Goal: Information Seeking & Learning: Check status

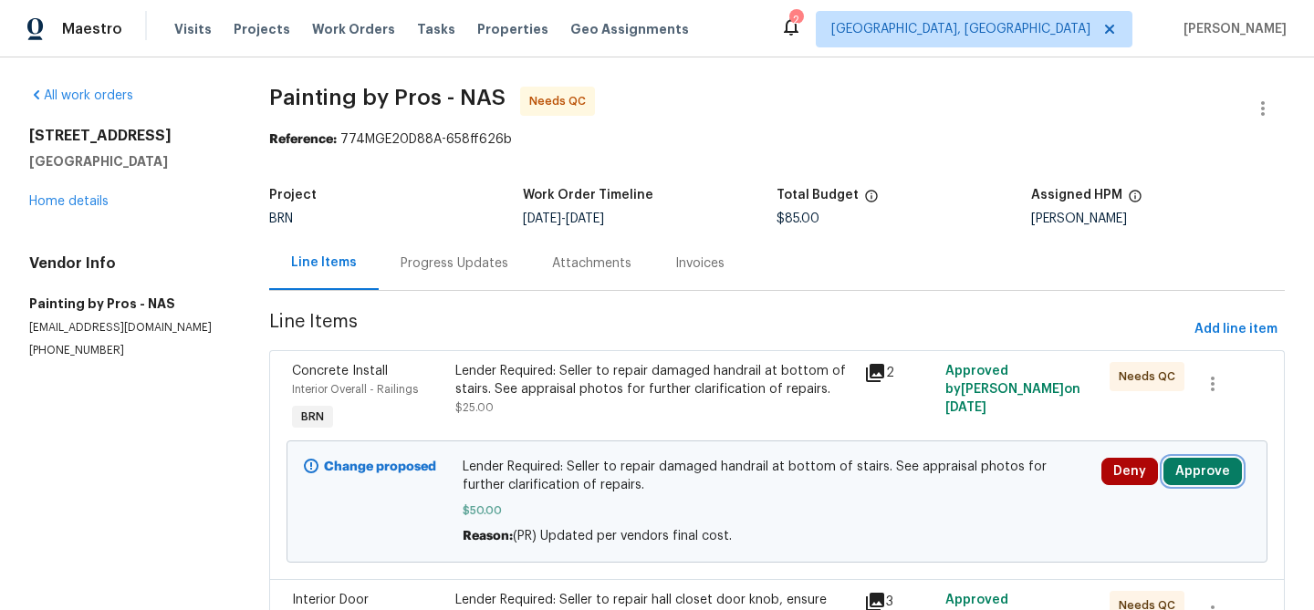
click at [1217, 464] on button "Approve" at bounding box center [1202, 471] width 78 height 27
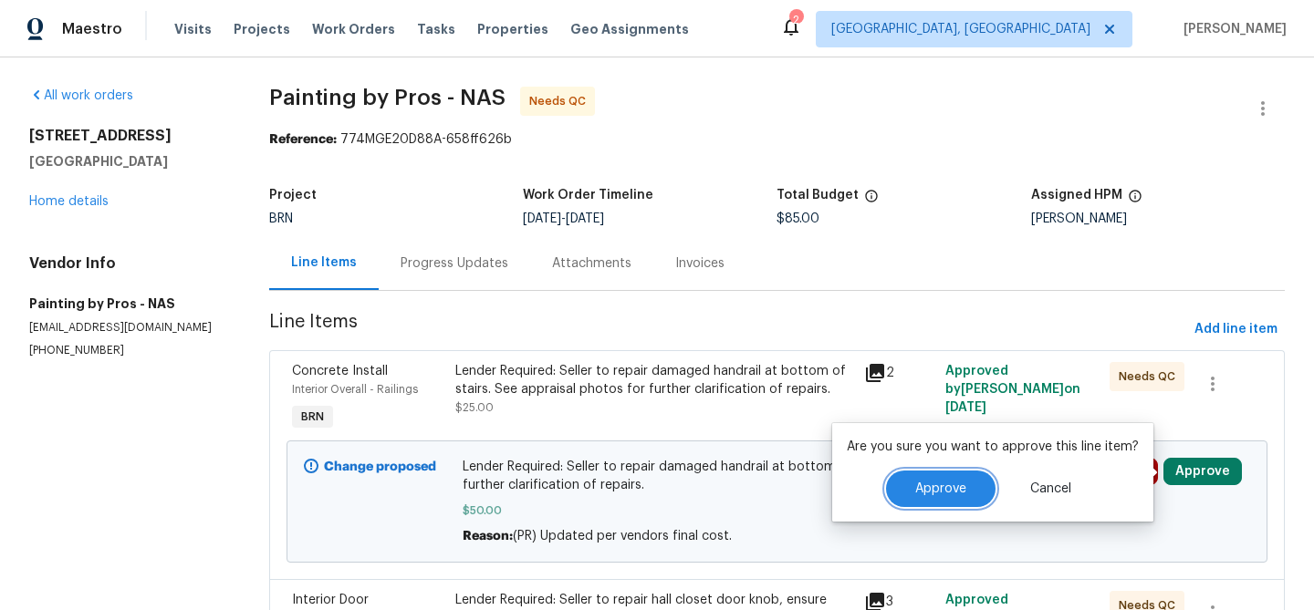
click at [931, 486] on span "Approve" at bounding box center [940, 490] width 51 height 14
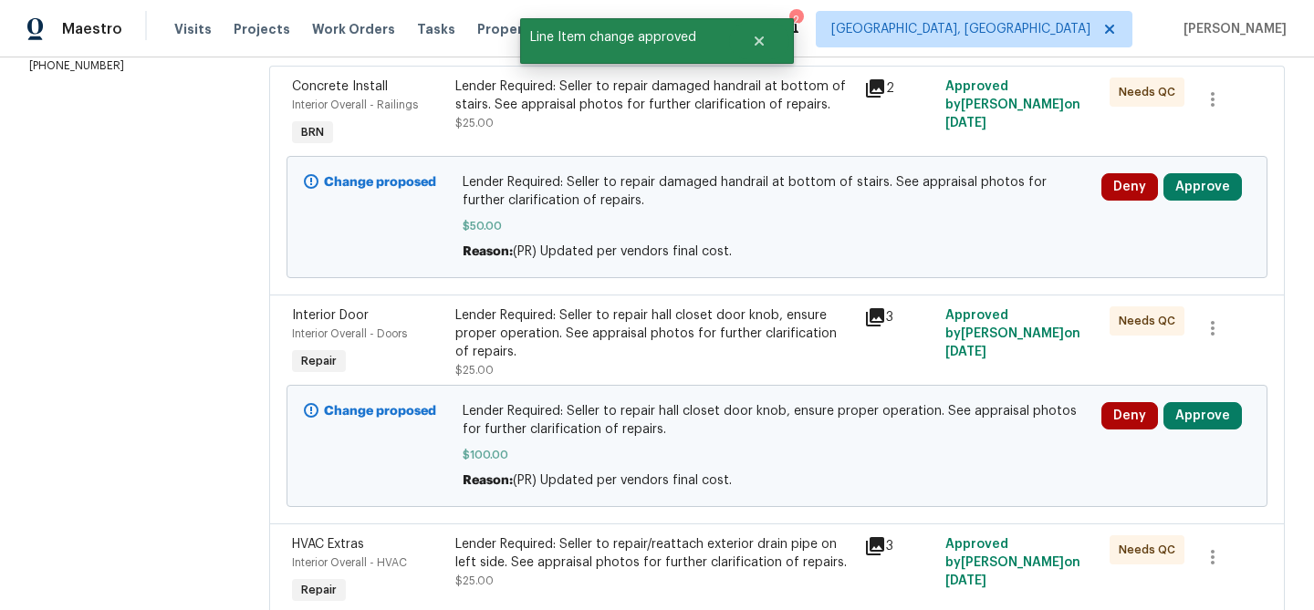
scroll to position [392, 0]
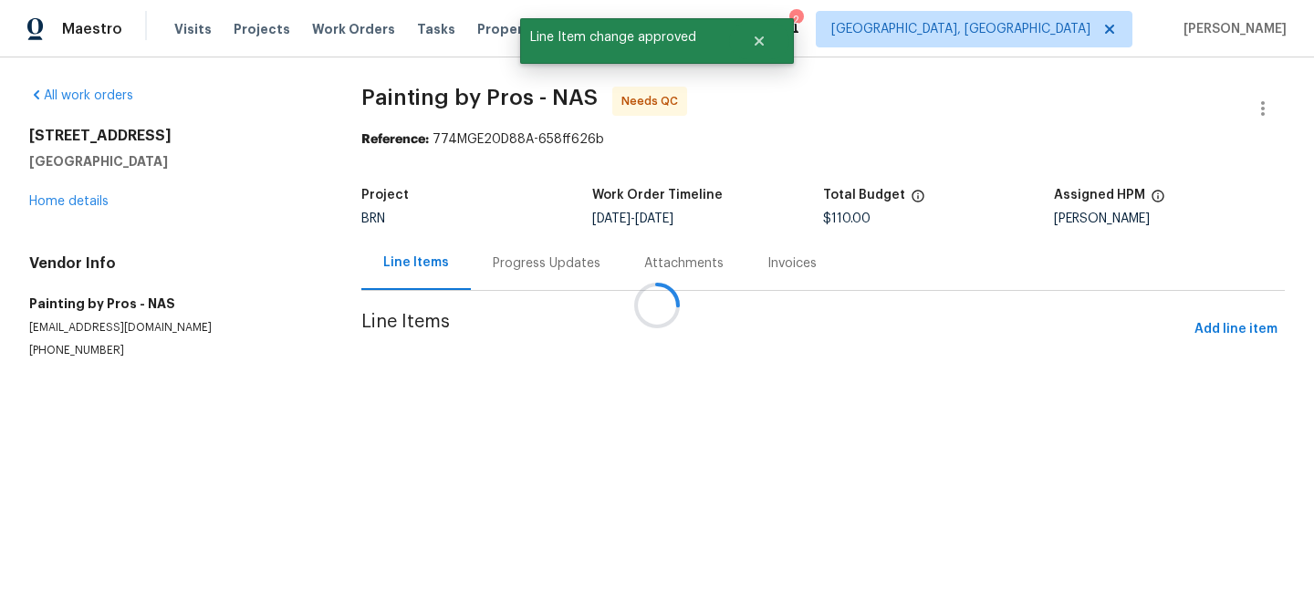
click at [1195, 320] on div at bounding box center [657, 305] width 1314 height 610
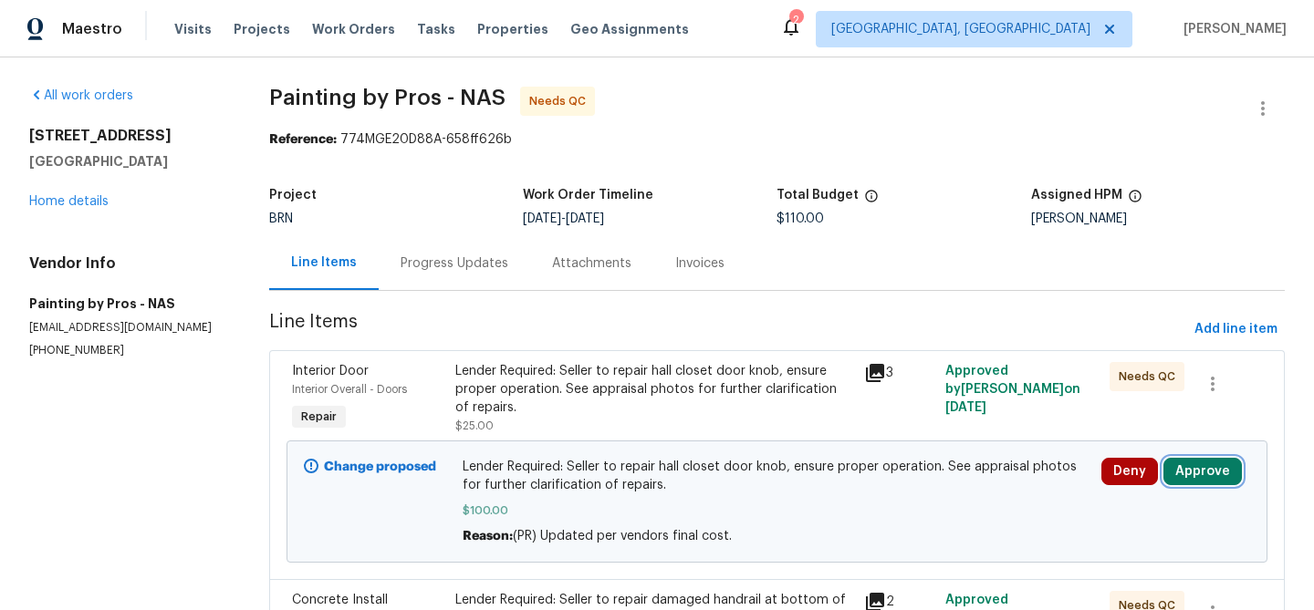
click at [1200, 469] on button "Approve" at bounding box center [1202, 471] width 78 height 27
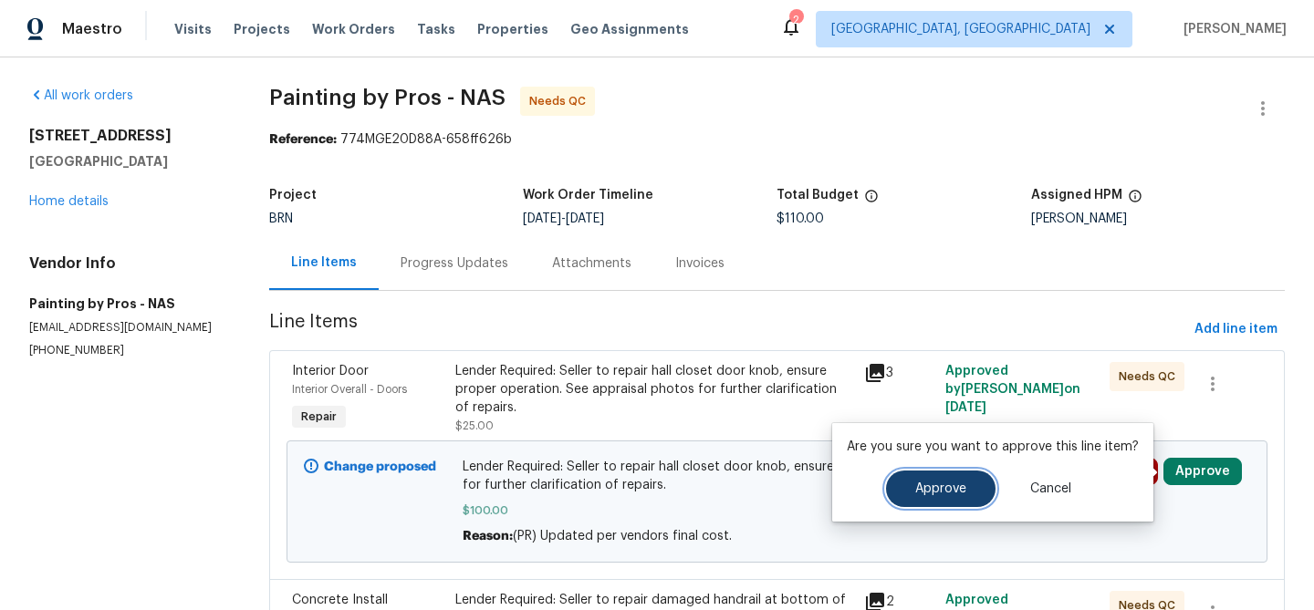
click at [950, 496] on span "Approve" at bounding box center [940, 490] width 51 height 14
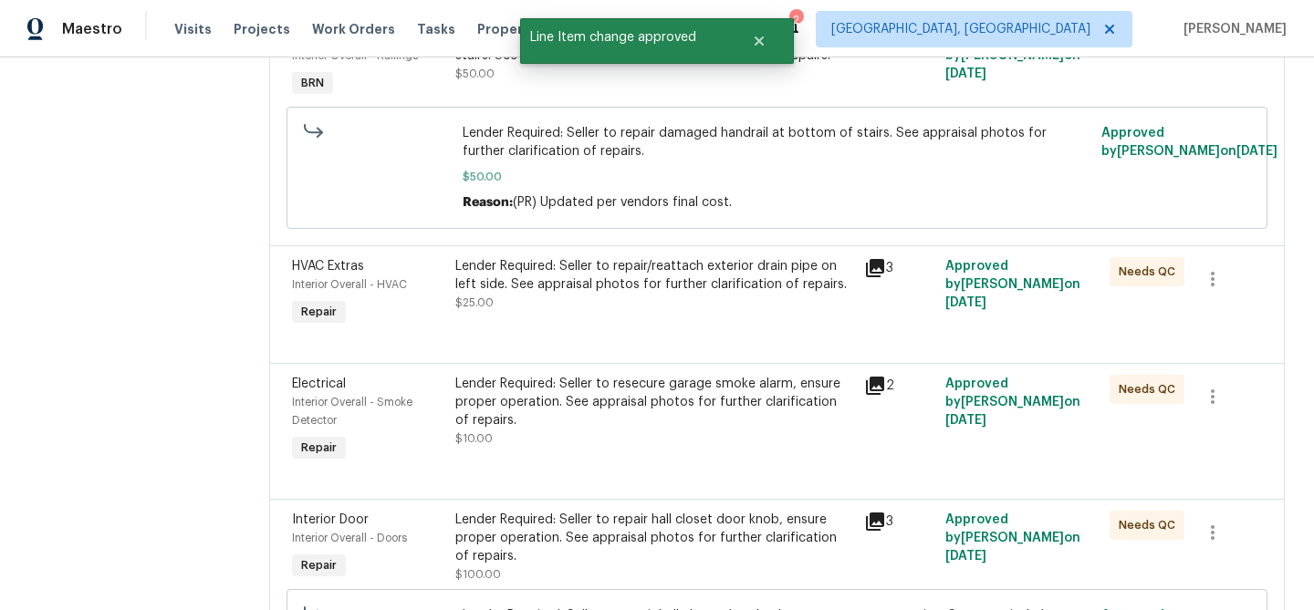
scroll to position [506, 0]
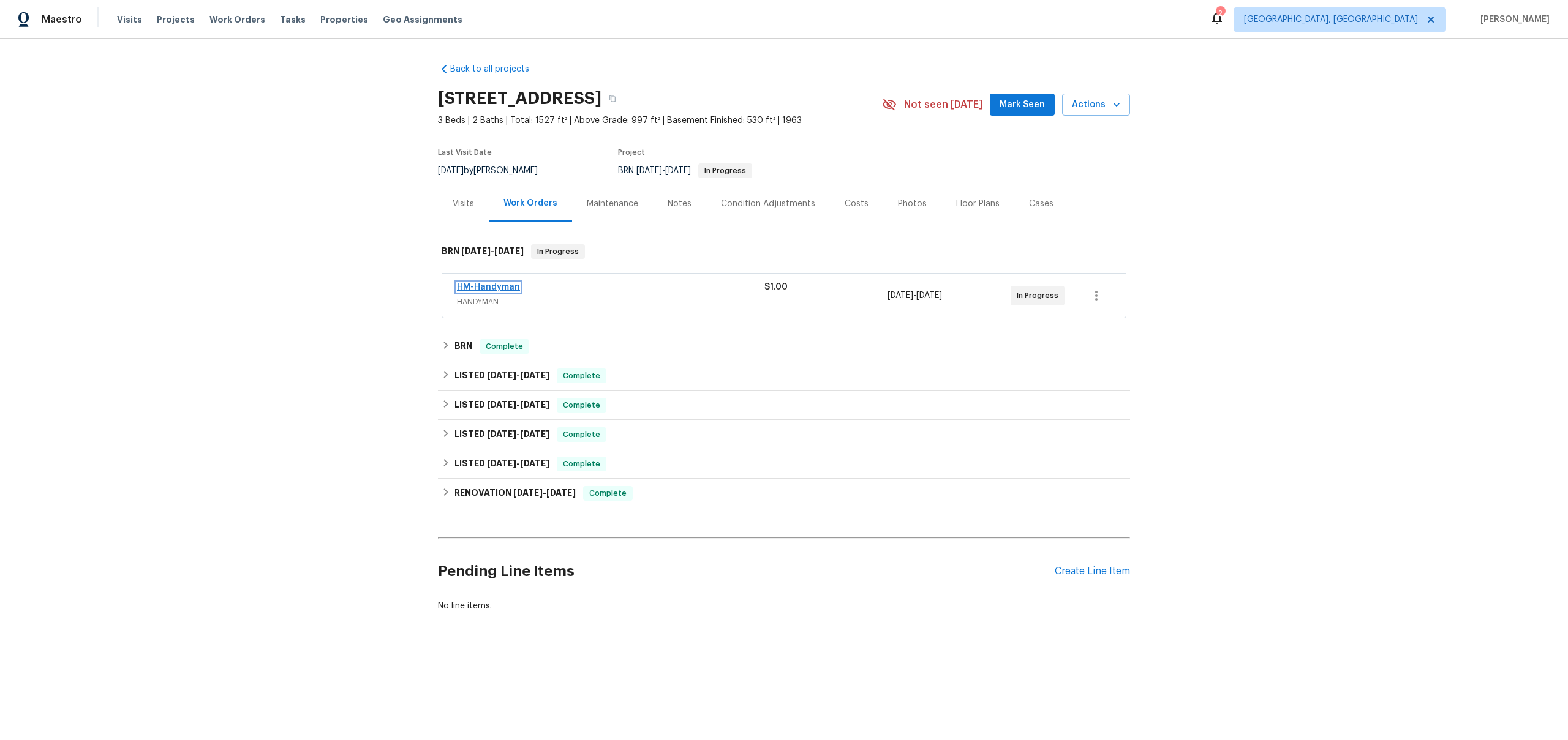
click at [502, 290] on link "HM-Handyman" at bounding box center [489, 287] width 63 height 9
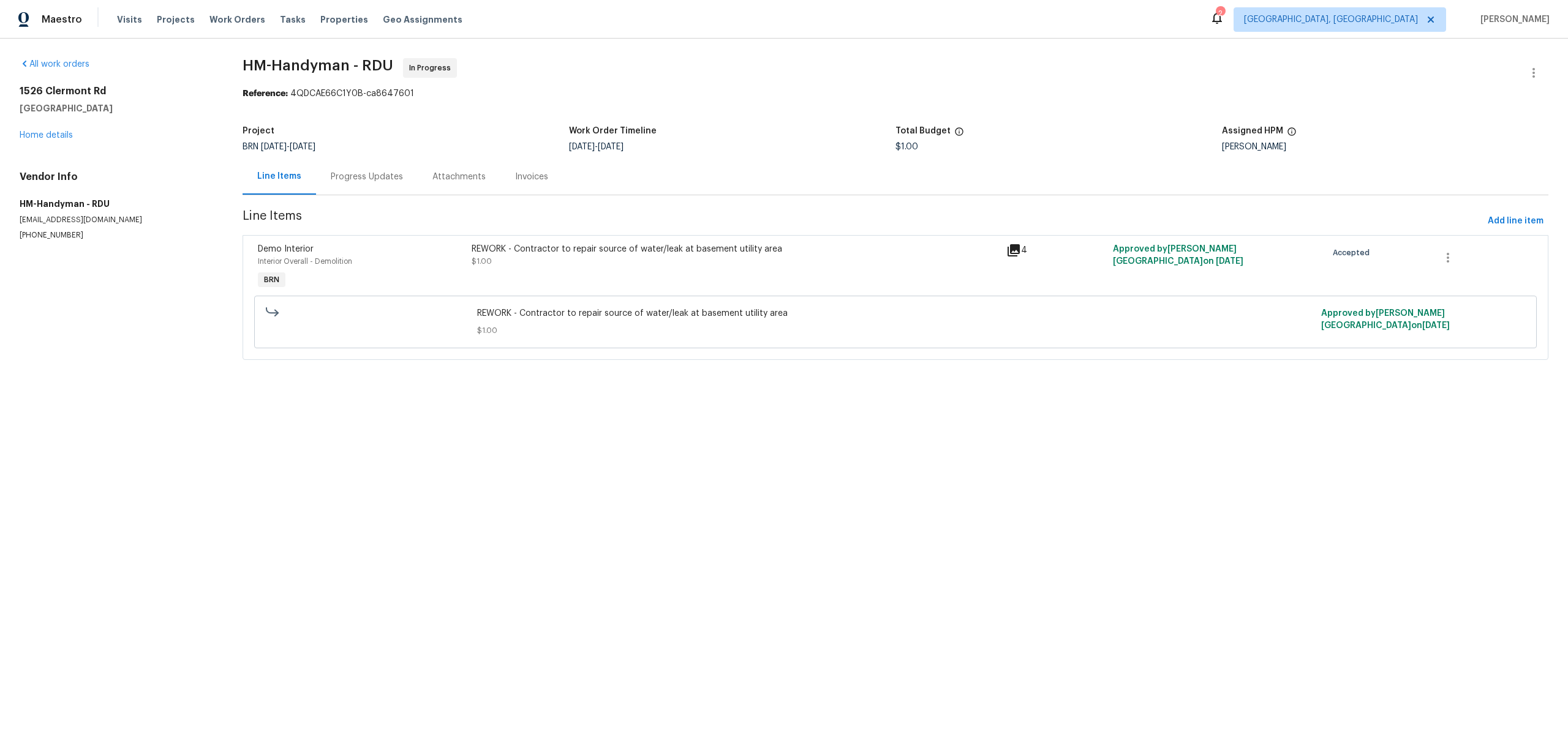
click at [376, 184] on div "Progress Updates" at bounding box center [366, 176] width 101 height 36
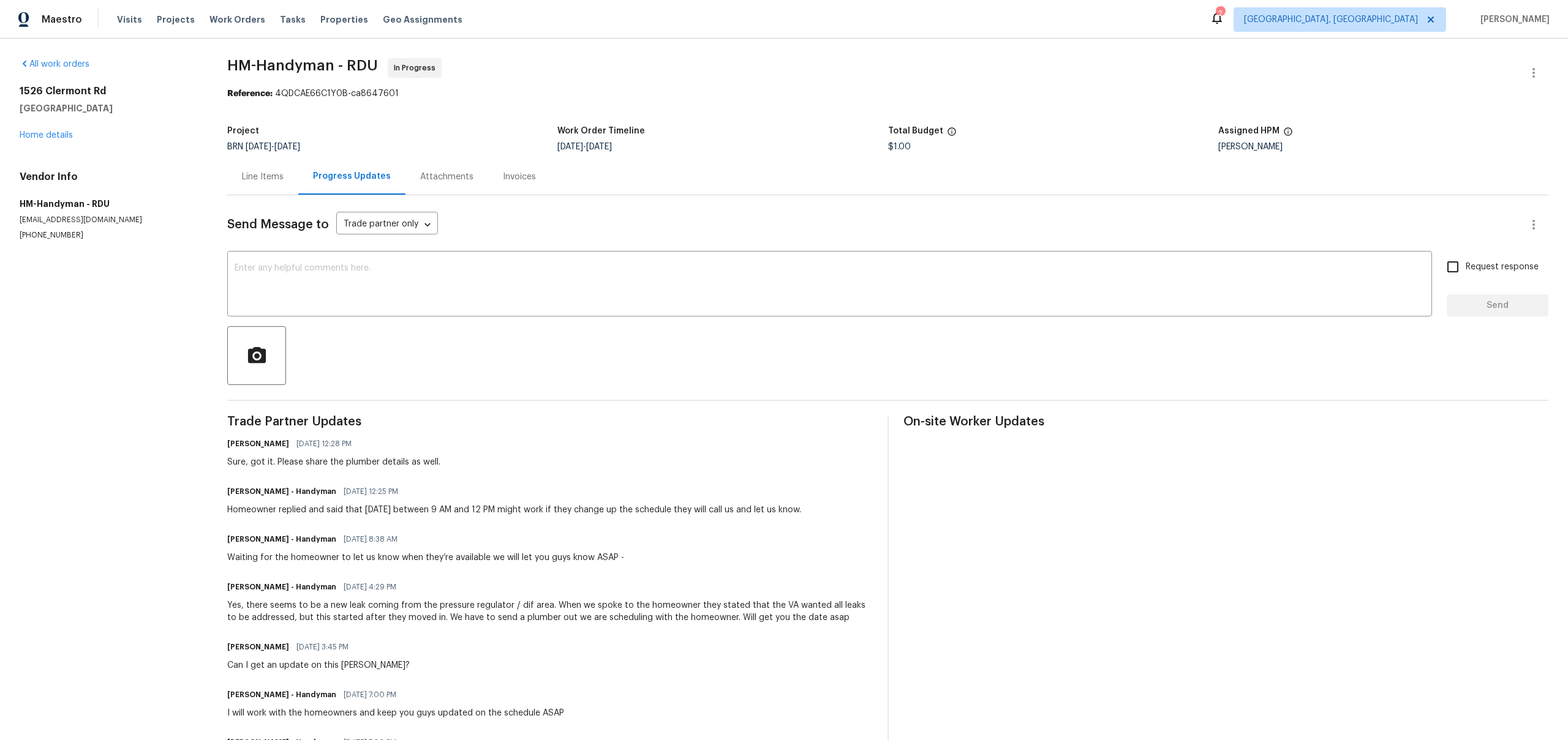
scroll to position [158, 0]
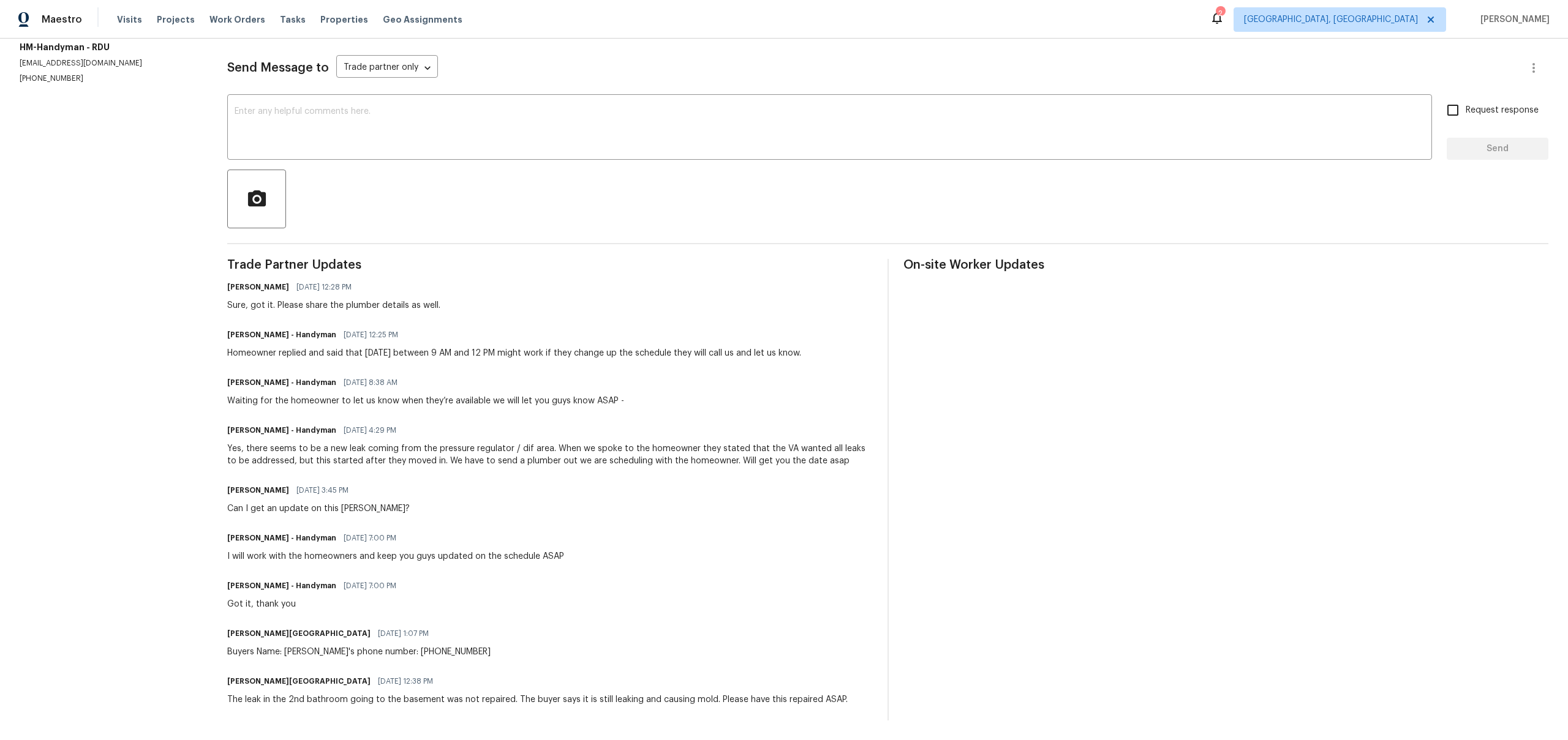
click at [276, 556] on div "I will work with the homeowners and keep you guys updated on the schedule ASAP" at bounding box center [396, 556] width 337 height 12
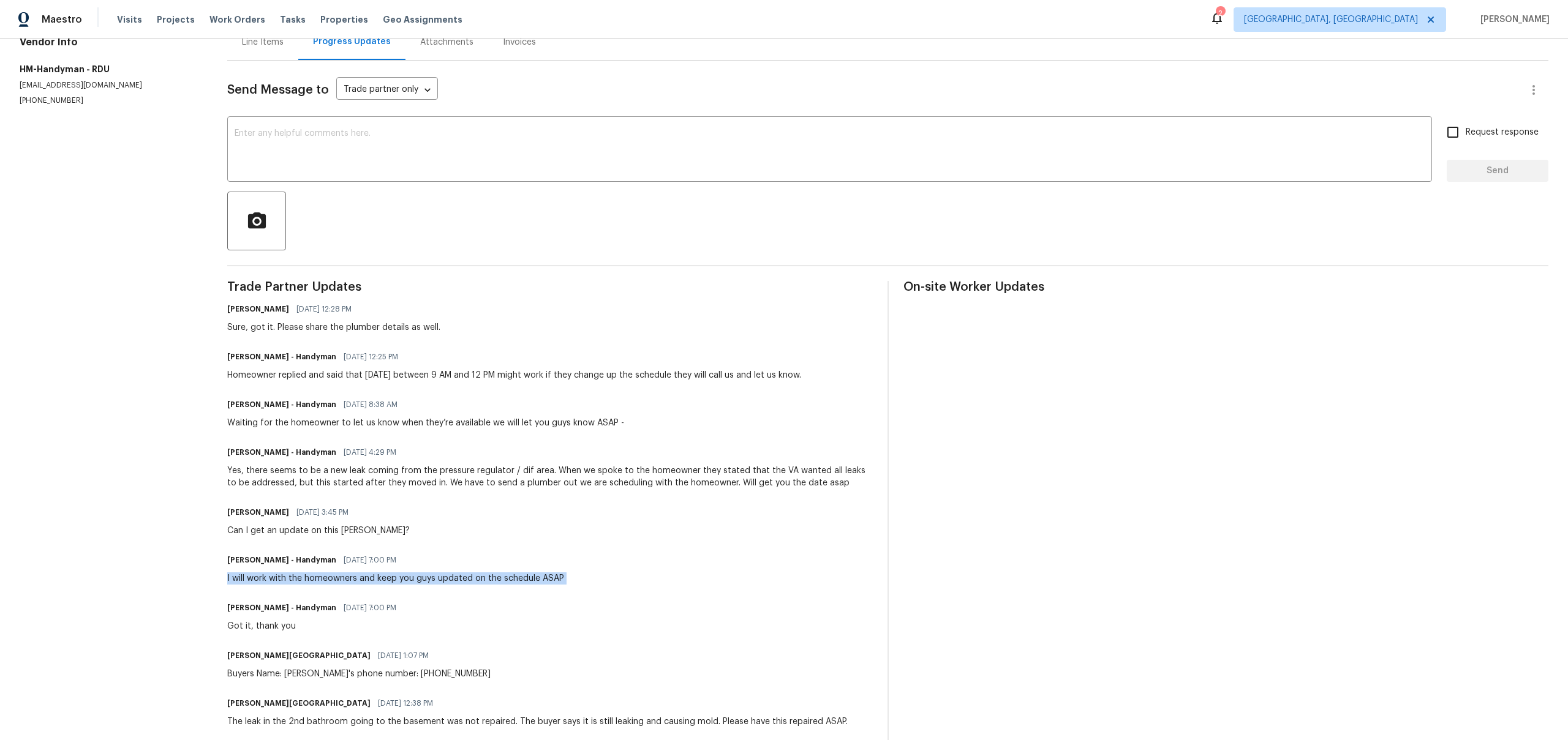
scroll to position [113, 0]
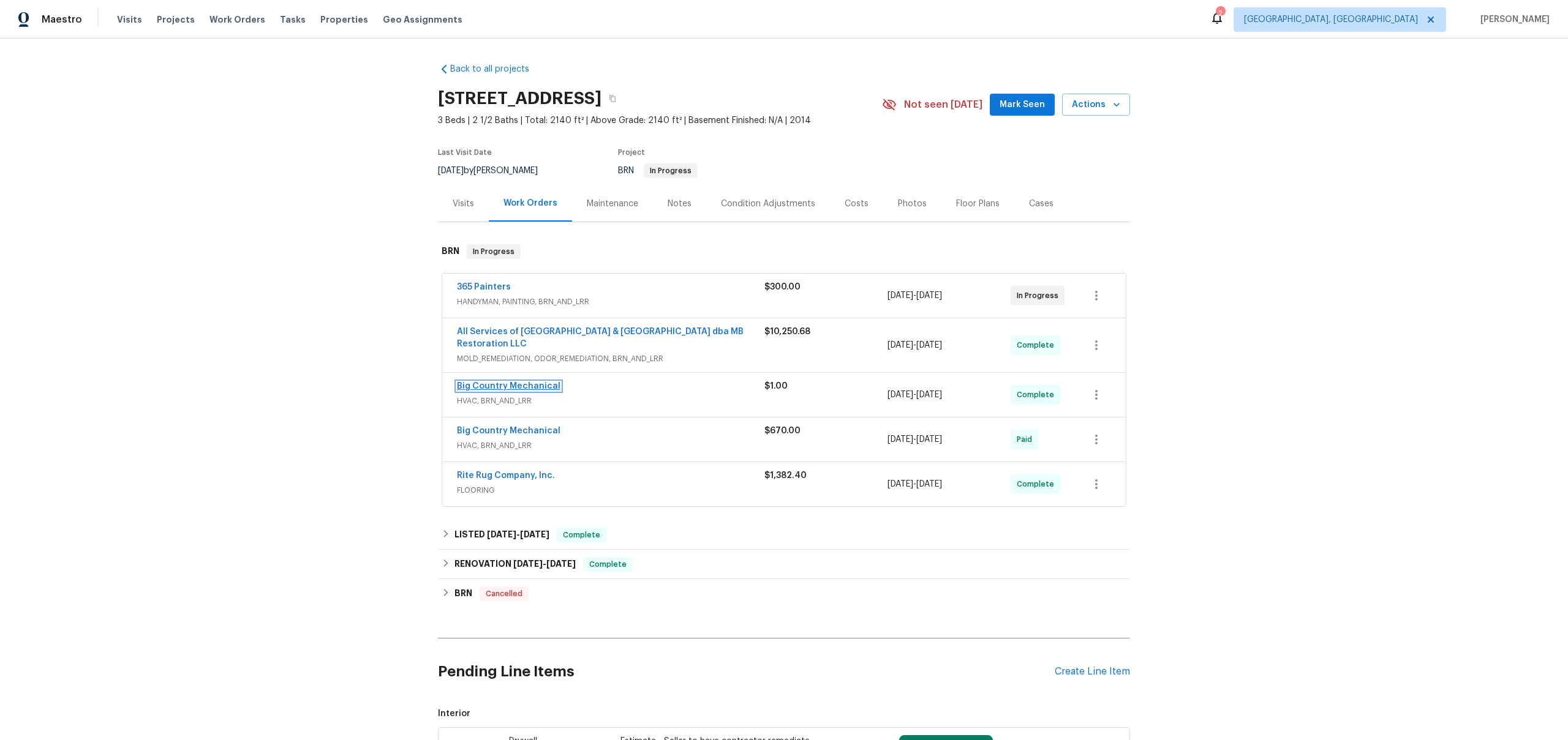
click at [533, 390] on link "Big Country Mechanical" at bounding box center [509, 386] width 103 height 9
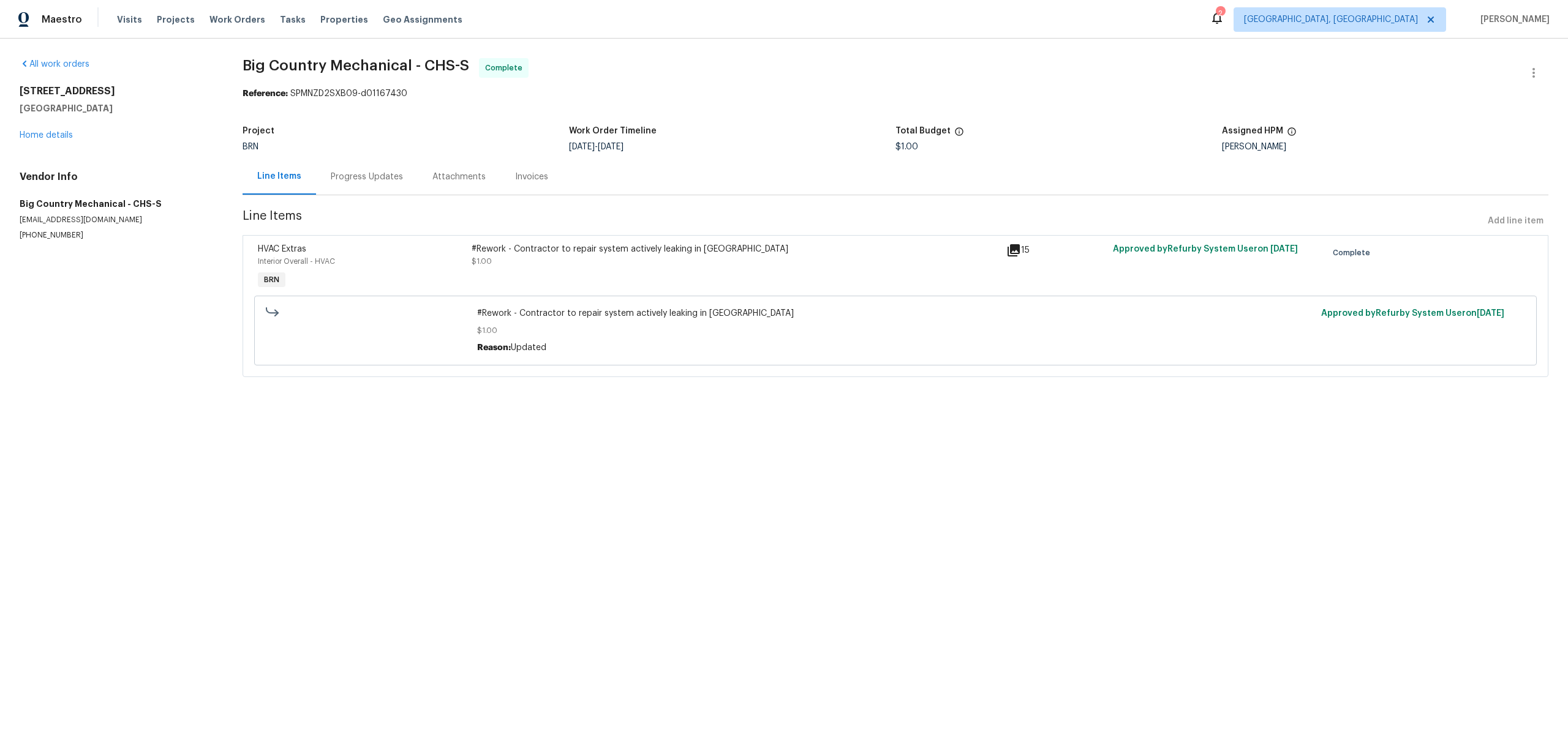
click at [367, 184] on div "Progress Updates" at bounding box center [366, 176] width 101 height 36
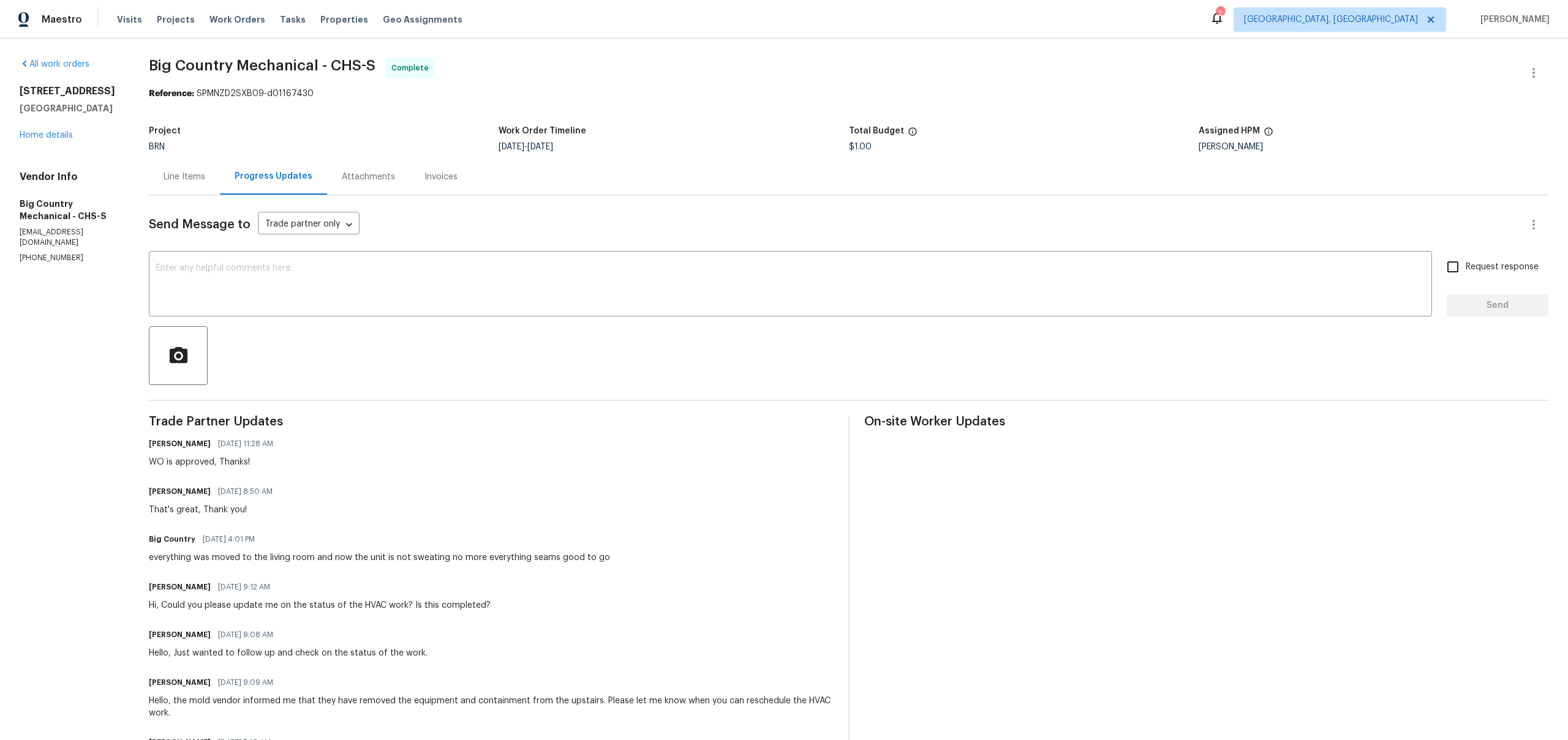
scroll to position [194, 0]
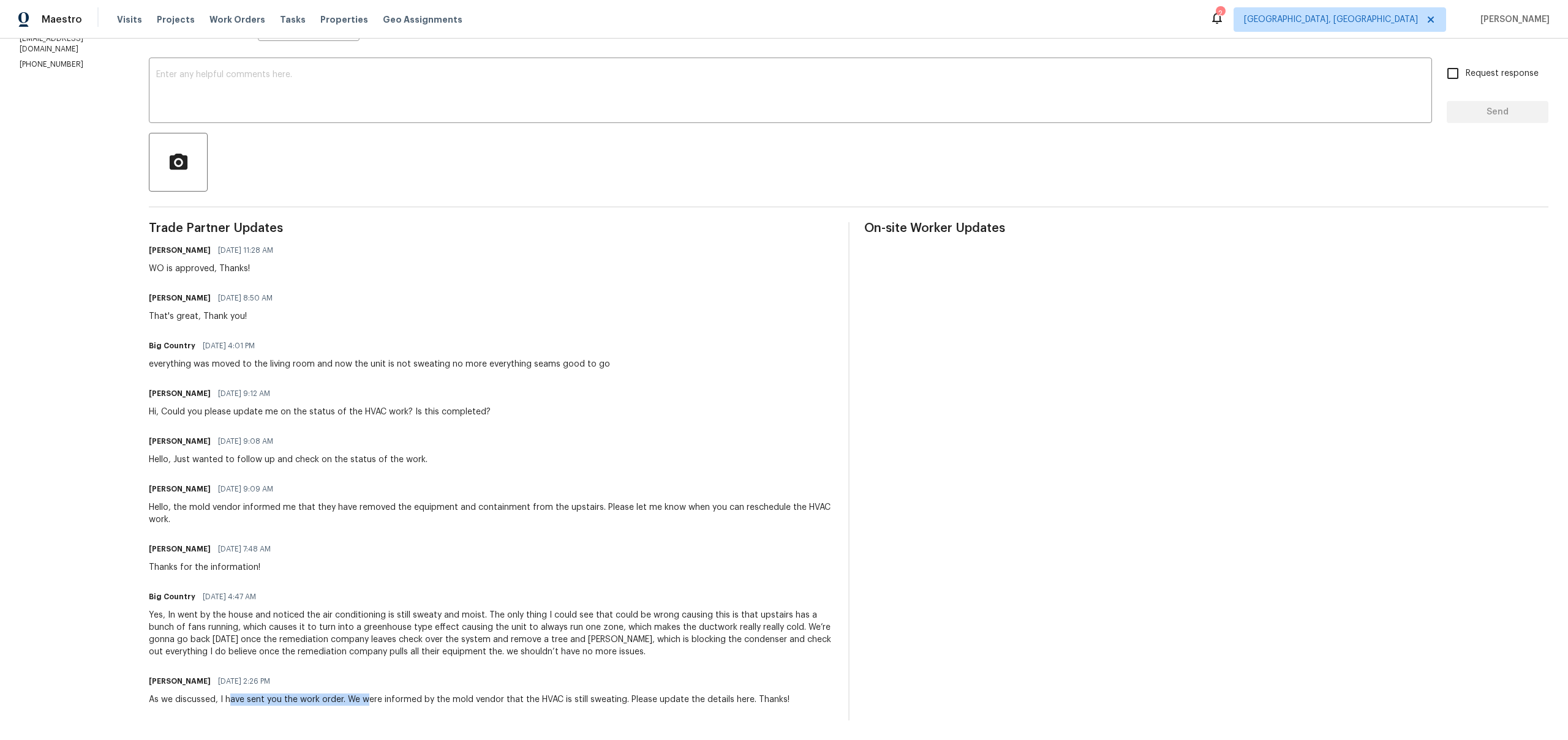
drag, startPoint x: 234, startPoint y: 696, endPoint x: 368, endPoint y: 696, distance: 134.0
click at [368, 696] on div "As we discussed, I have sent you the work order. We were informed by the mold v…" at bounding box center [469, 700] width 641 height 12
click at [431, 702] on div "As we discussed, I have sent you the work order. We were informed by the mold v…" at bounding box center [469, 700] width 641 height 12
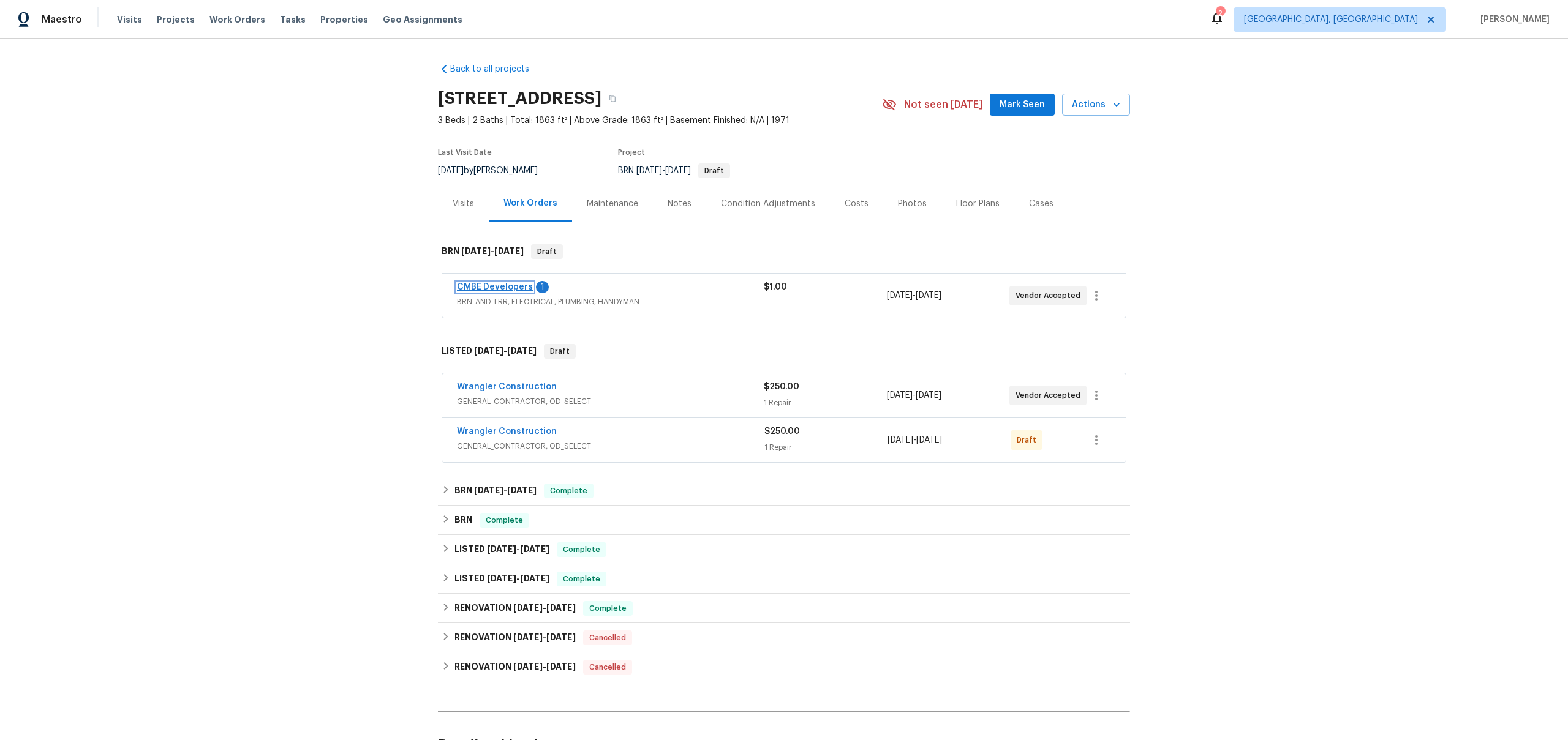
click at [508, 288] on link "CMBE Developers" at bounding box center [495, 287] width 76 height 9
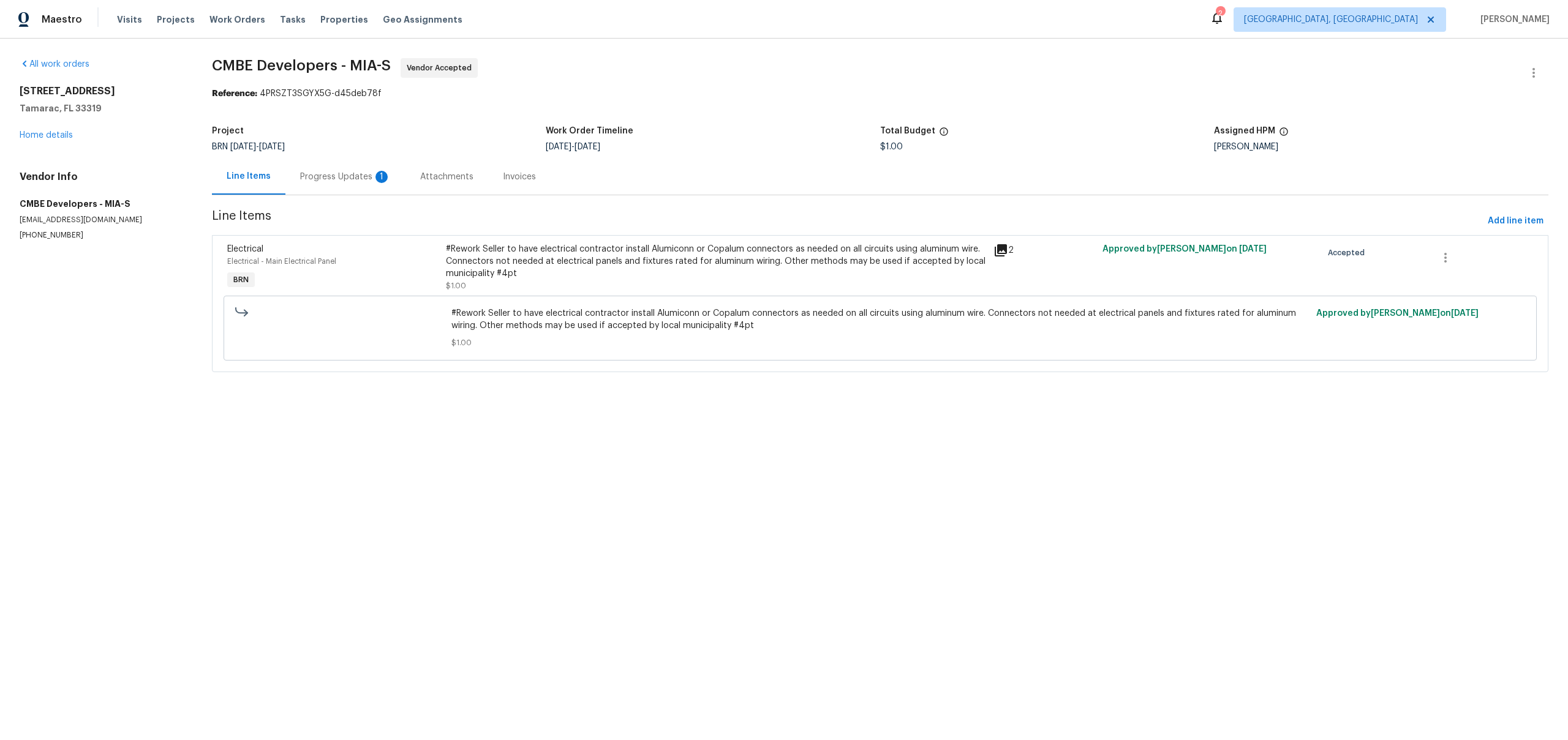
click at [350, 176] on div "Progress Updates 1" at bounding box center [345, 177] width 91 height 12
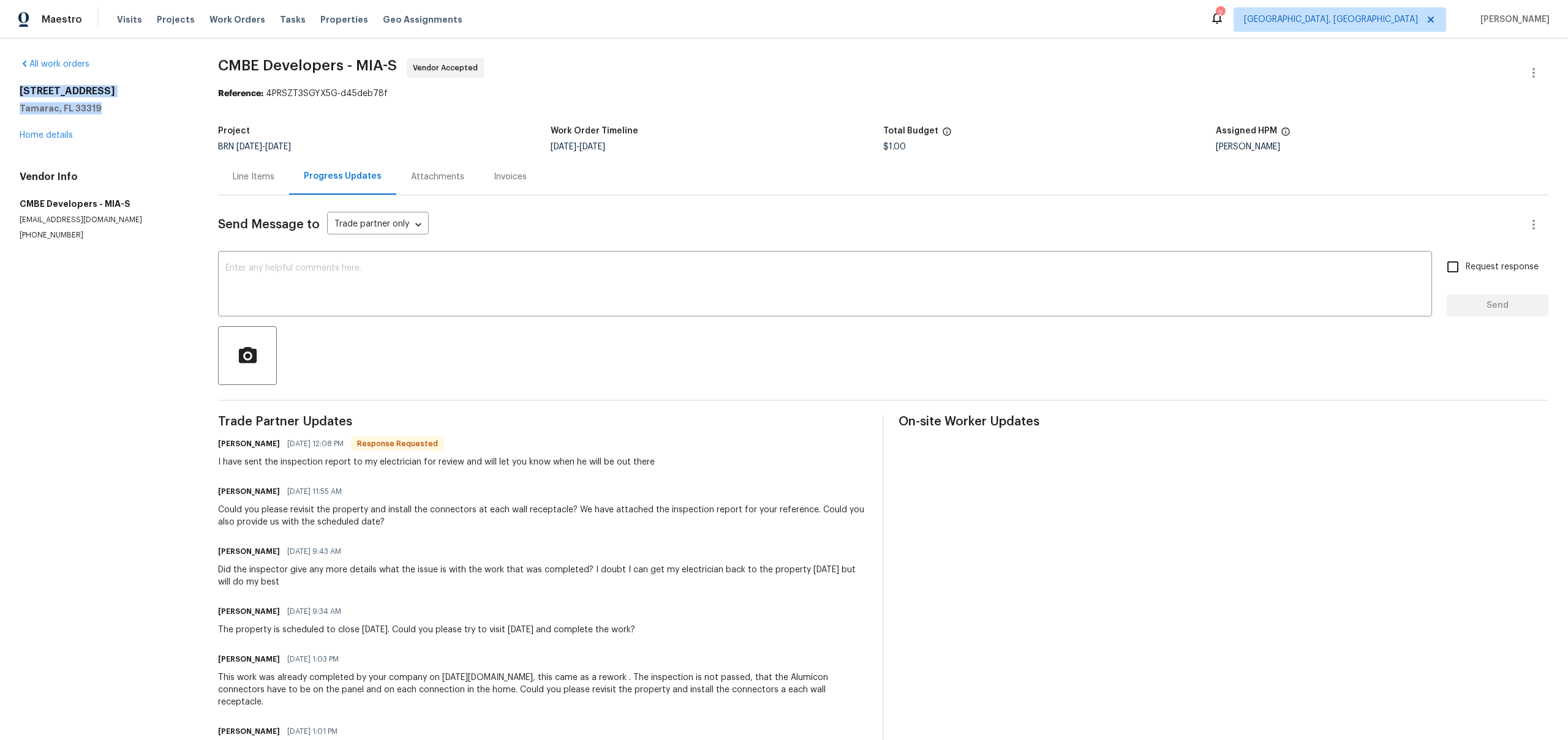
drag, startPoint x: 105, startPoint y: 113, endPoint x: 17, endPoint y: 72, distance: 97.1
click at [17, 72] on div "All work orders 5305 W Palm Cir Tamarac, FL 33319 Home details Vendor Info CMBE…" at bounding box center [784, 426] width 1568 height 776
copy div "5305 W Palm Cir Tamarac, FL 33319"
click at [256, 178] on div "Line Items" at bounding box center [254, 177] width 42 height 12
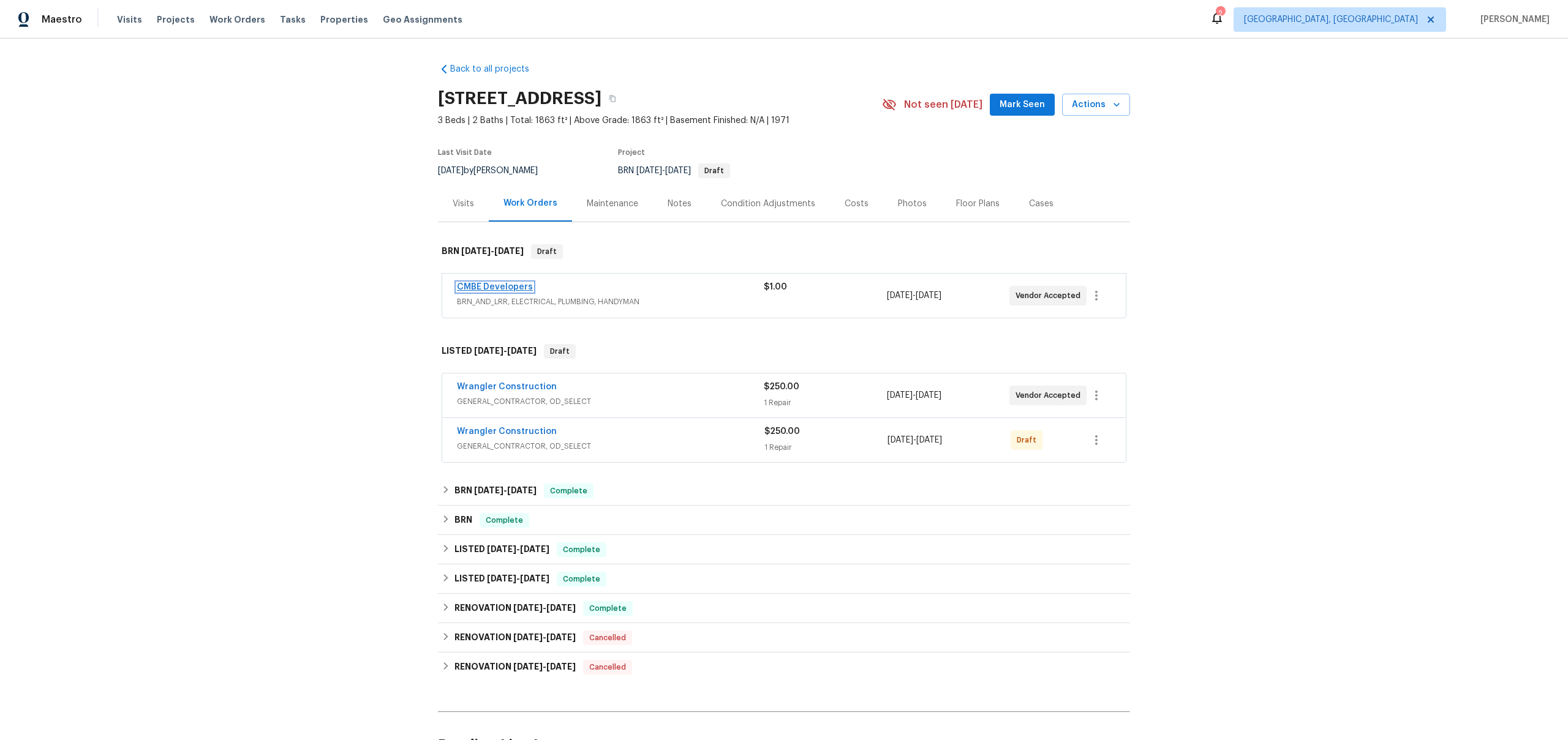
click at [484, 285] on link "CMBE Developers" at bounding box center [495, 287] width 76 height 9
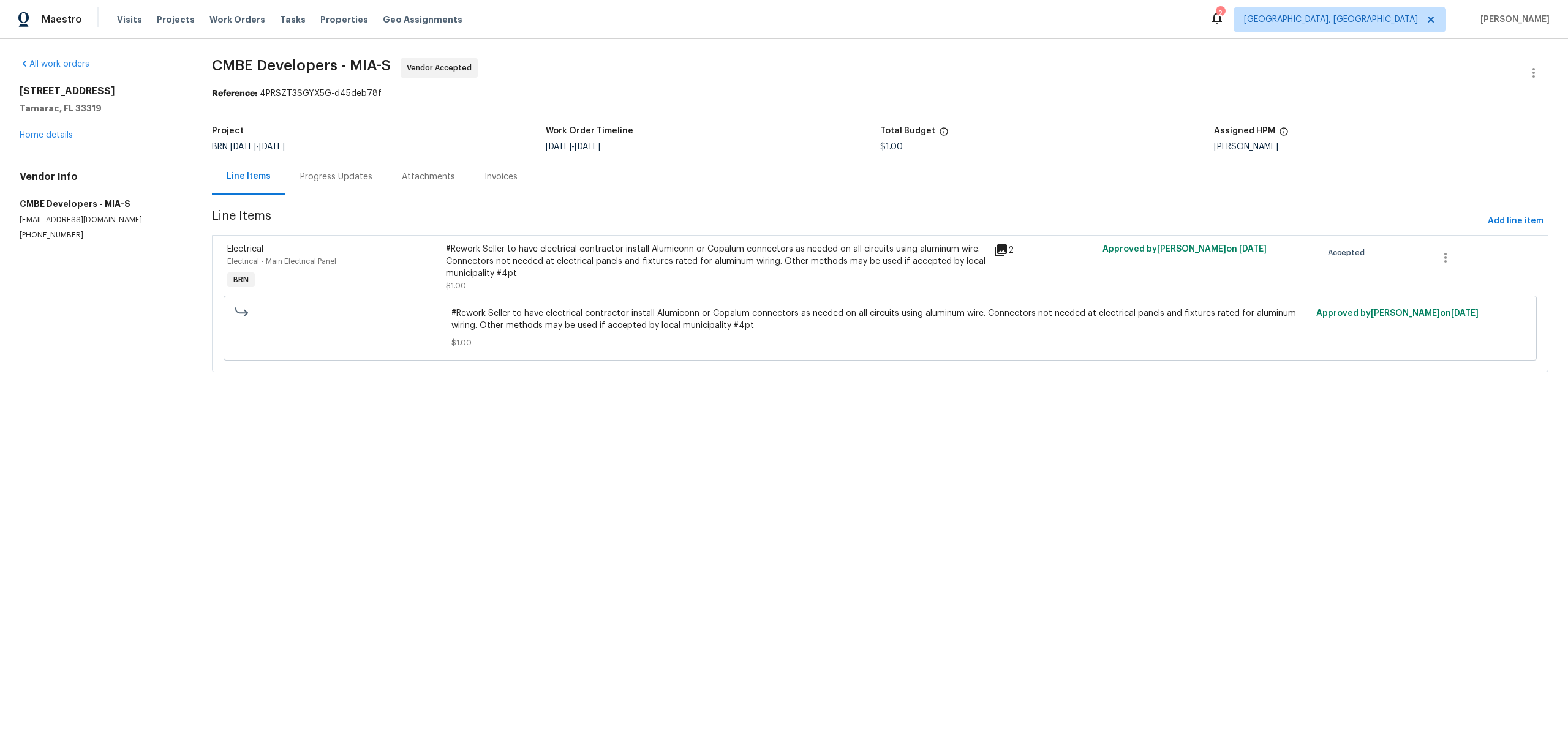
click at [337, 184] on div "Progress Updates" at bounding box center [336, 176] width 101 height 36
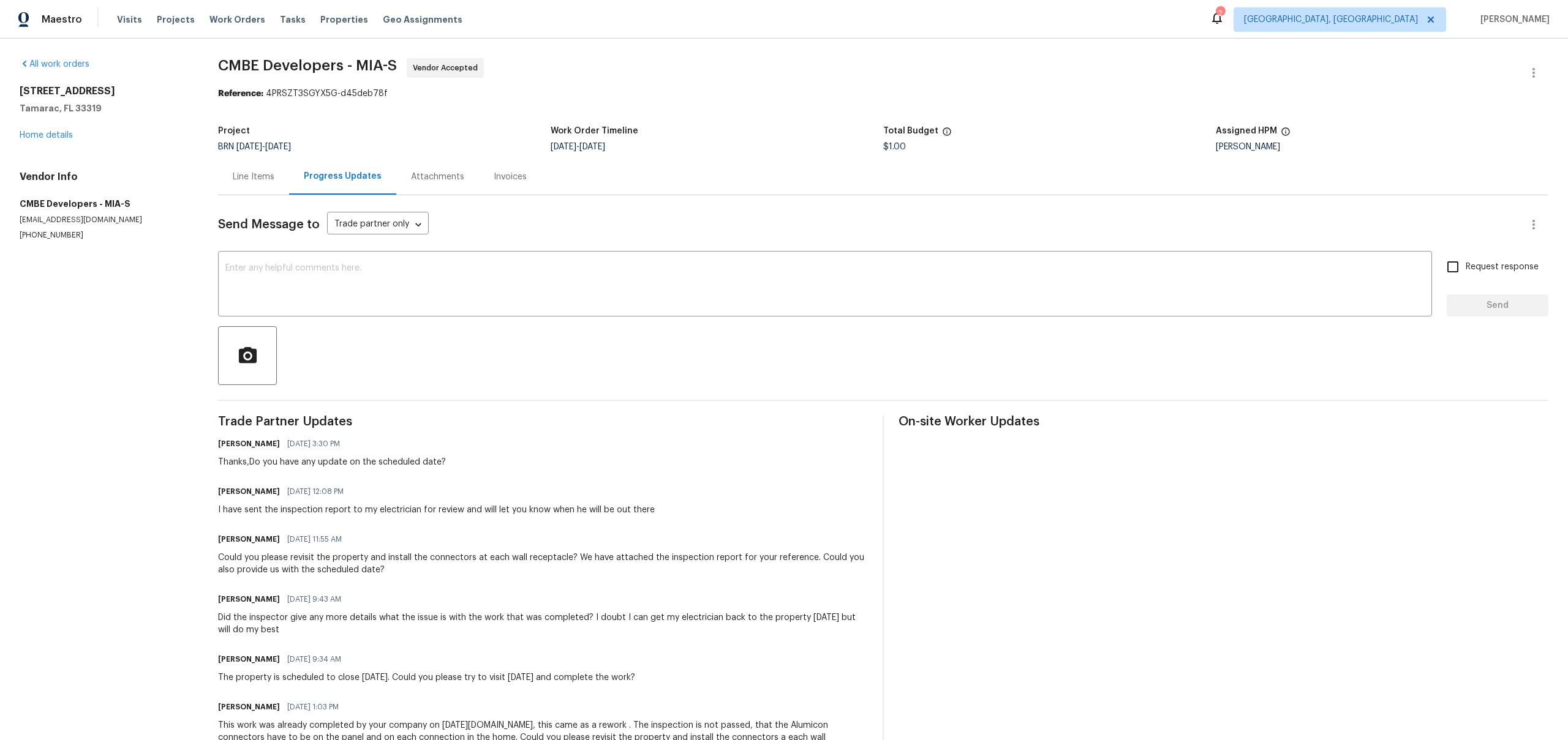
scroll to position [111, 0]
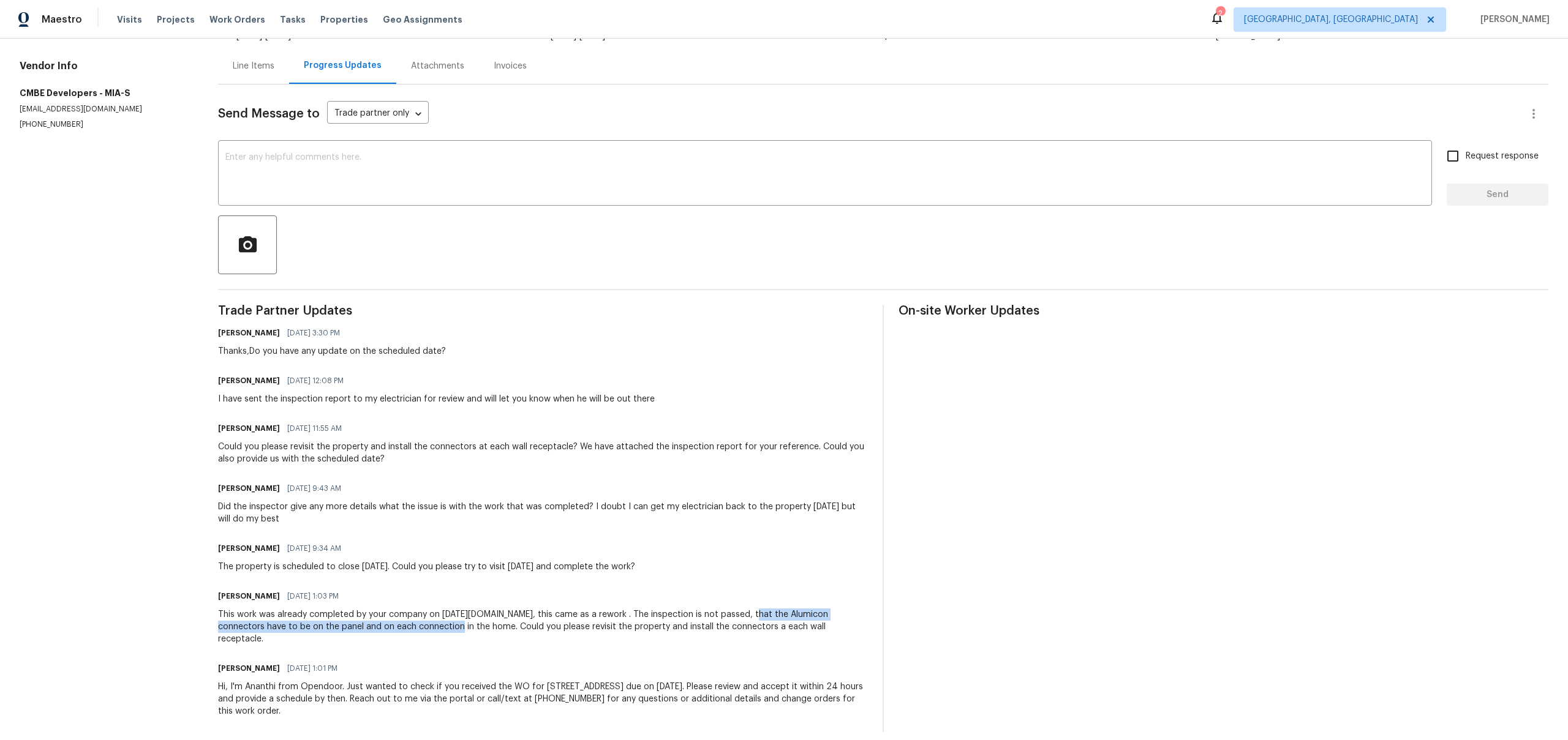
drag, startPoint x: 739, startPoint y: 615, endPoint x: 397, endPoint y: 630, distance: 342.3
click at [397, 630] on div "This work was already completed by your company on [DATE][DOMAIN_NAME], this ca…" at bounding box center [543, 627] width 650 height 37
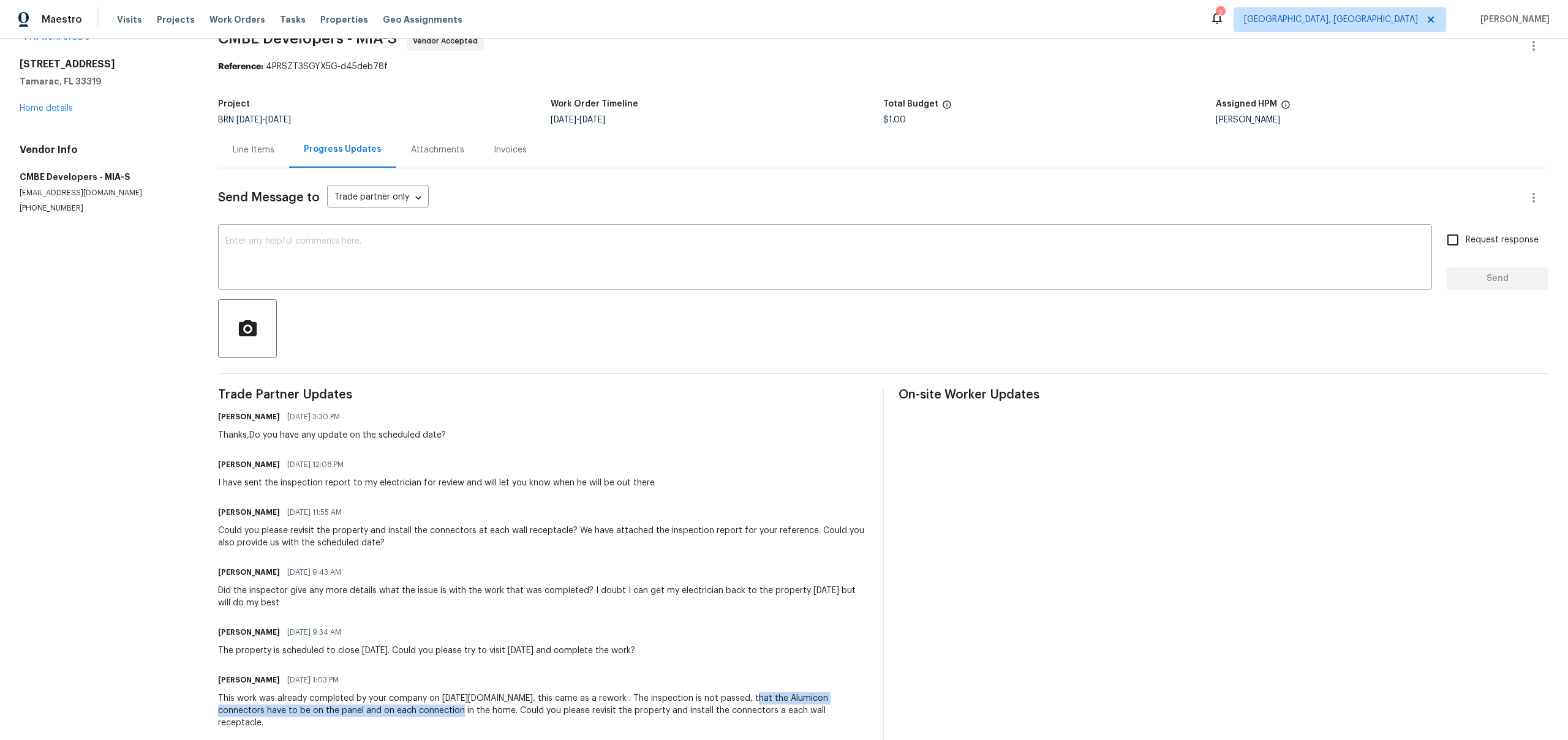
scroll to position [0, 0]
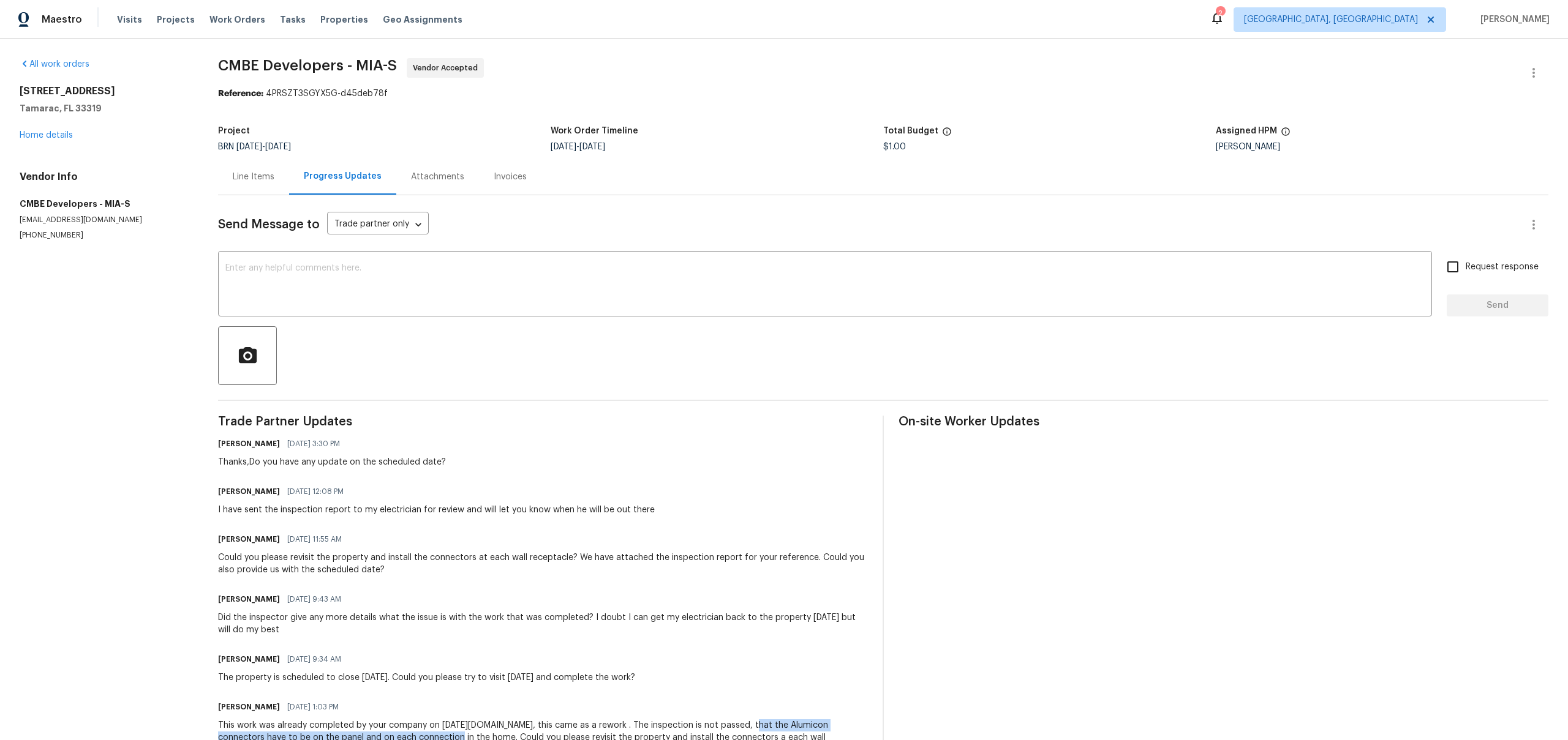
click at [243, 182] on div "Line Items" at bounding box center [254, 177] width 42 height 12
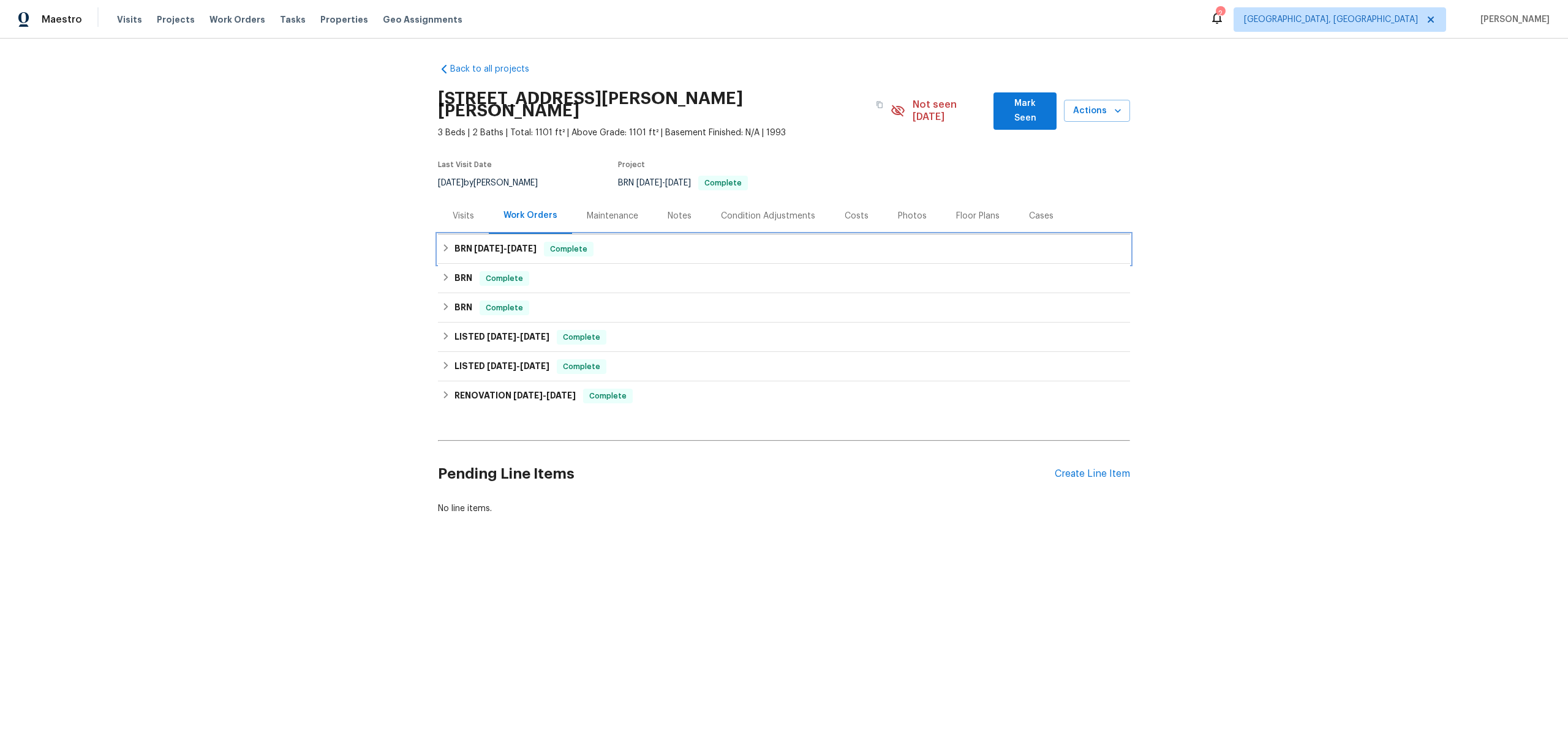
click at [465, 244] on h6 "BRN [DATE] - [DATE]" at bounding box center [495, 249] width 82 height 15
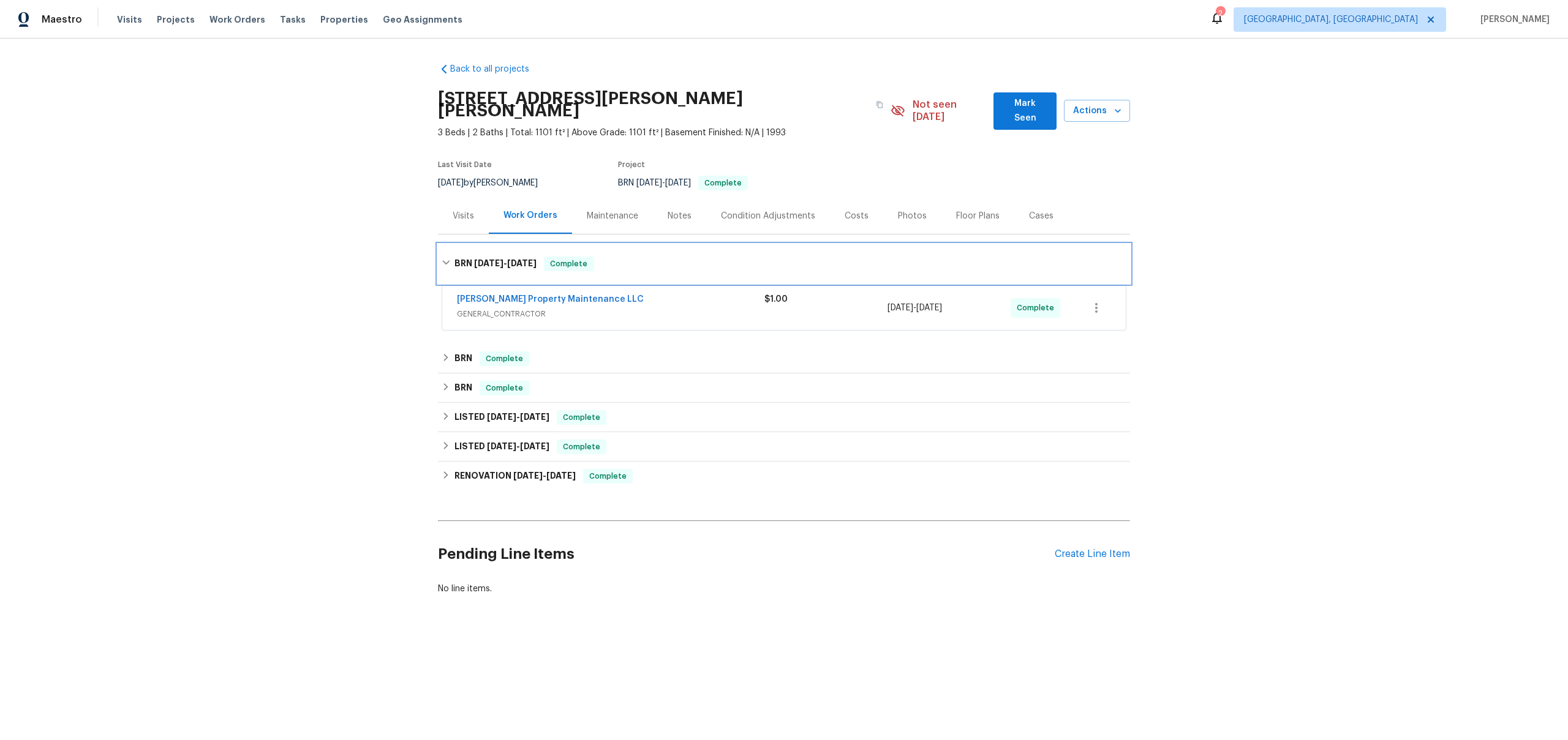
click at [465, 256] on h6 "BRN 8/13/25 - 8/14/25" at bounding box center [495, 264] width 82 height 15
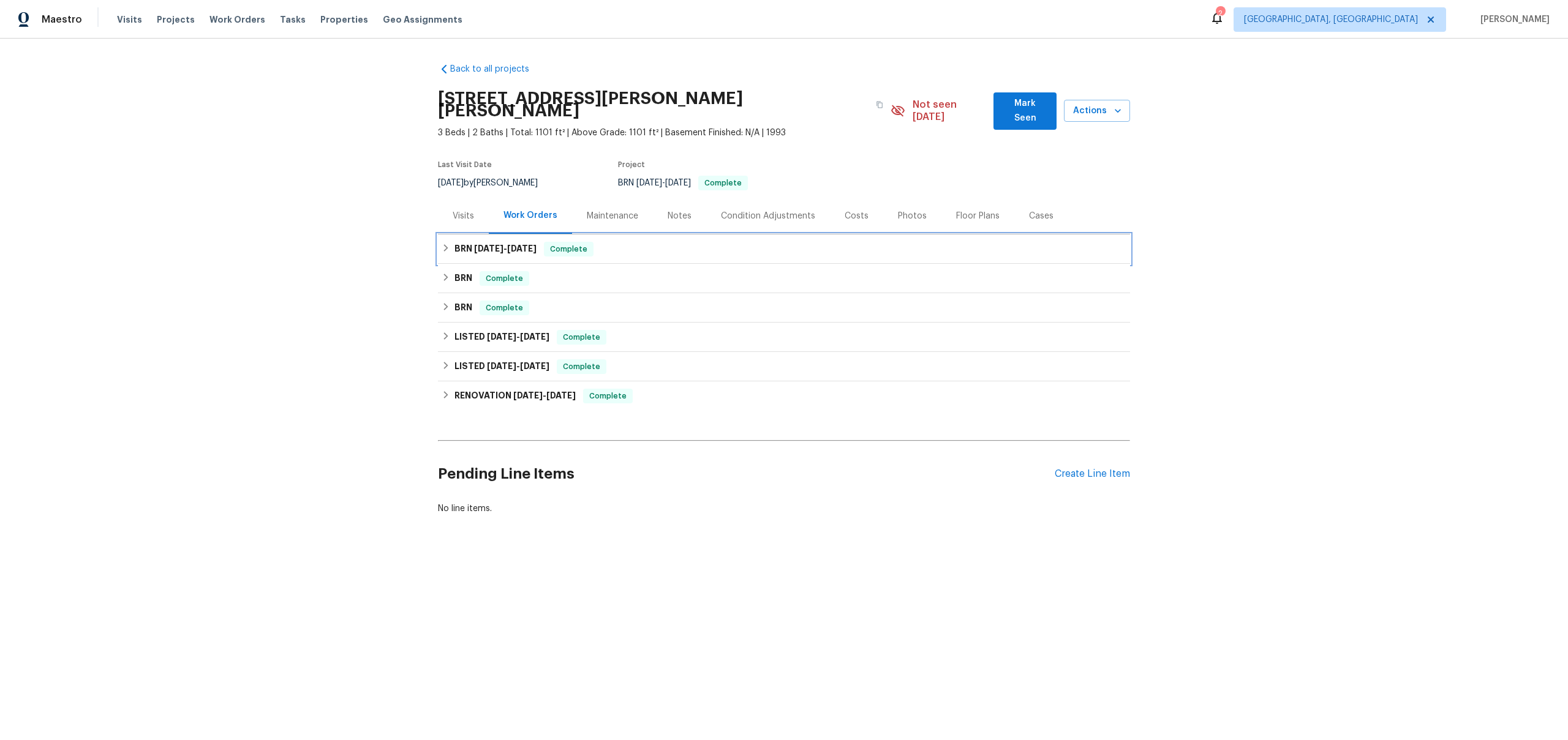
click at [465, 244] on h6 "BRN 8/13/25 - 8/14/25" at bounding box center [495, 249] width 82 height 15
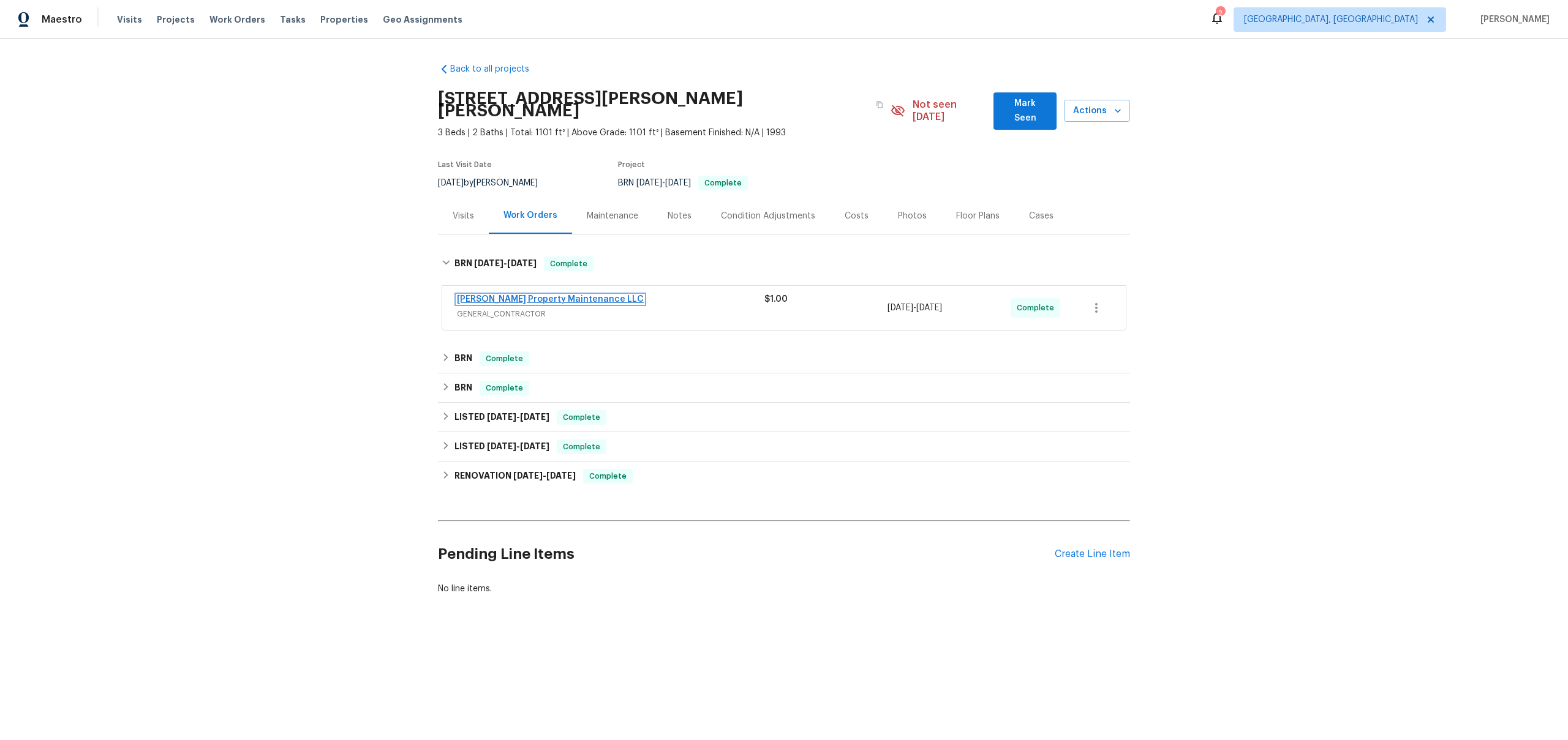
click at [491, 295] on link "Glen Property Maintenance LLC" at bounding box center [550, 299] width 187 height 9
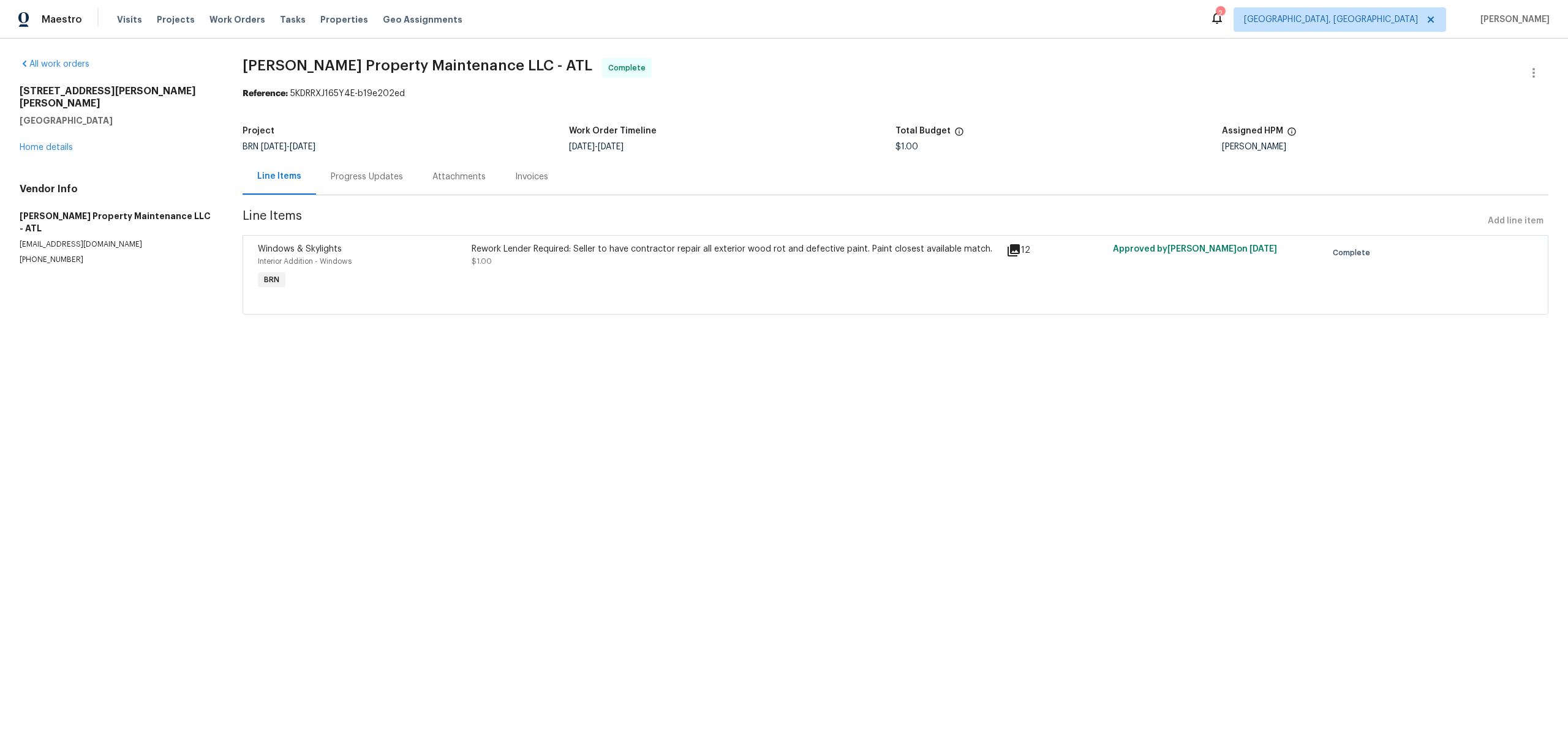
click at [375, 182] on div "Progress Updates" at bounding box center [367, 177] width 72 height 12
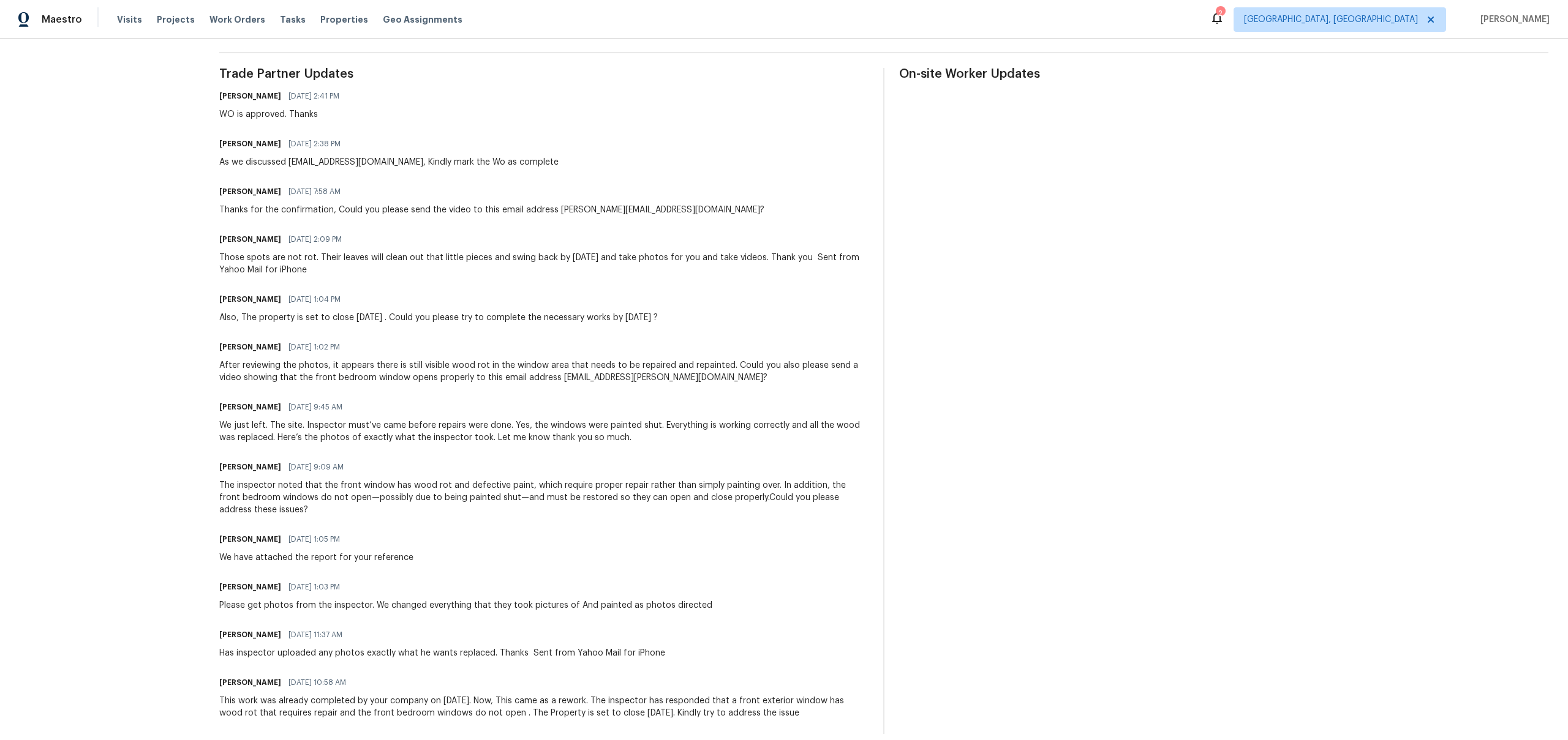
scroll to position [288, 0]
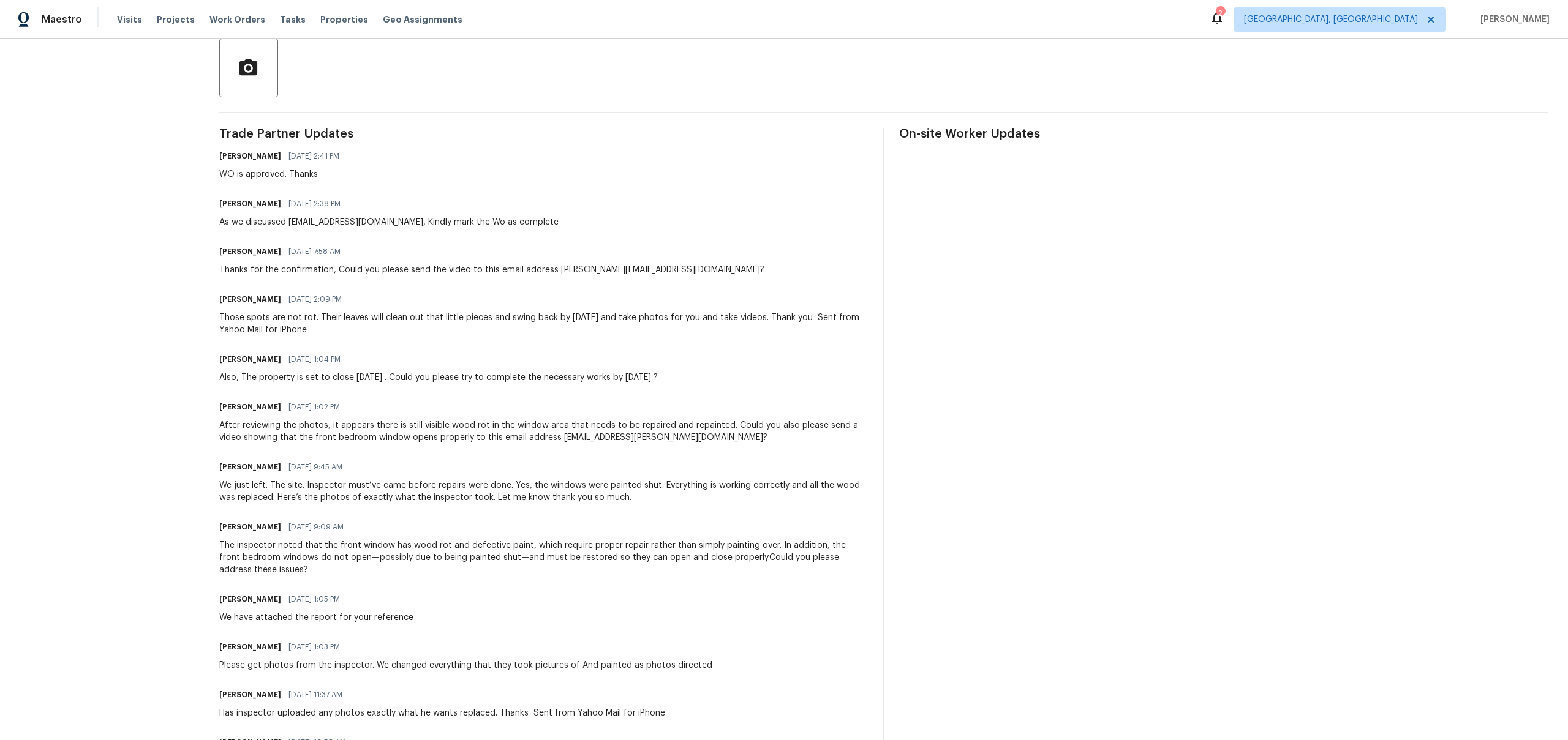
drag, startPoint x: 283, startPoint y: 613, endPoint x: 501, endPoint y: 604, distance: 218.2
click at [501, 604] on div "Ananthi Mahendran 08/13/2025 1:05 PM We have attached the report for your refer…" at bounding box center [544, 607] width 649 height 33
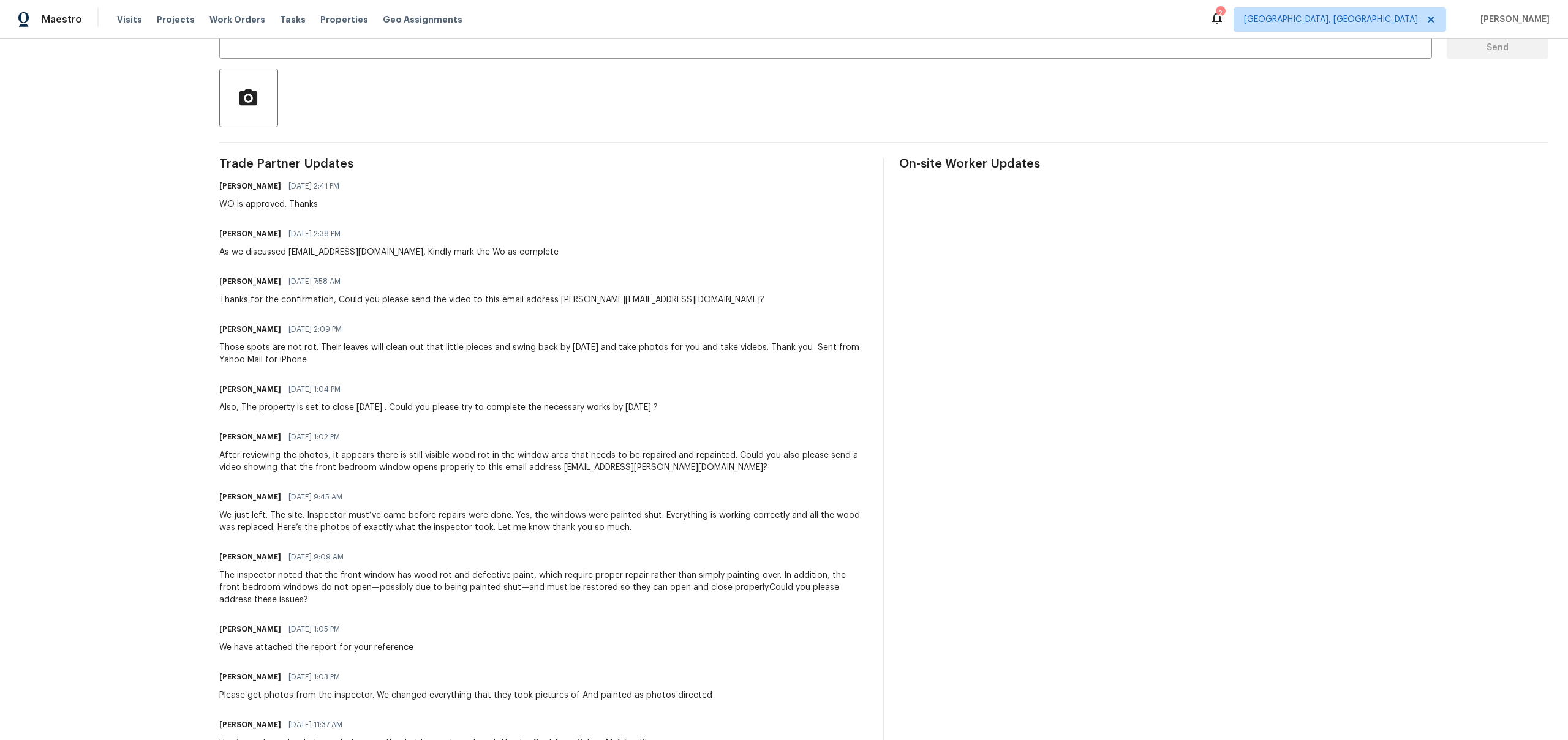
scroll to position [161, 0]
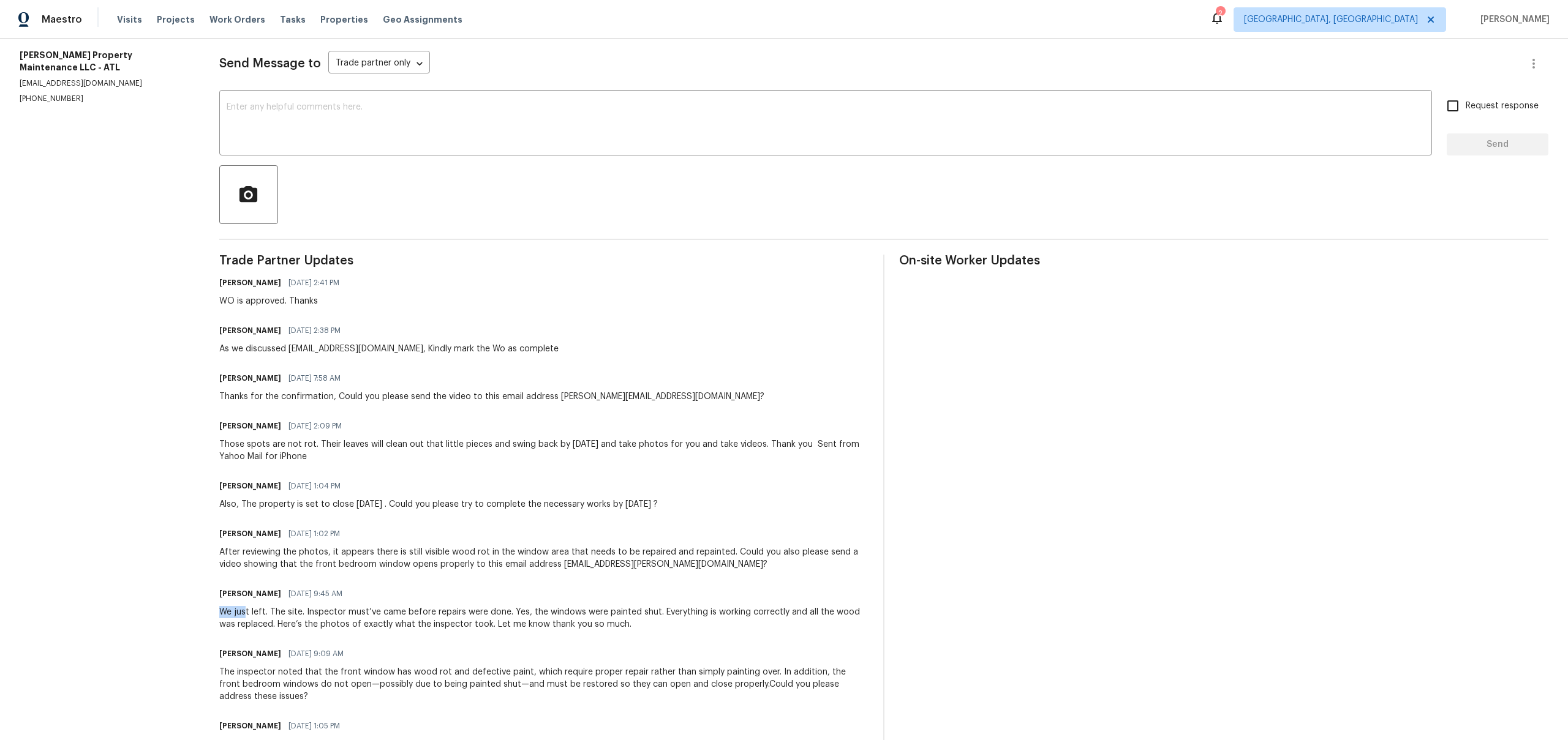
drag, startPoint x: 224, startPoint y: 615, endPoint x: 253, endPoint y: 613, distance: 29.1
click at [253, 613] on div "We just left. The site. Inspector must’ve came before repairs were done. Yes, t…" at bounding box center [544, 618] width 649 height 25
drag, startPoint x: 280, startPoint y: 617, endPoint x: 299, endPoint y: 617, distance: 19.0
click at [290, 617] on div "We just left. The site. Inspector must’ve came before repairs were done. Yes, t…" at bounding box center [544, 618] width 649 height 25
drag, startPoint x: 323, startPoint y: 613, endPoint x: 544, endPoint y: 613, distance: 221.0
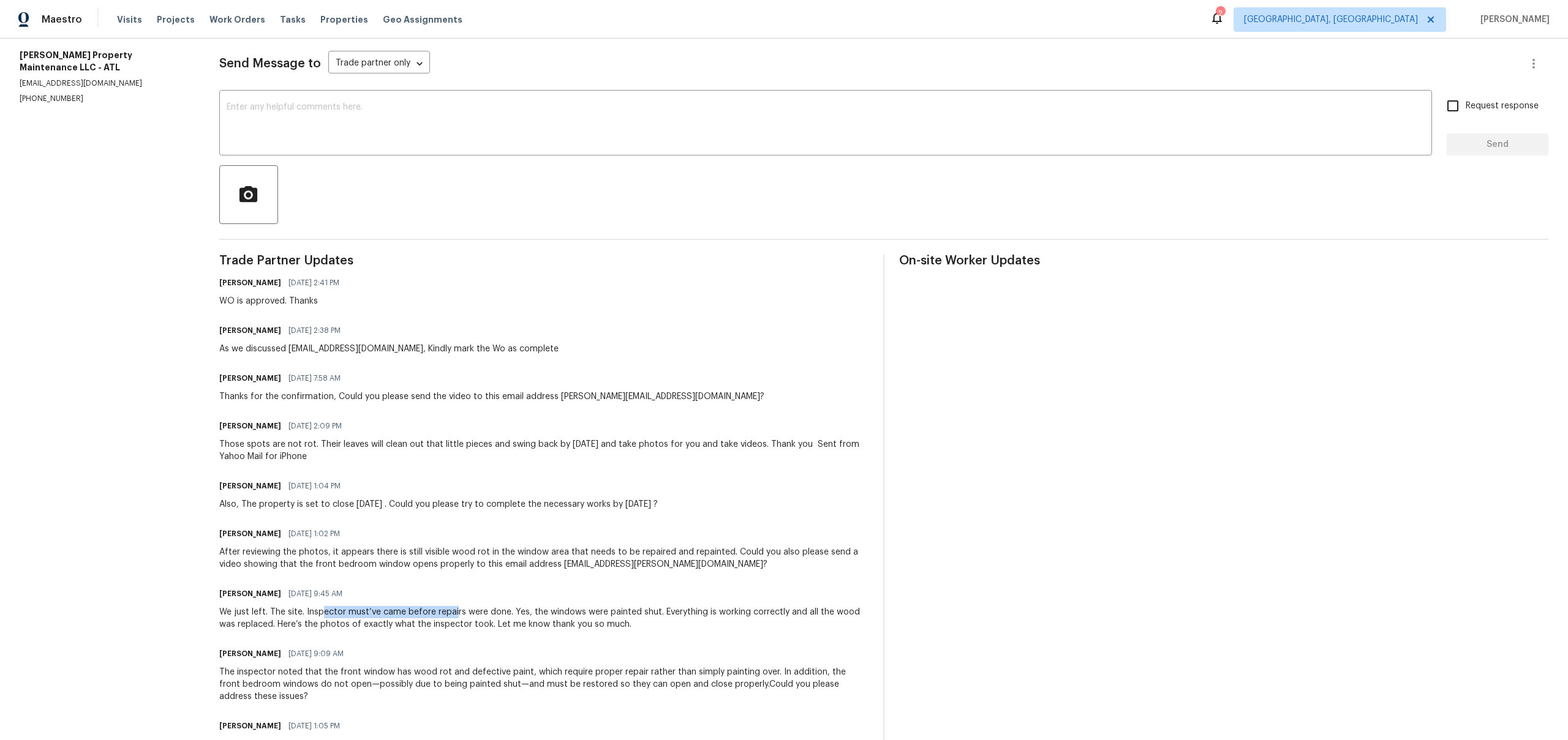
click at [544, 613] on div "We just left. The site. Inspector must’ve came before repairs were done. Yes, t…" at bounding box center [544, 618] width 649 height 25
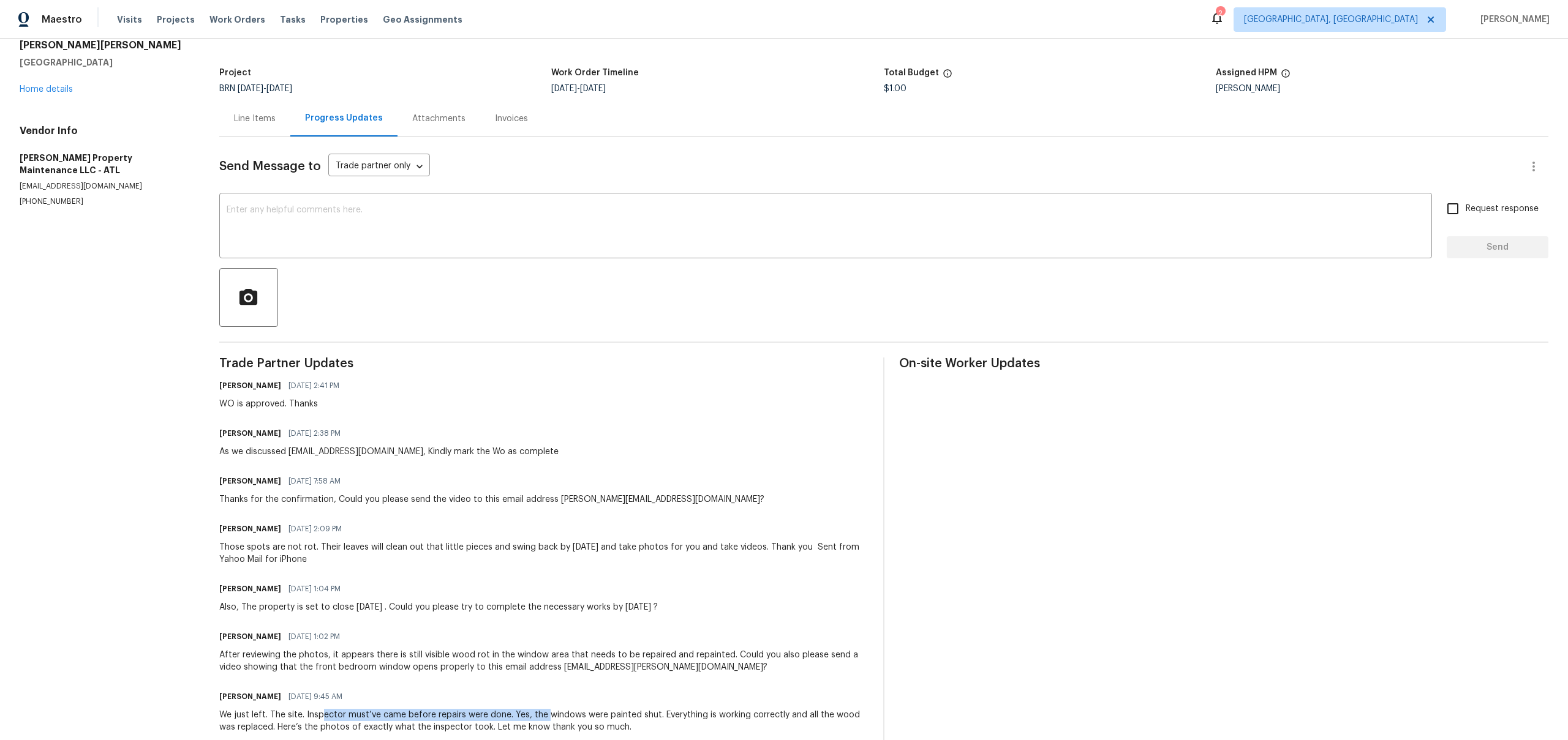
scroll to position [0, 0]
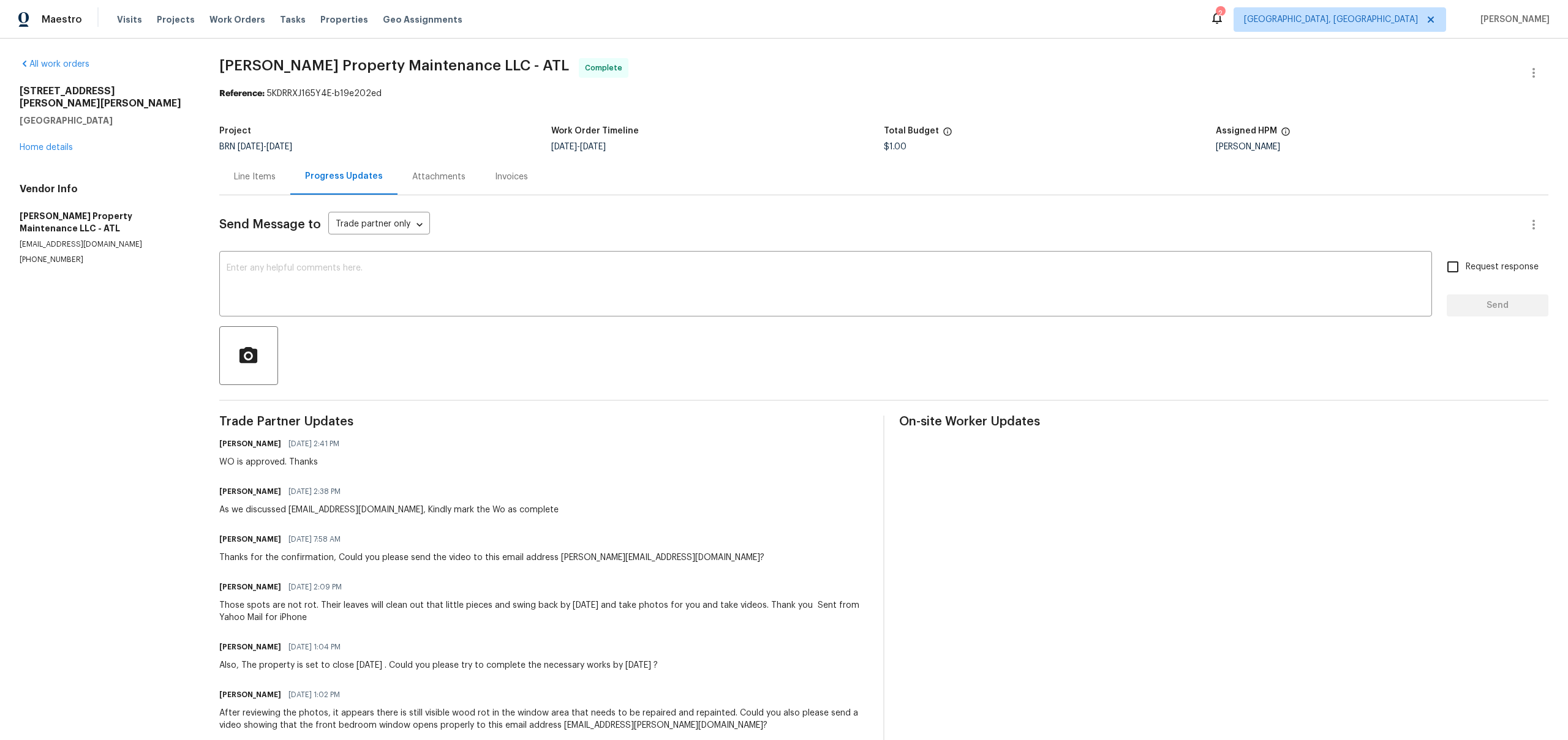
click at [252, 183] on div "Line Items" at bounding box center [255, 176] width 71 height 36
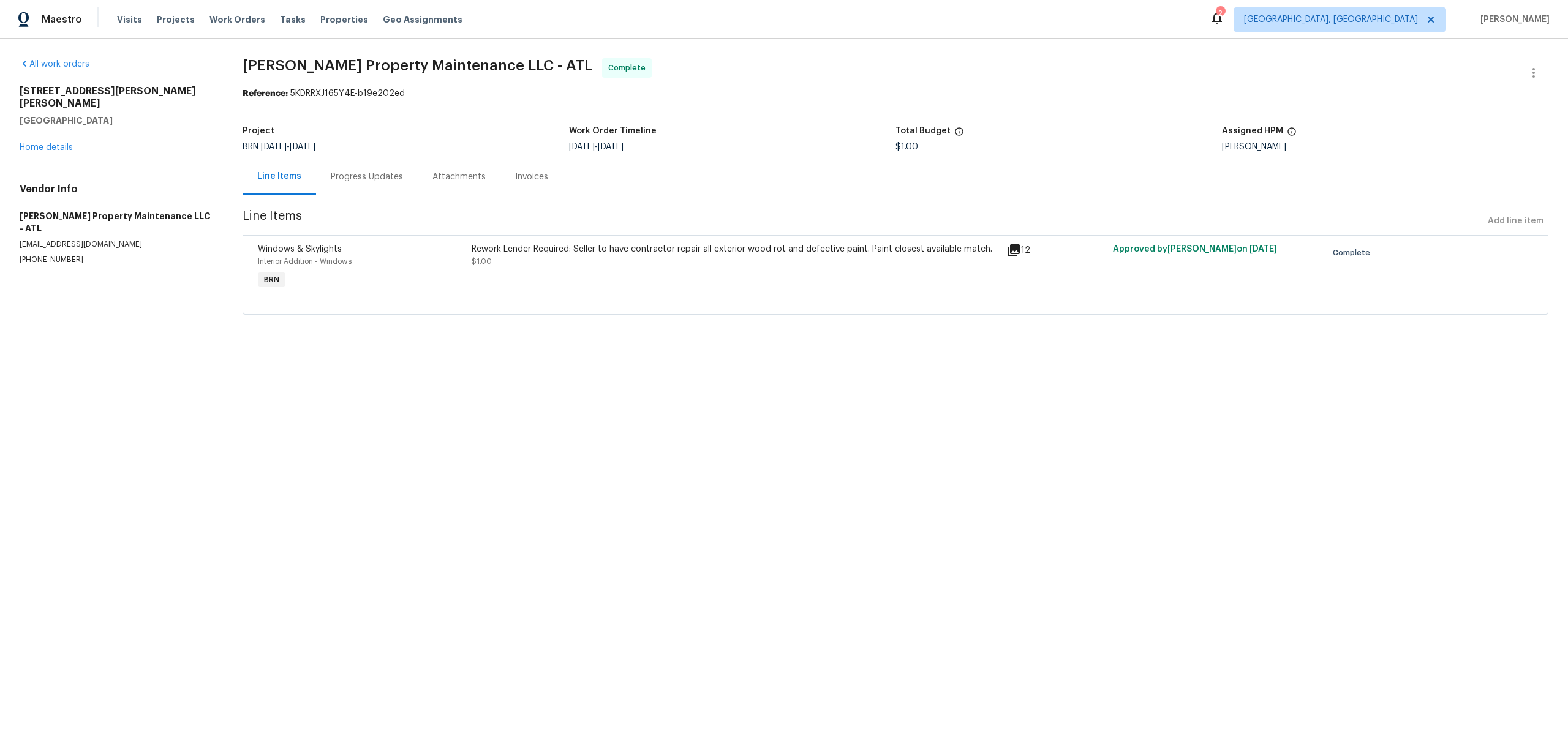
click at [506, 248] on div "Rework Lender Required: Seller to have contractor repair all exterior wood rot …" at bounding box center [736, 249] width 528 height 12
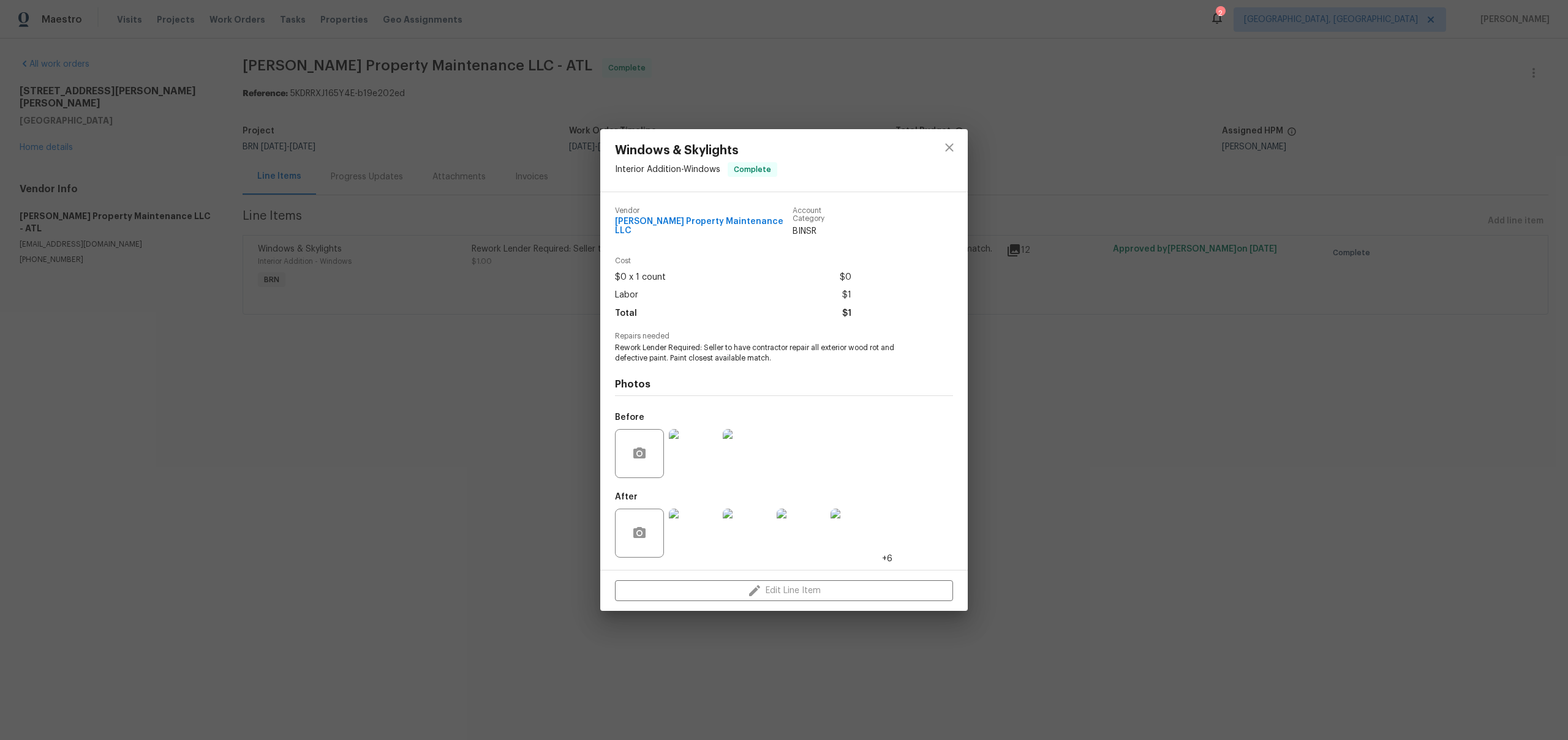
click at [712, 450] on img at bounding box center [693, 454] width 49 height 49
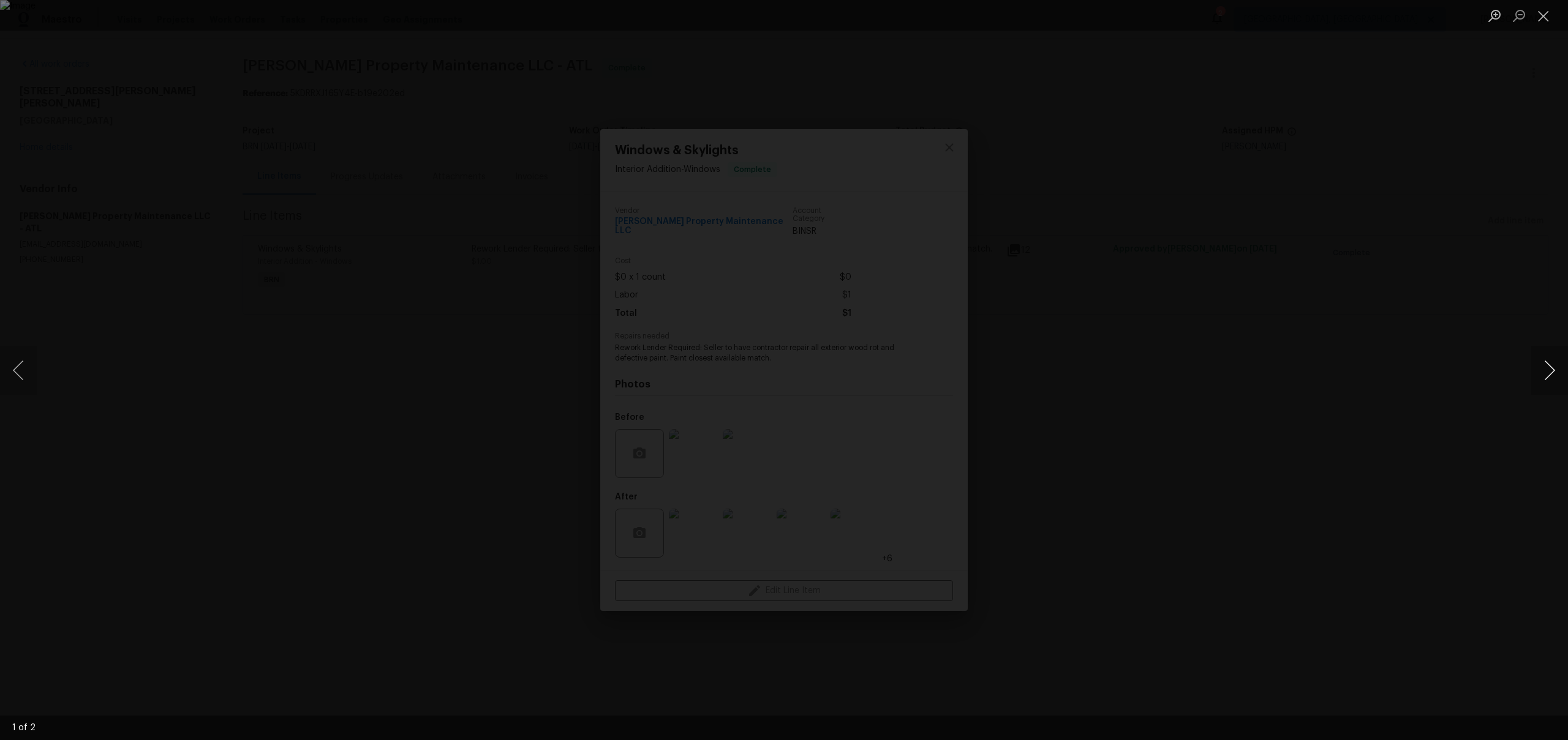
click at [1546, 372] on button "Next image" at bounding box center [1549, 370] width 37 height 49
click at [1425, 362] on div "Lightbox" at bounding box center [784, 370] width 1568 height 740
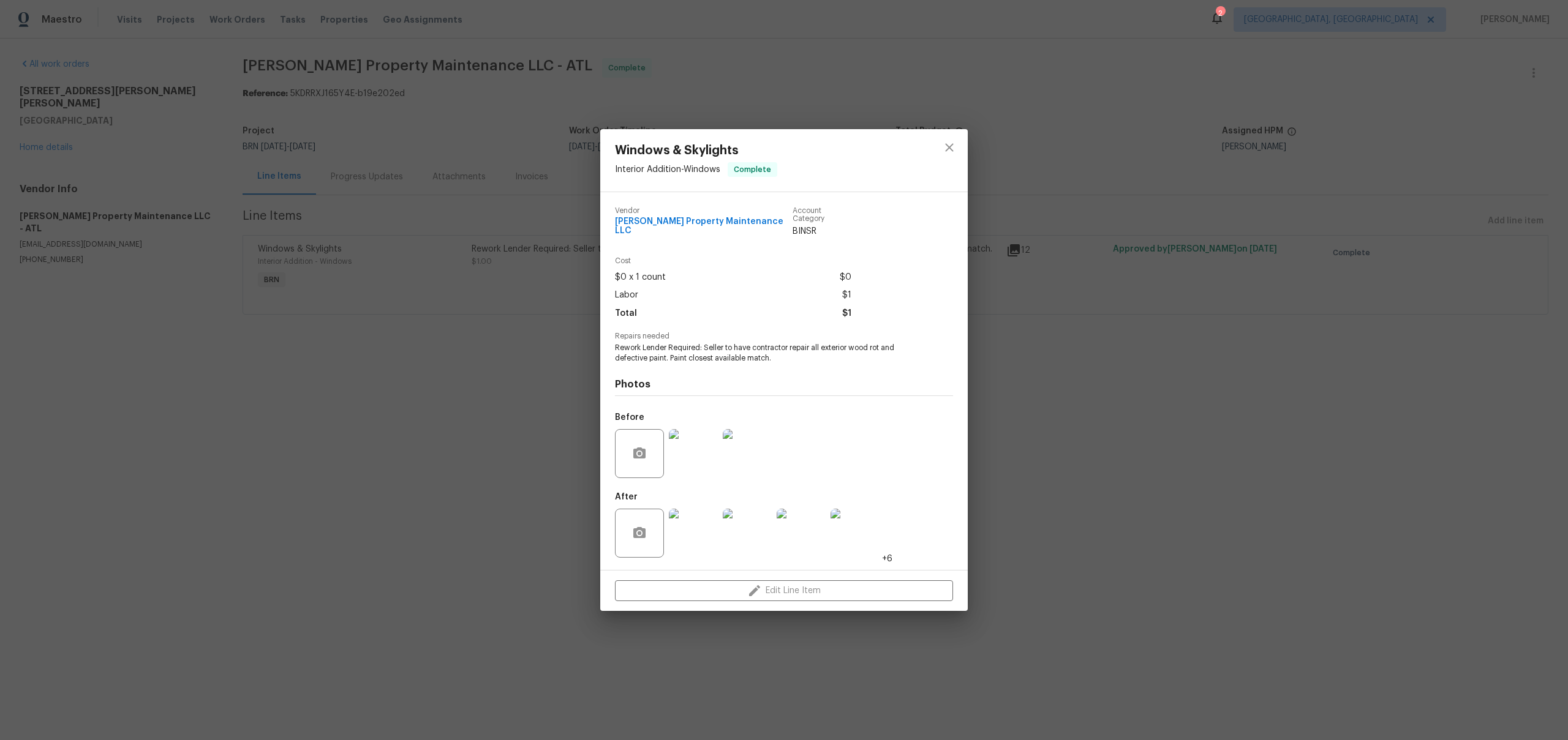
click at [678, 536] on img at bounding box center [693, 533] width 49 height 49
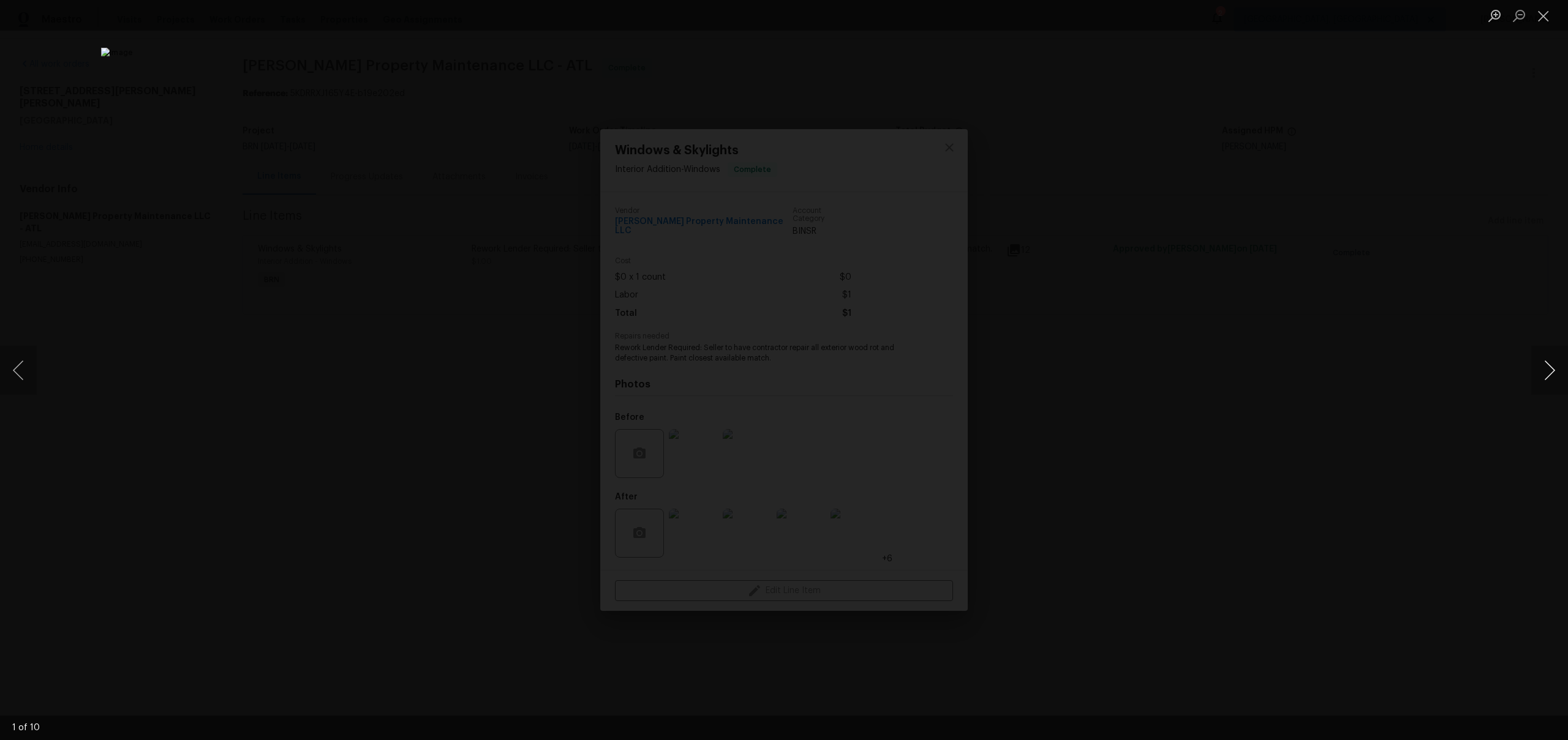
click at [1551, 382] on button "Next image" at bounding box center [1549, 370] width 37 height 49
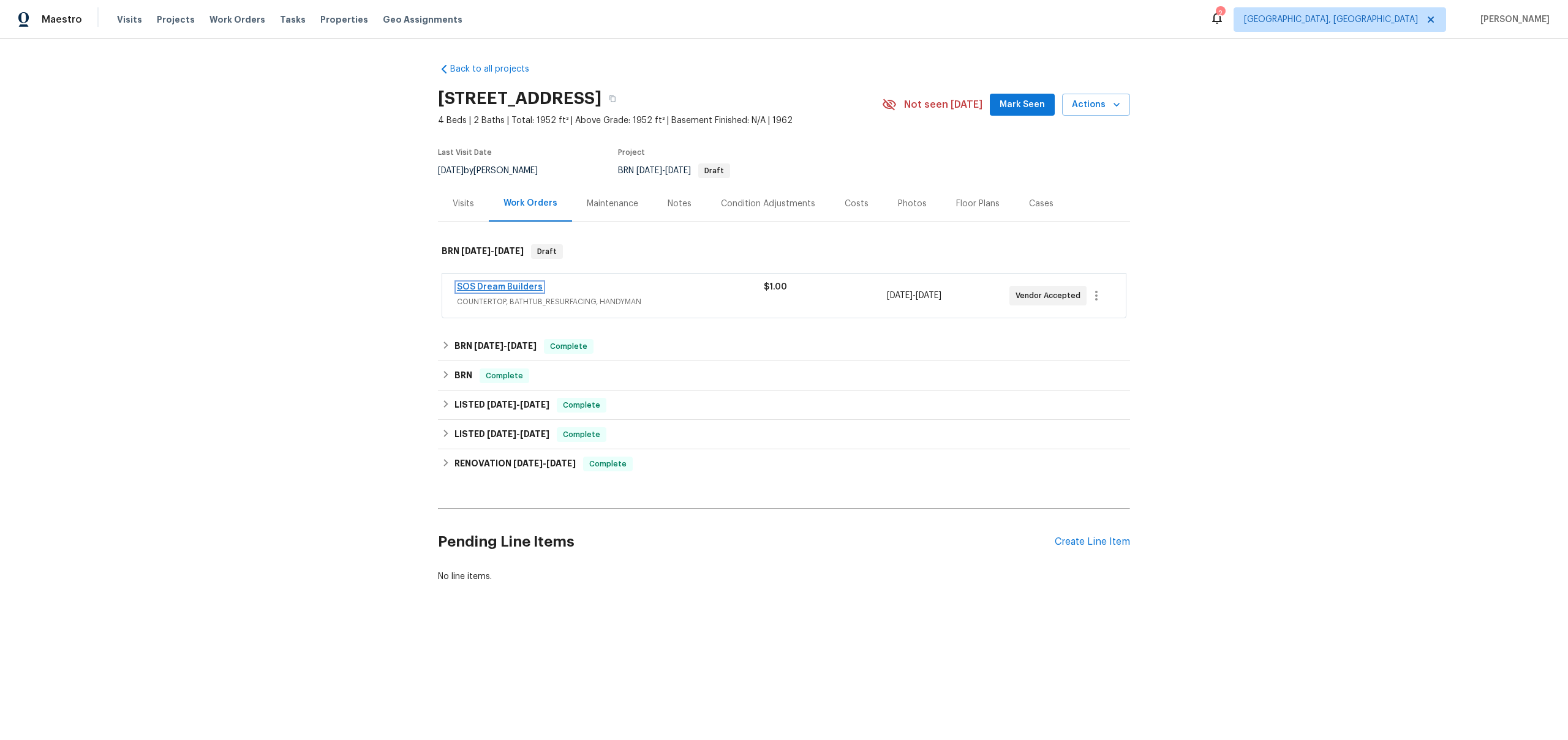
click at [487, 290] on link "SOS Dream Builders" at bounding box center [500, 287] width 86 height 9
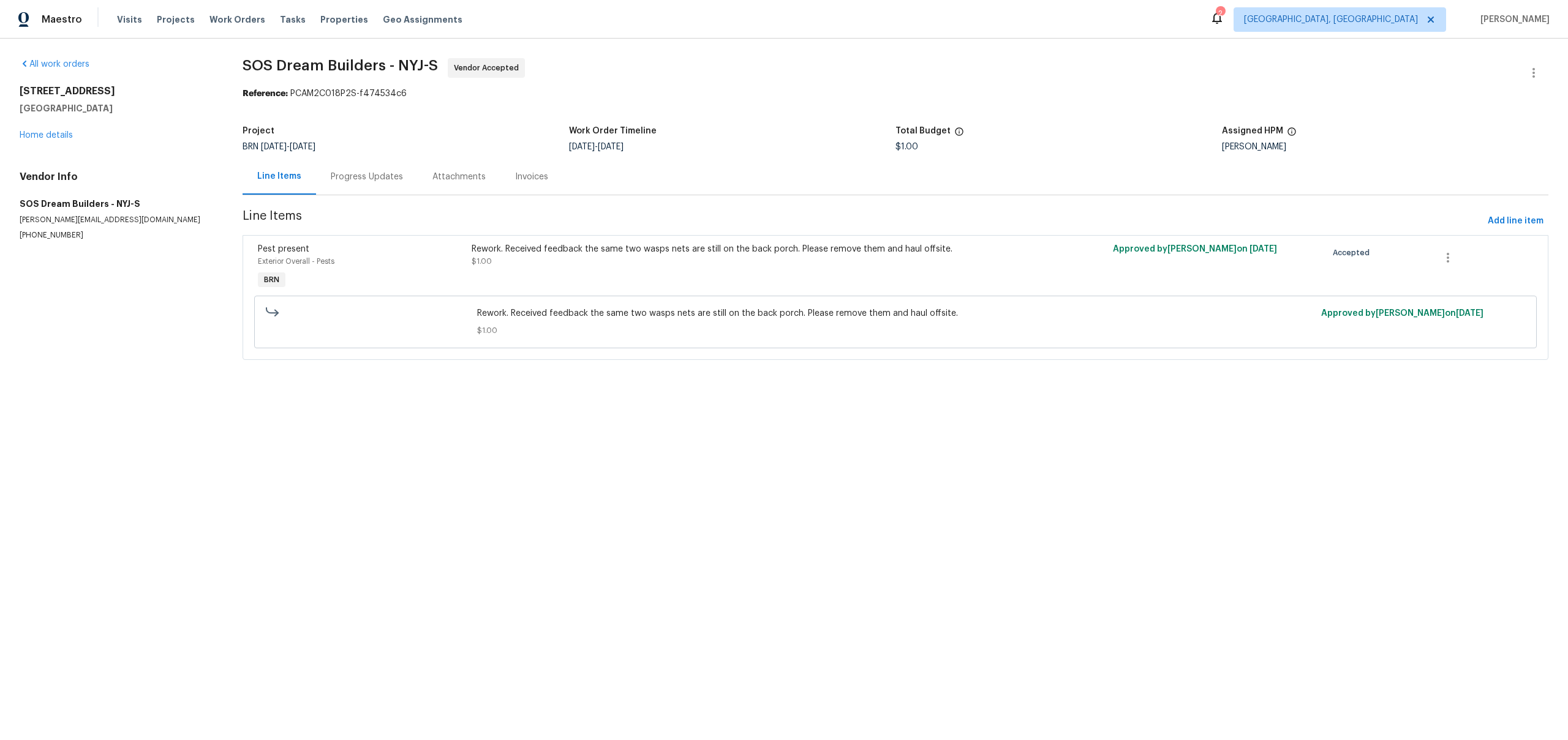
click at [364, 182] on div "Progress Updates" at bounding box center [367, 177] width 72 height 12
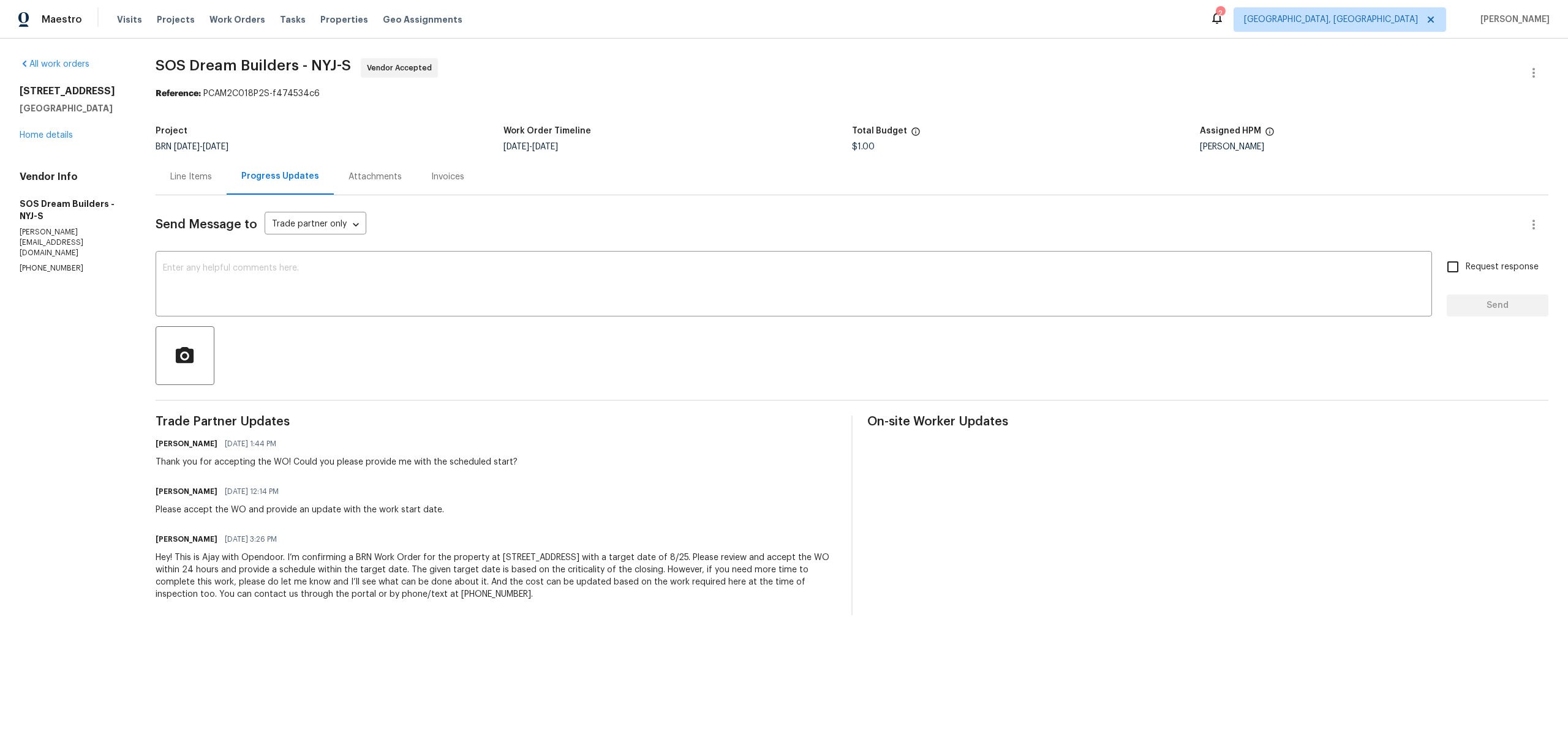
click at [200, 183] on div "Line Items" at bounding box center [191, 177] width 42 height 12
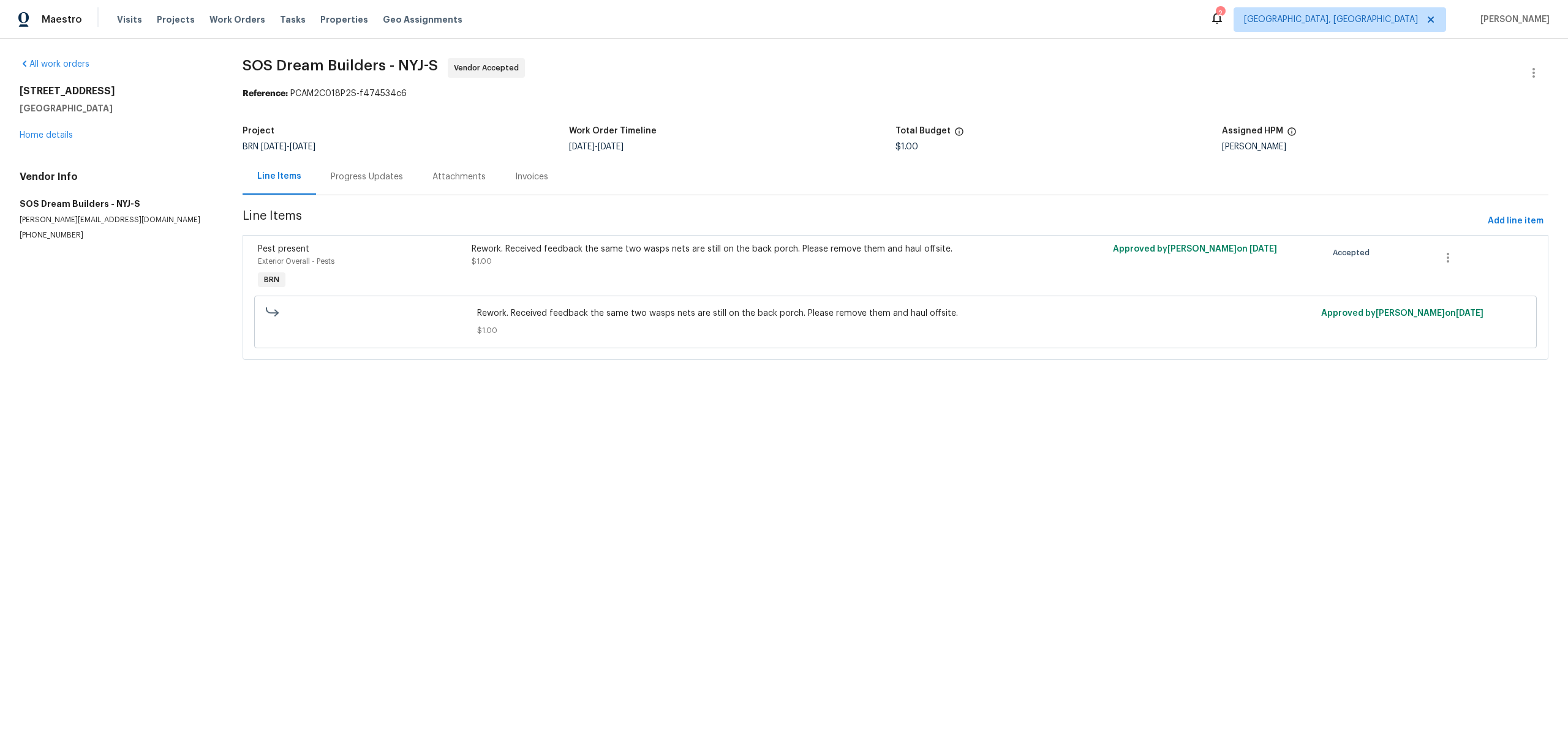
drag, startPoint x: 15, startPoint y: 91, endPoint x: 148, endPoint y: 109, distance: 134.2
click at [148, 109] on div "All work orders 14 Beaver Ave West Milford, NJ 07480 Home details Vendor Info S…" at bounding box center [784, 216] width 1568 height 356
copy div "14 Beaver Ave West Milford, NJ 07480"
click at [44, 134] on link "Home details" at bounding box center [46, 135] width 53 height 9
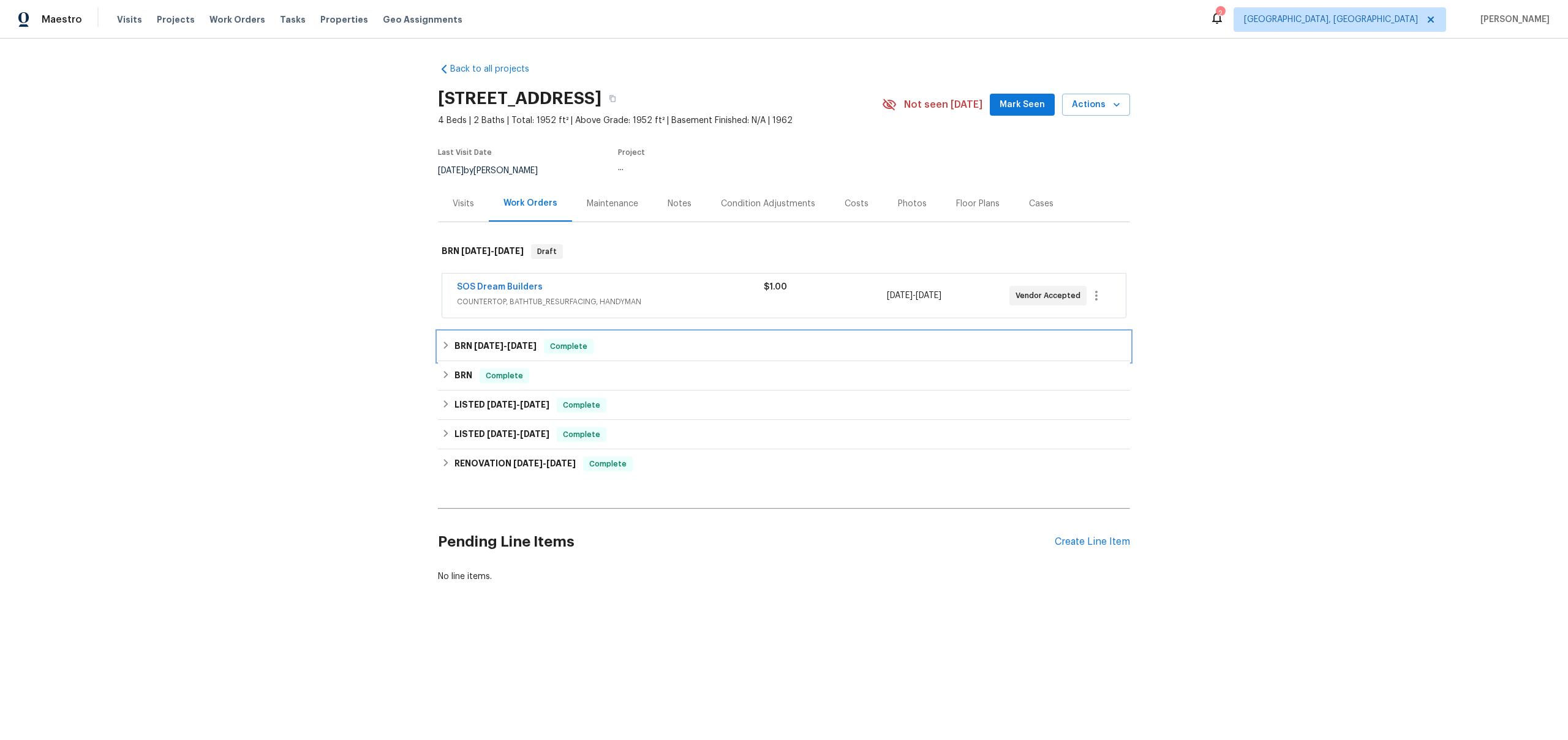
click at [458, 346] on h6 "BRN 8/14/25 - 8/18/25" at bounding box center [495, 347] width 82 height 15
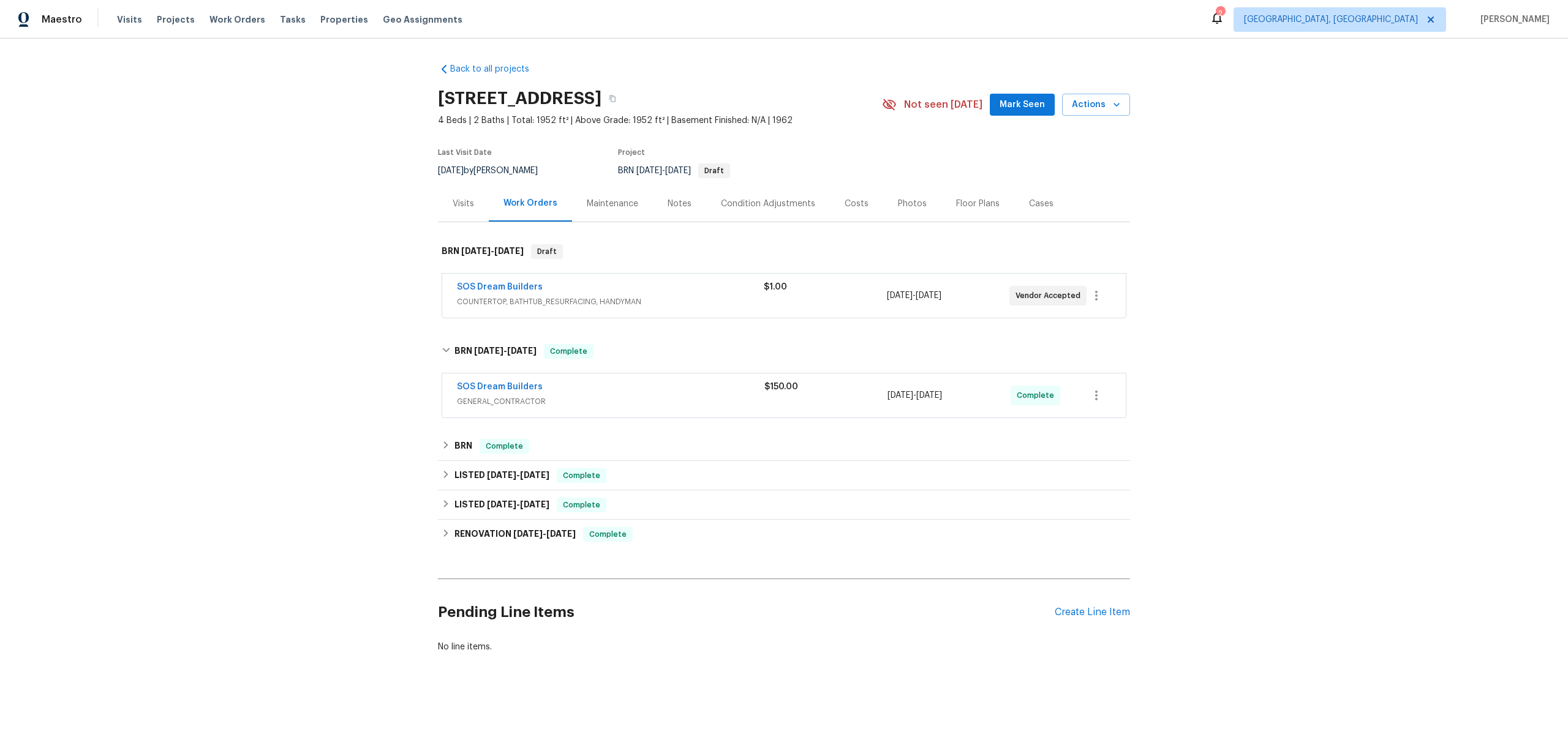
click at [584, 376] on div "SOS Dream Builders GENERAL_CONTRACTOR $150.00 8/15/2025 - 8/15/2025 Complete" at bounding box center [784, 396] width 683 height 44
click at [592, 397] on span "GENERAL_CONTRACTOR" at bounding box center [611, 401] width 307 height 12
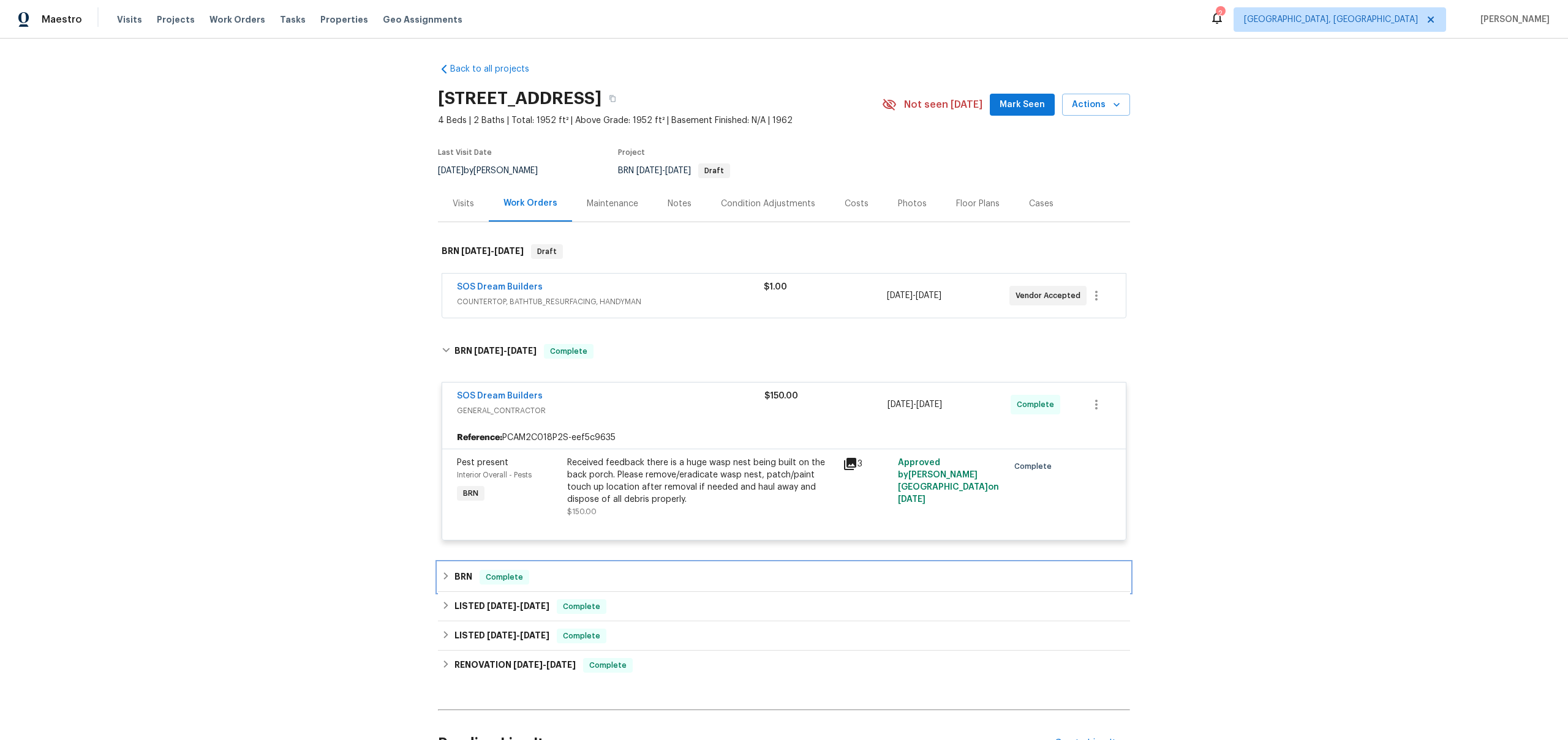
click at [480, 581] on div "Complete" at bounding box center [505, 578] width 50 height 15
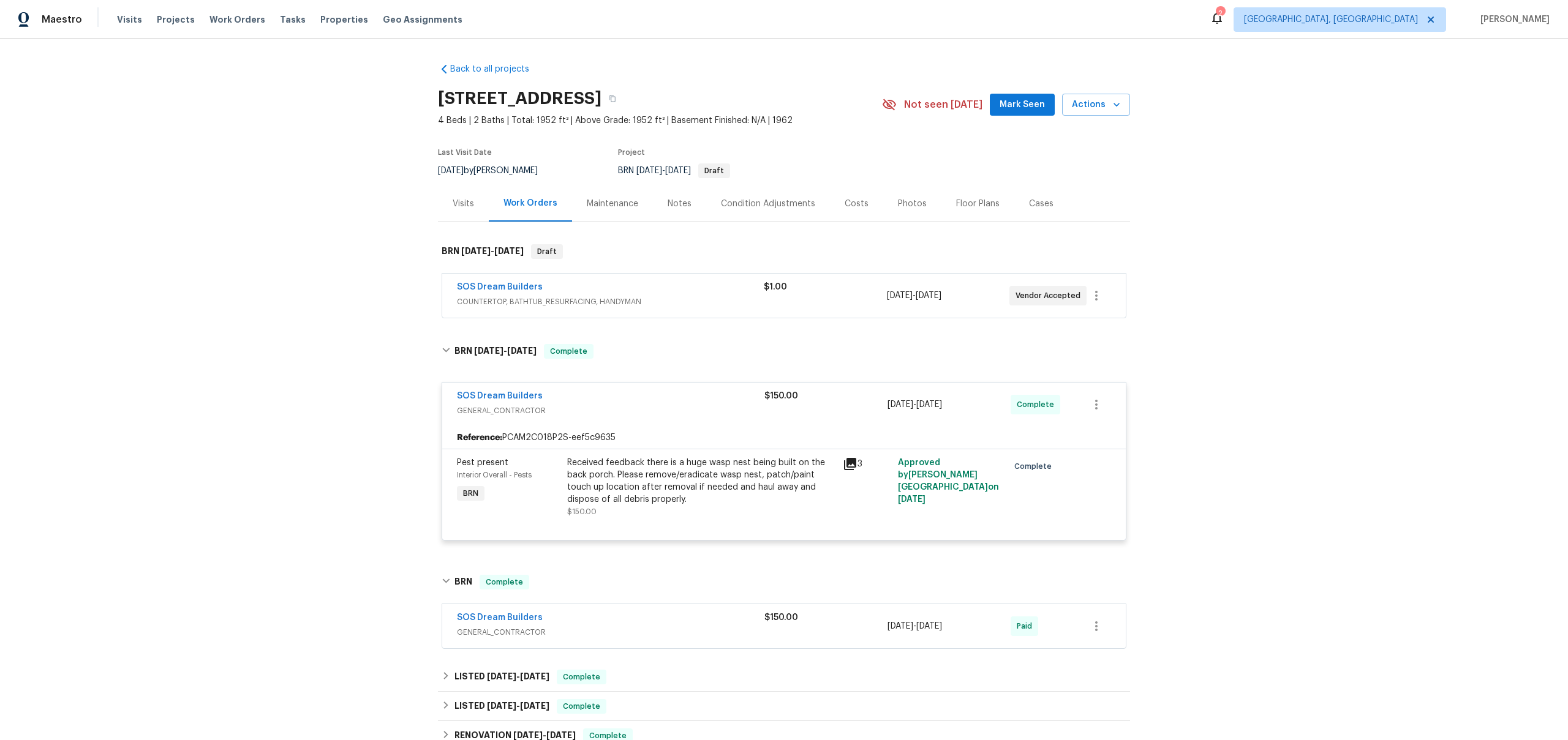
click at [593, 613] on div "SOS Dream Builders" at bounding box center [611, 619] width 307 height 15
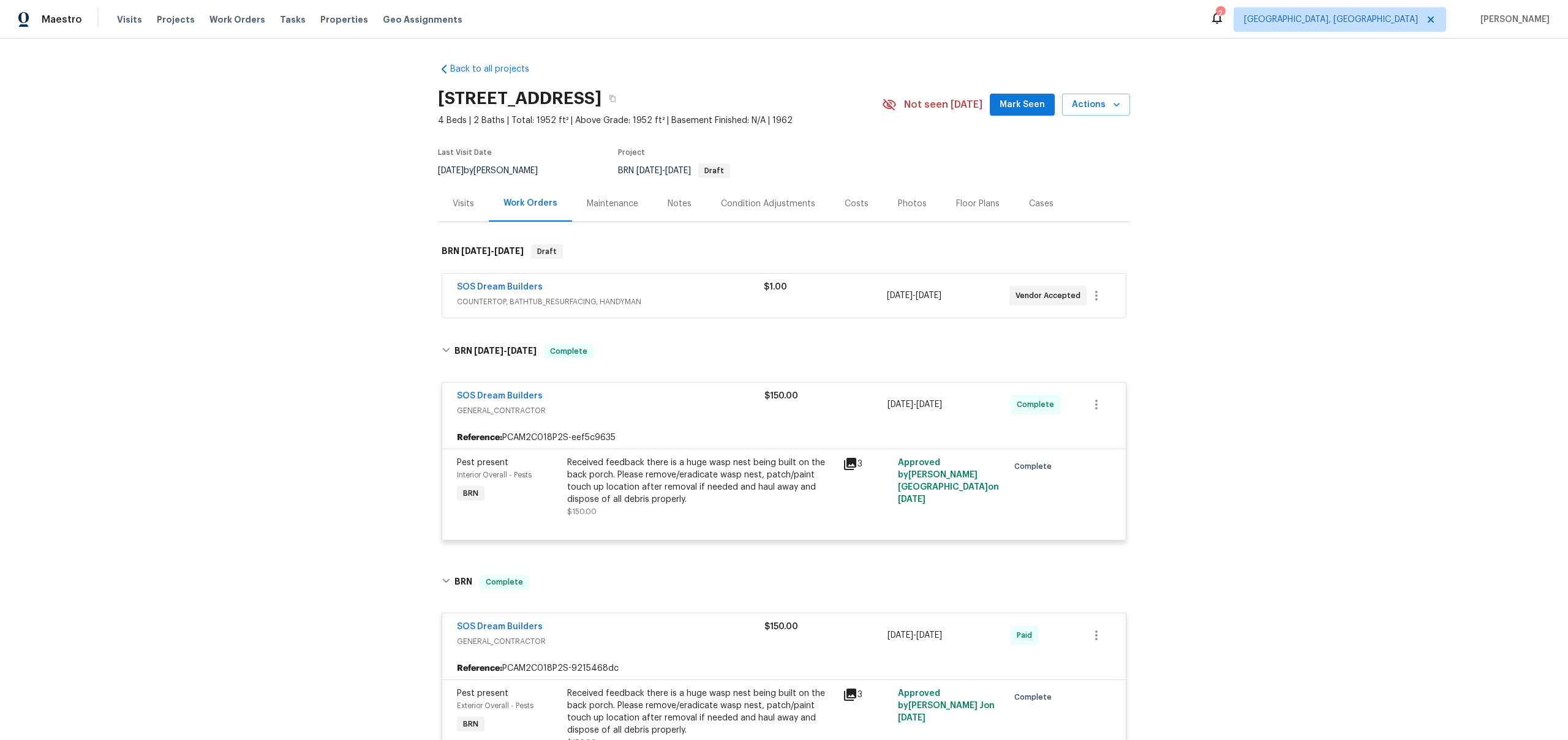
scroll to position [108, 0]
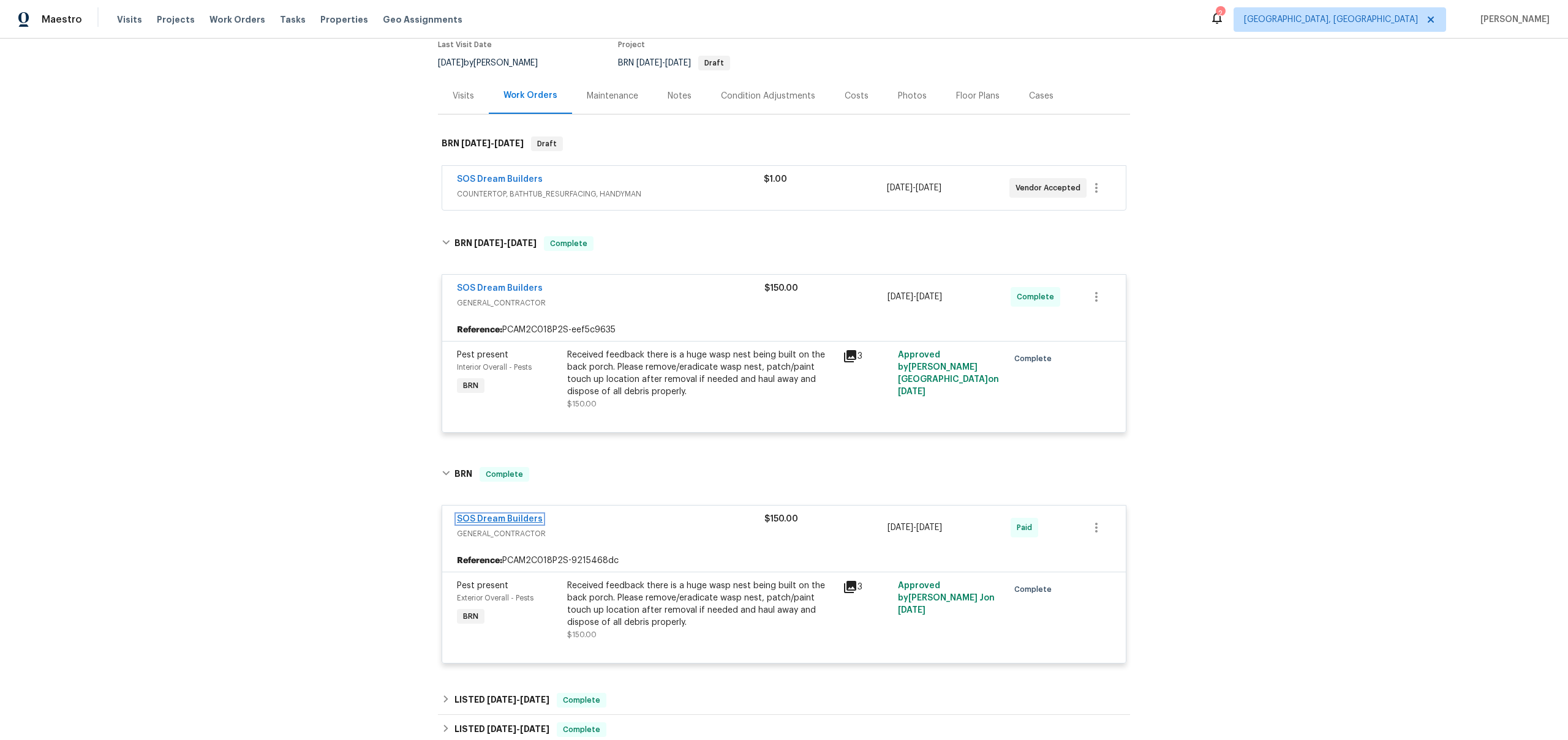
click at [500, 521] on link "SOS Dream Builders" at bounding box center [500, 519] width 86 height 9
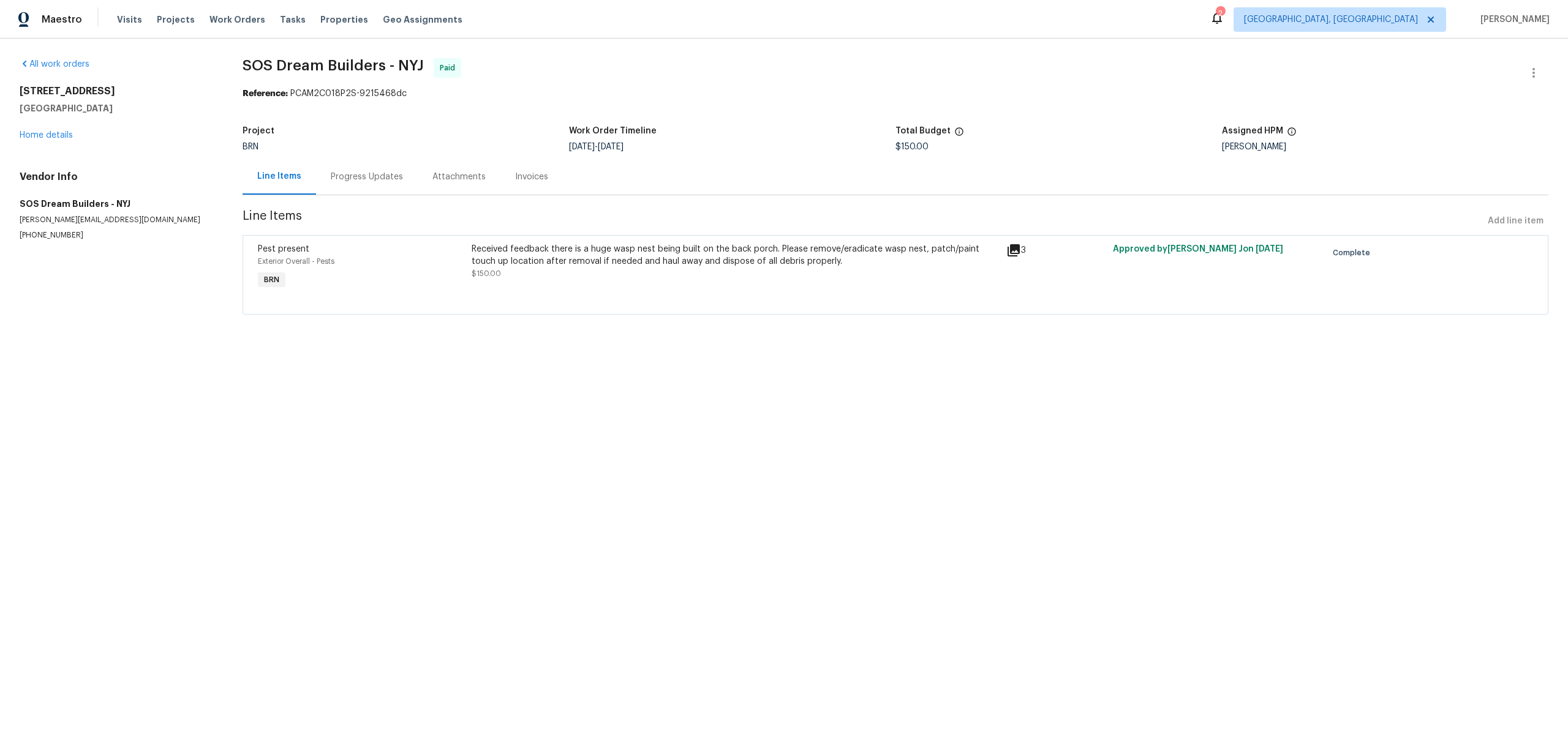
click at [499, 260] on div "Received feedback there is a huge wasp nest being built on the back porch. Plea…" at bounding box center [736, 255] width 528 height 25
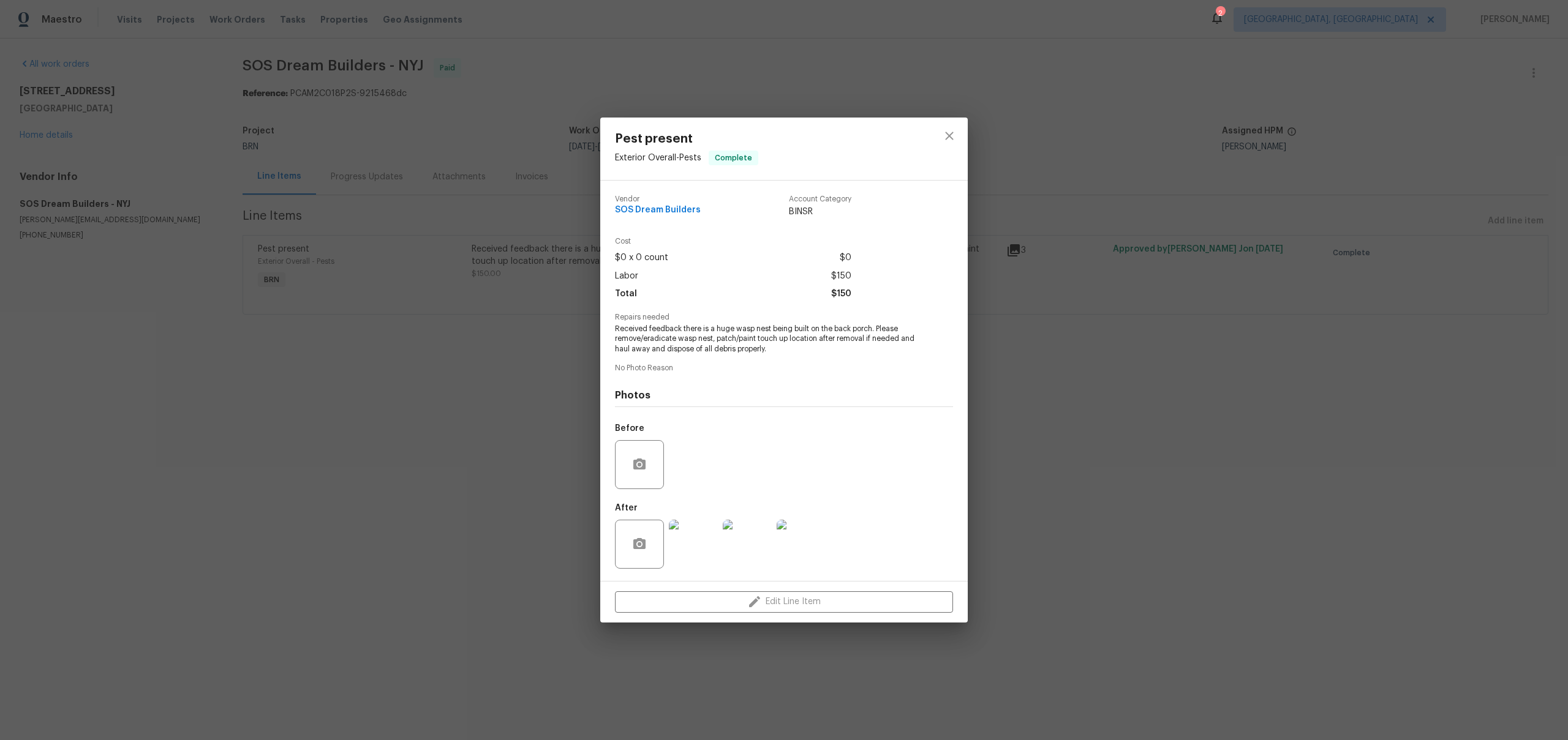
click at [691, 486] on div "Before" at bounding box center [784, 456] width 338 height 80
click at [705, 543] on img at bounding box center [693, 544] width 49 height 49
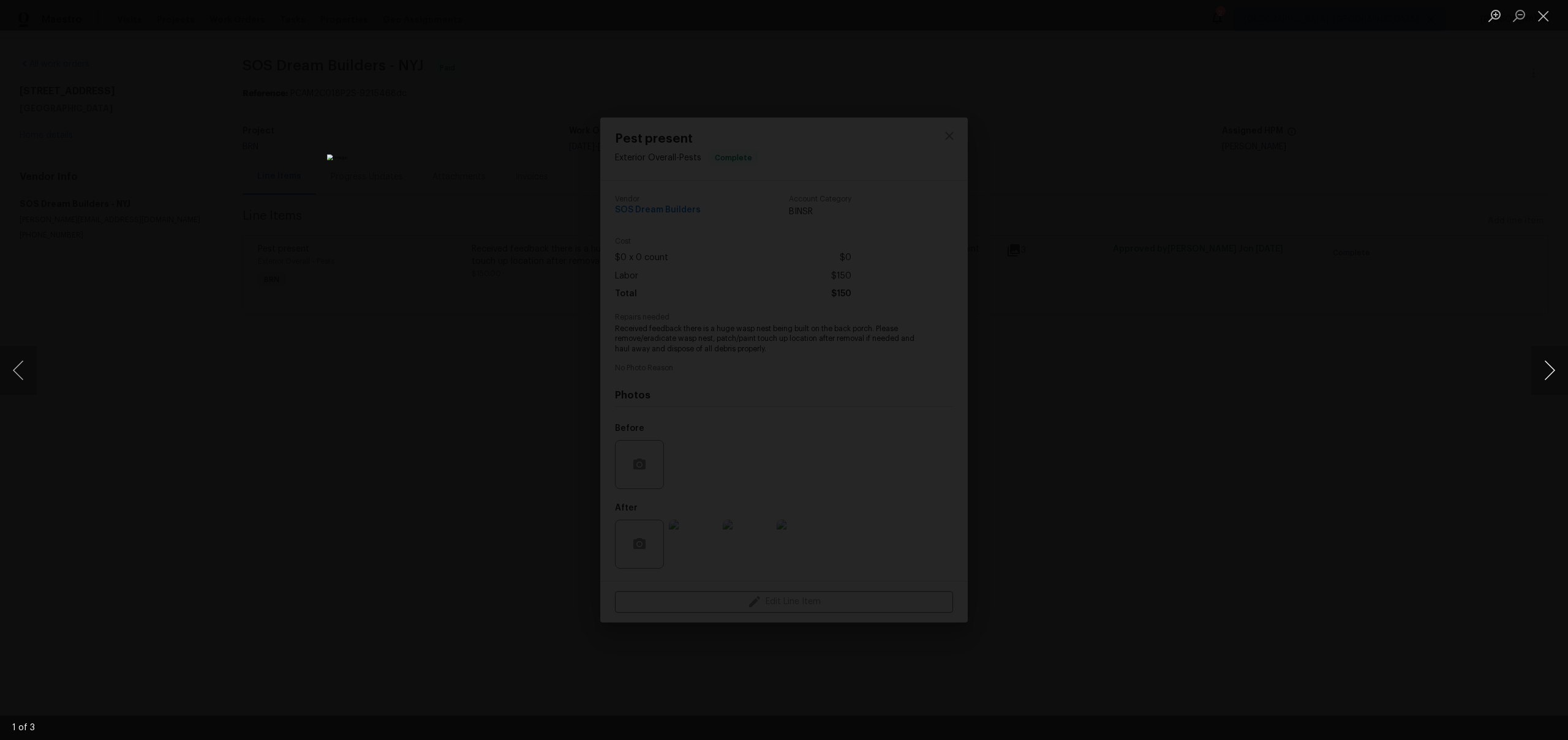
click at [1538, 366] on button "Next image" at bounding box center [1549, 370] width 37 height 49
click at [1221, 312] on div "Lightbox" at bounding box center [784, 370] width 1568 height 740
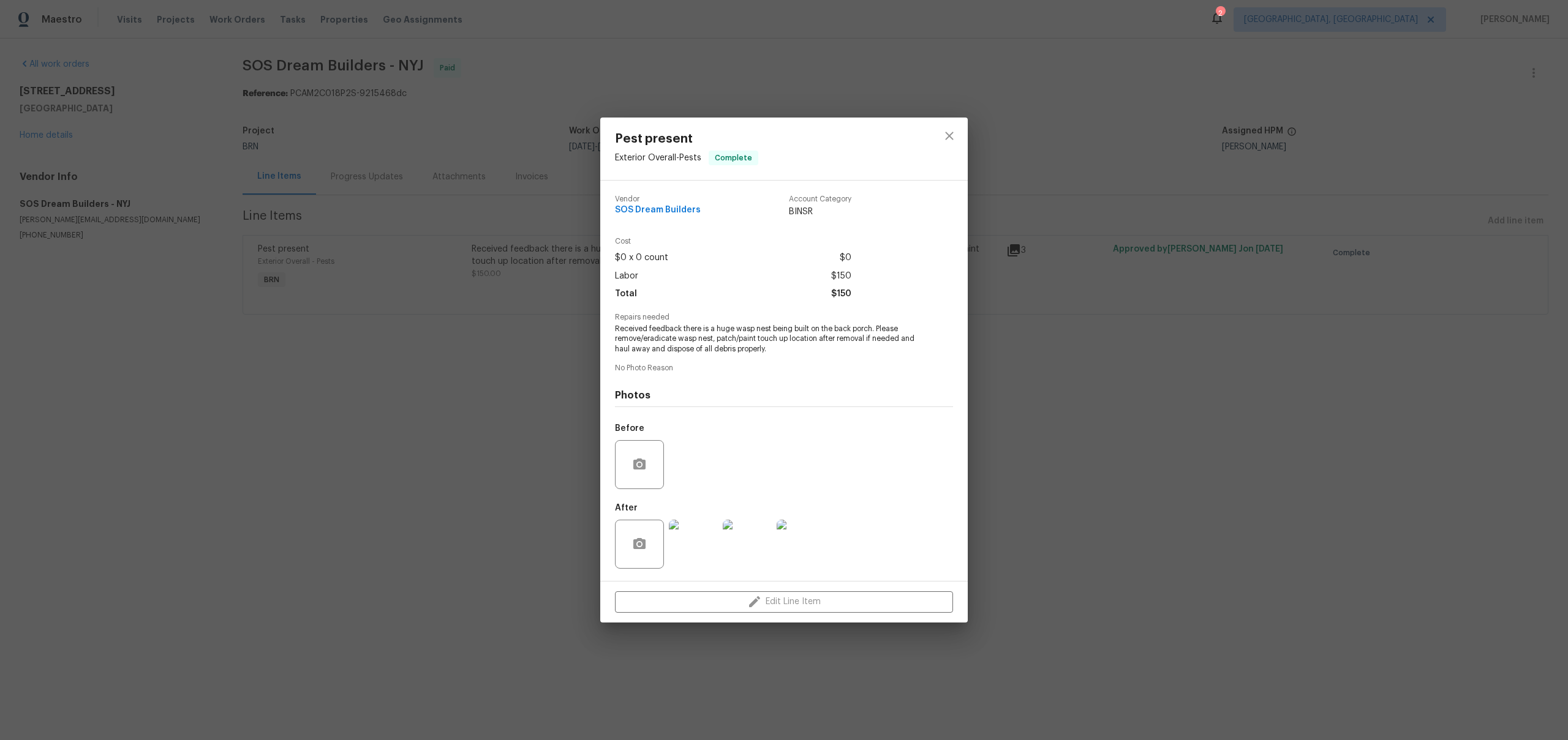
click at [429, 276] on div "Pest present Exterior Overall - Pests Complete Vendor SOS Dream Builders Accoun…" at bounding box center [784, 370] width 1568 height 740
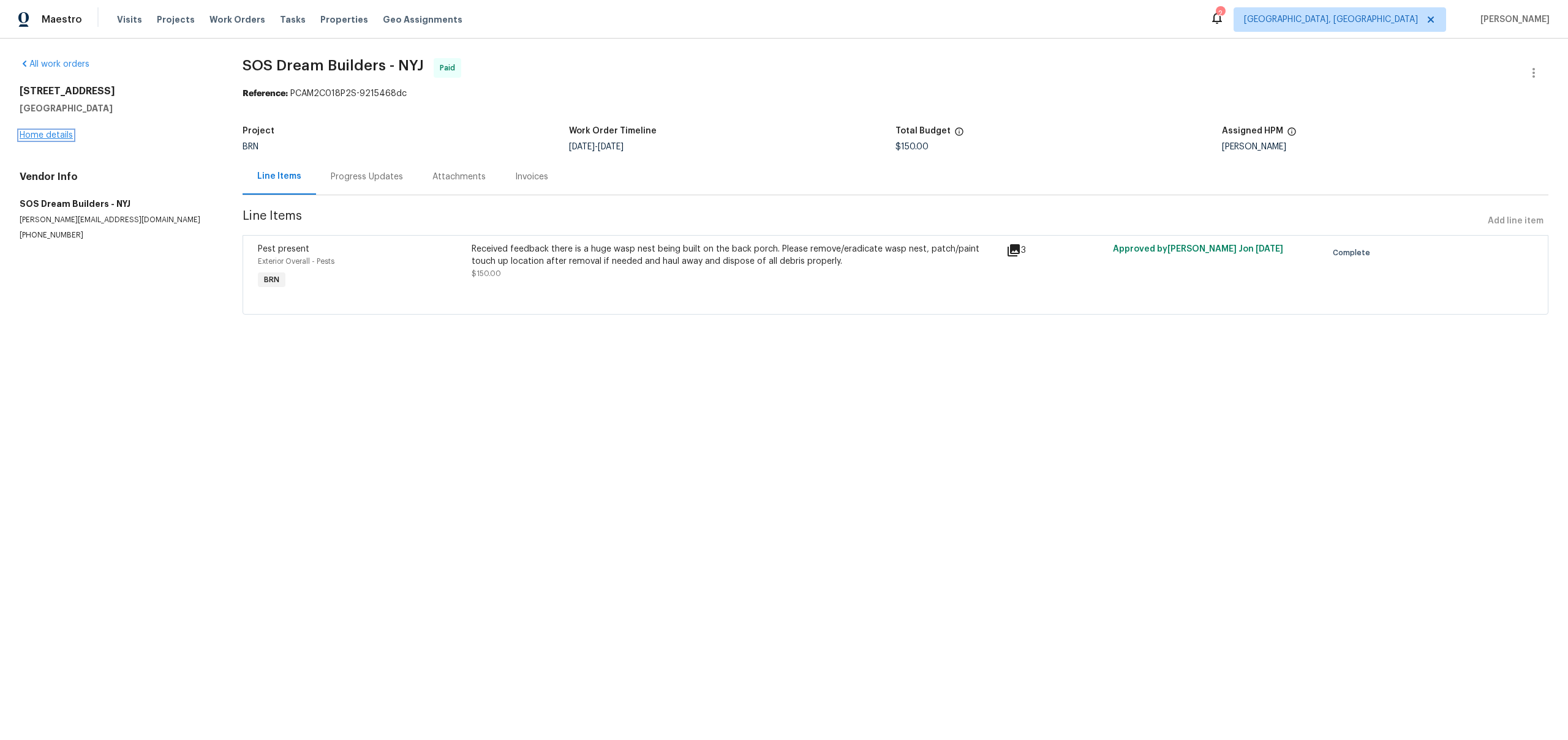
click at [59, 136] on link "Home details" at bounding box center [46, 135] width 53 height 9
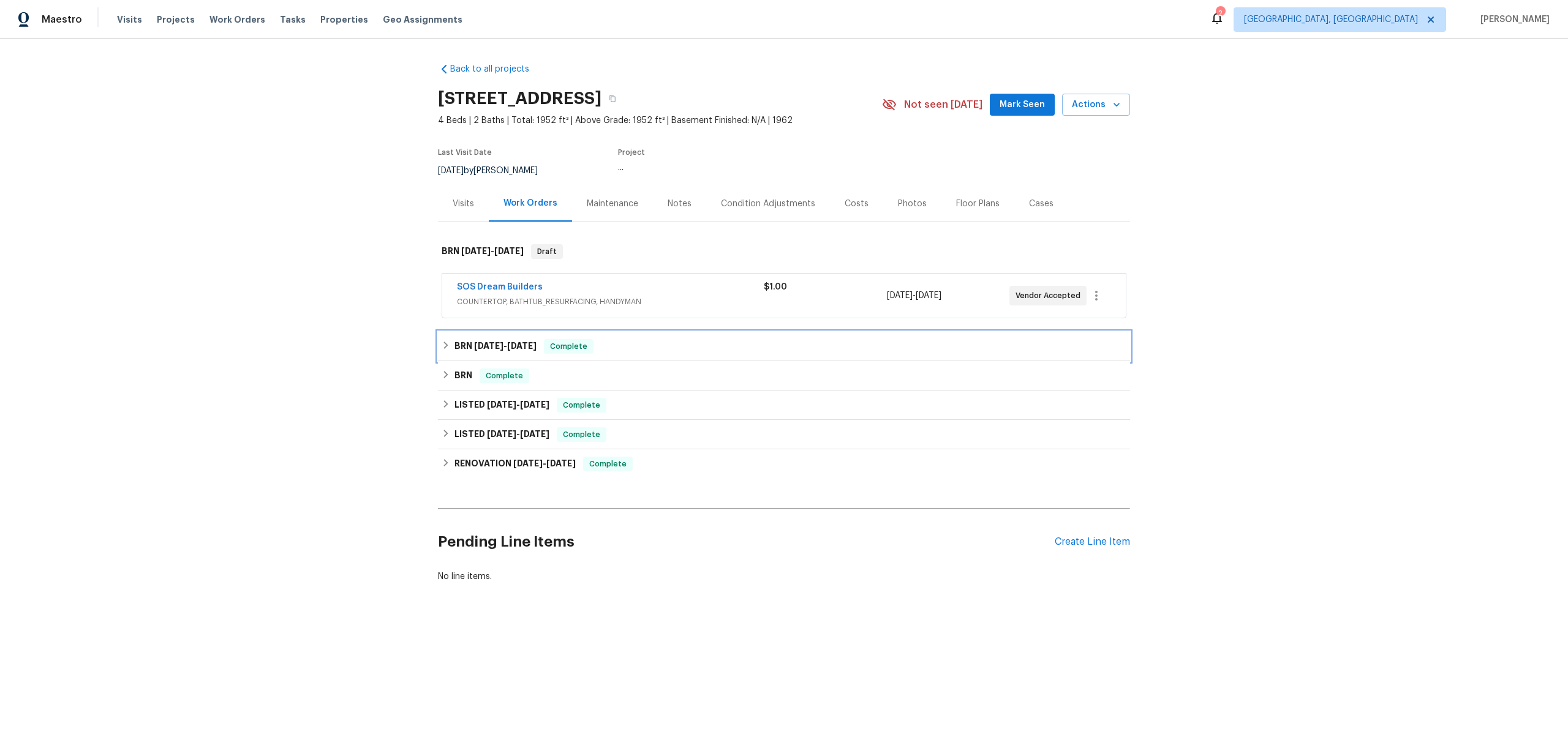
click at [469, 350] on h6 "BRN 8/14/25 - 8/18/25" at bounding box center [495, 347] width 82 height 15
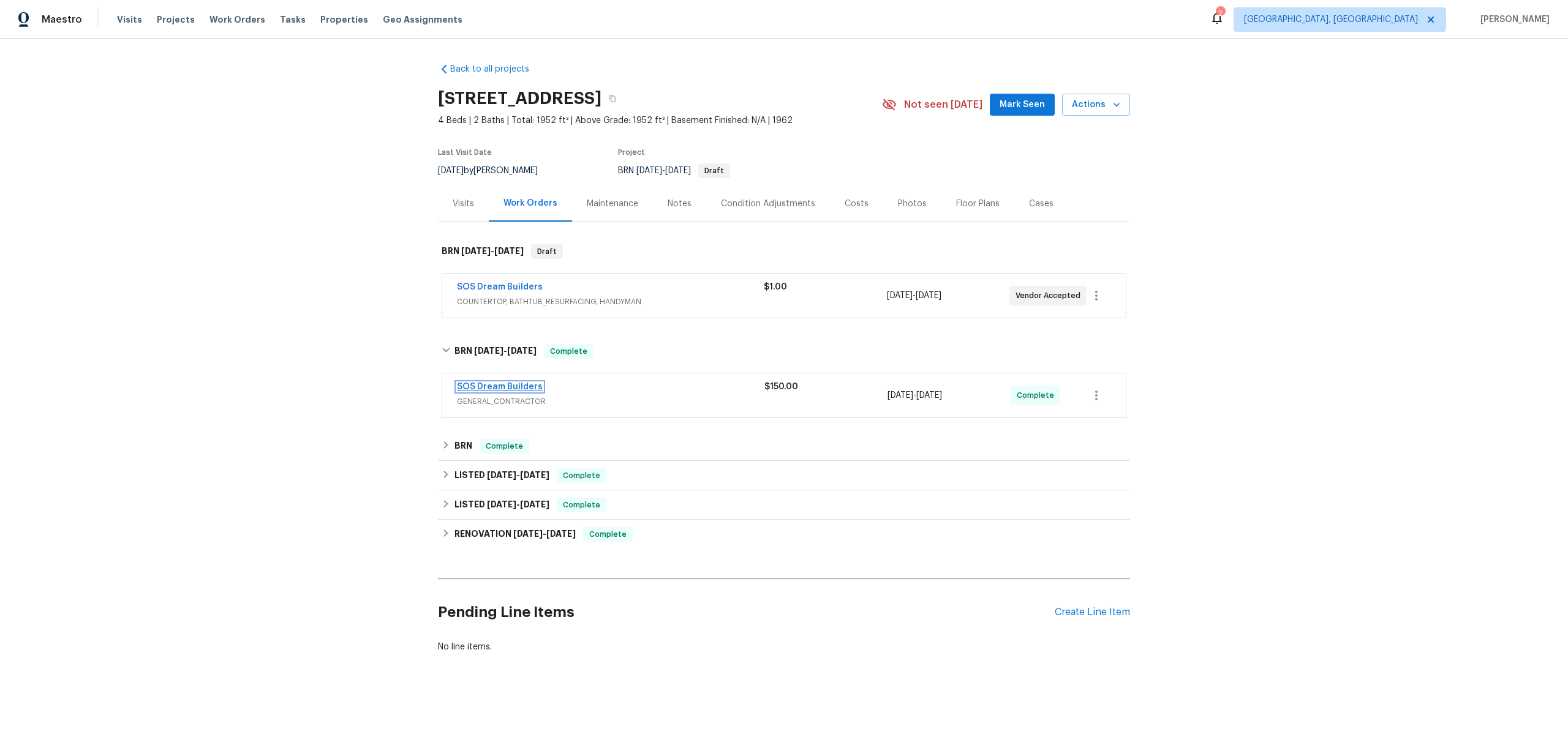
click at [475, 382] on link "SOS Dream Builders" at bounding box center [500, 386] width 86 height 9
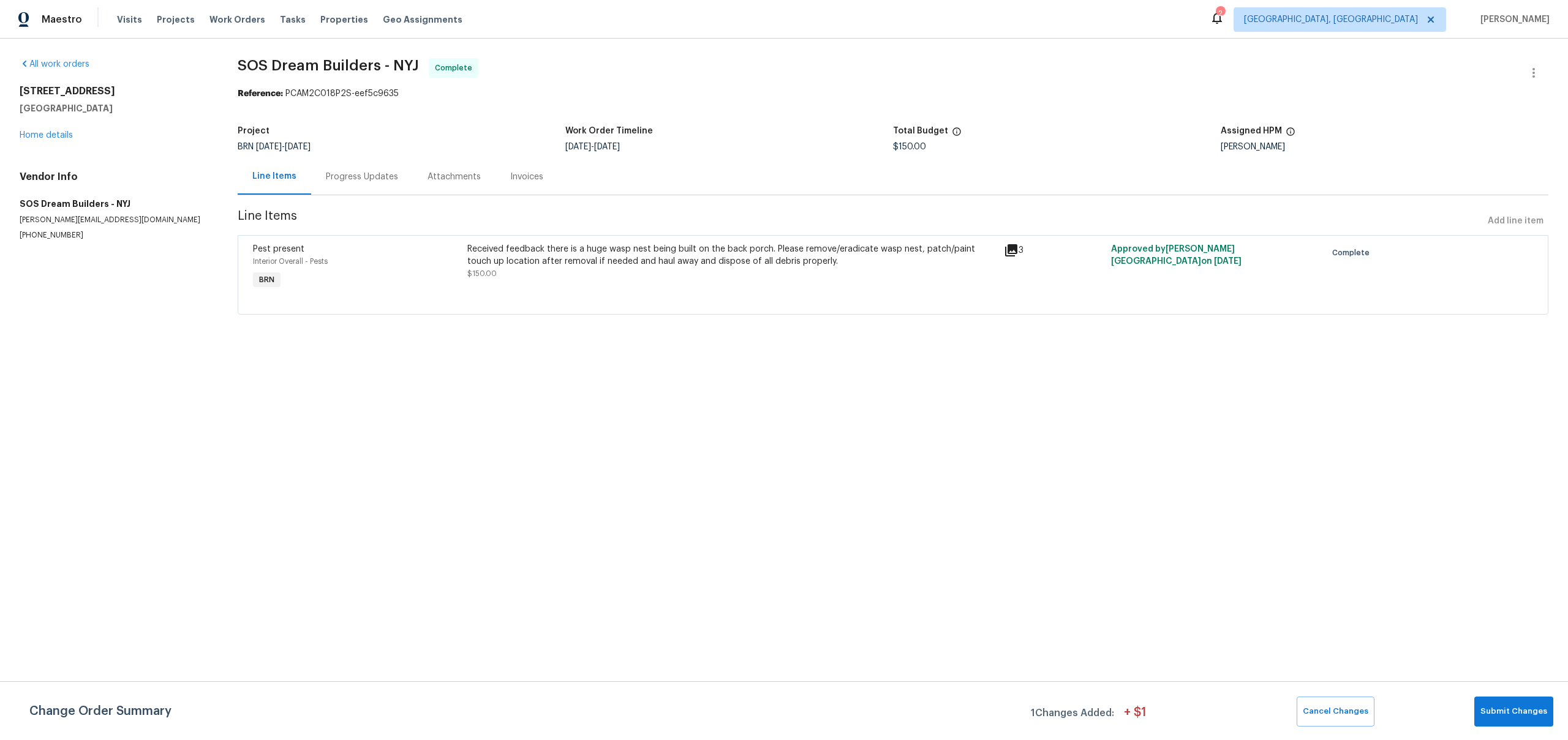
click at [597, 258] on div "Received feedback there is a huge wasp nest being built on the back porch. Plea…" at bounding box center [732, 255] width 529 height 25
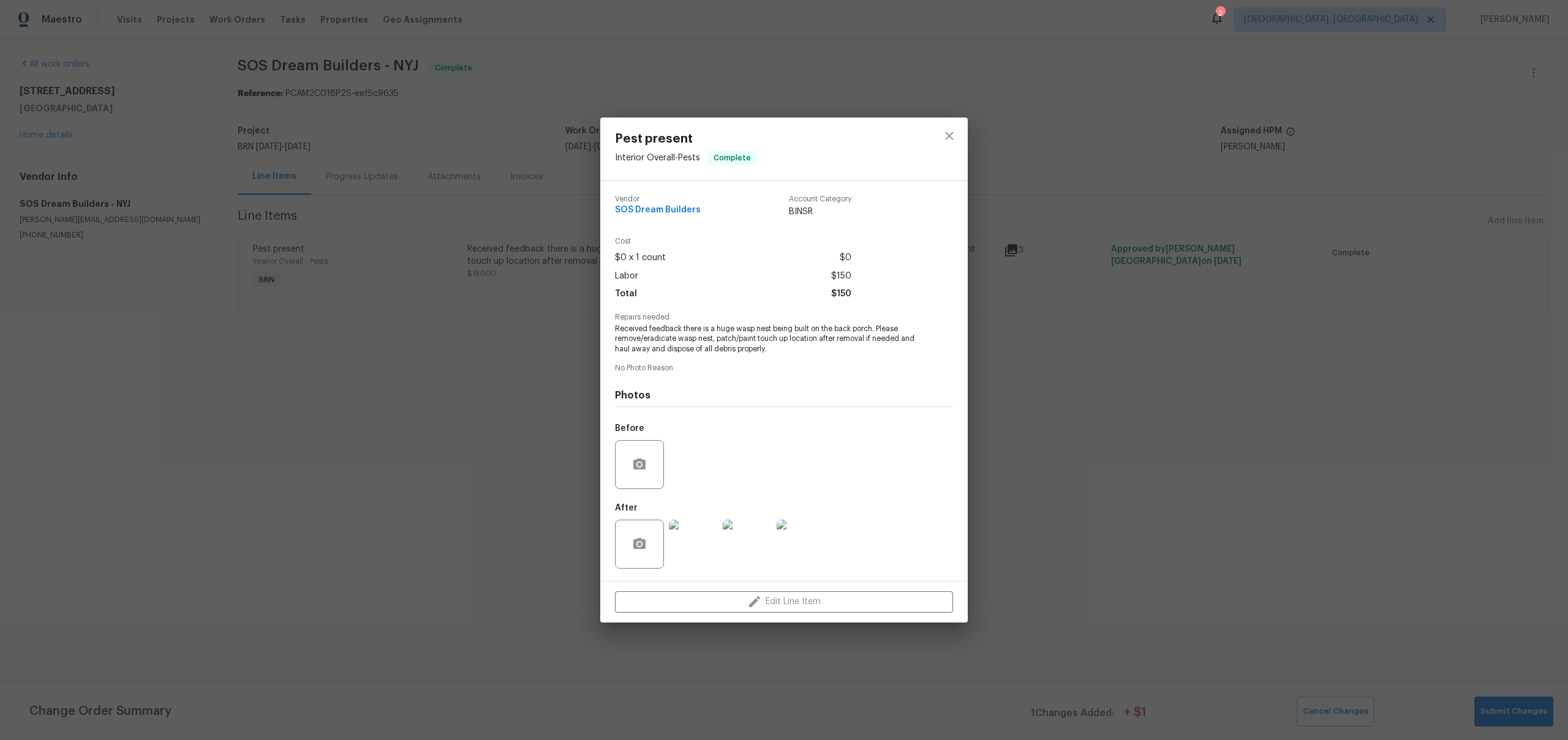
click at [692, 529] on img at bounding box center [693, 544] width 49 height 49
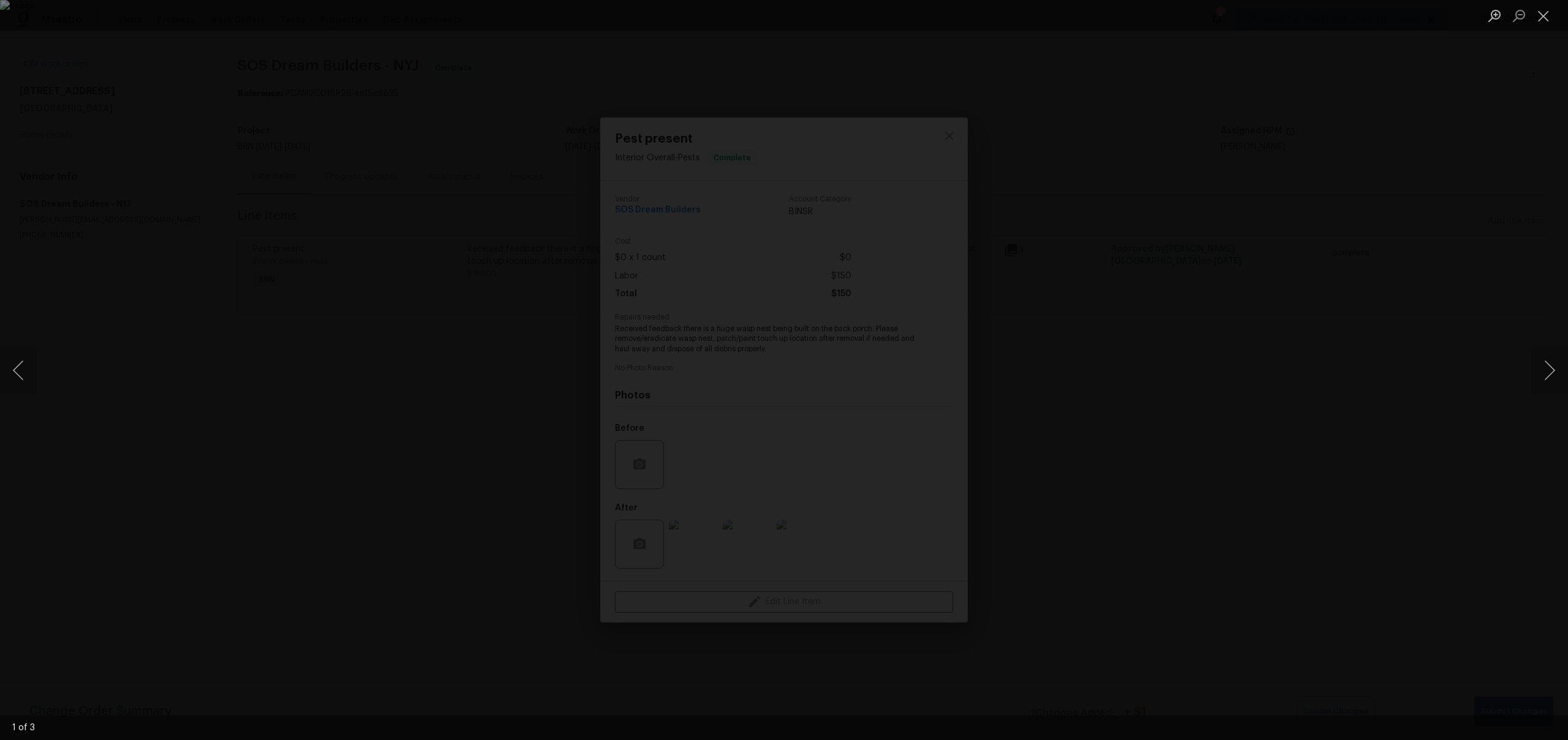
click at [1203, 321] on div "Lightbox" at bounding box center [784, 370] width 1568 height 740
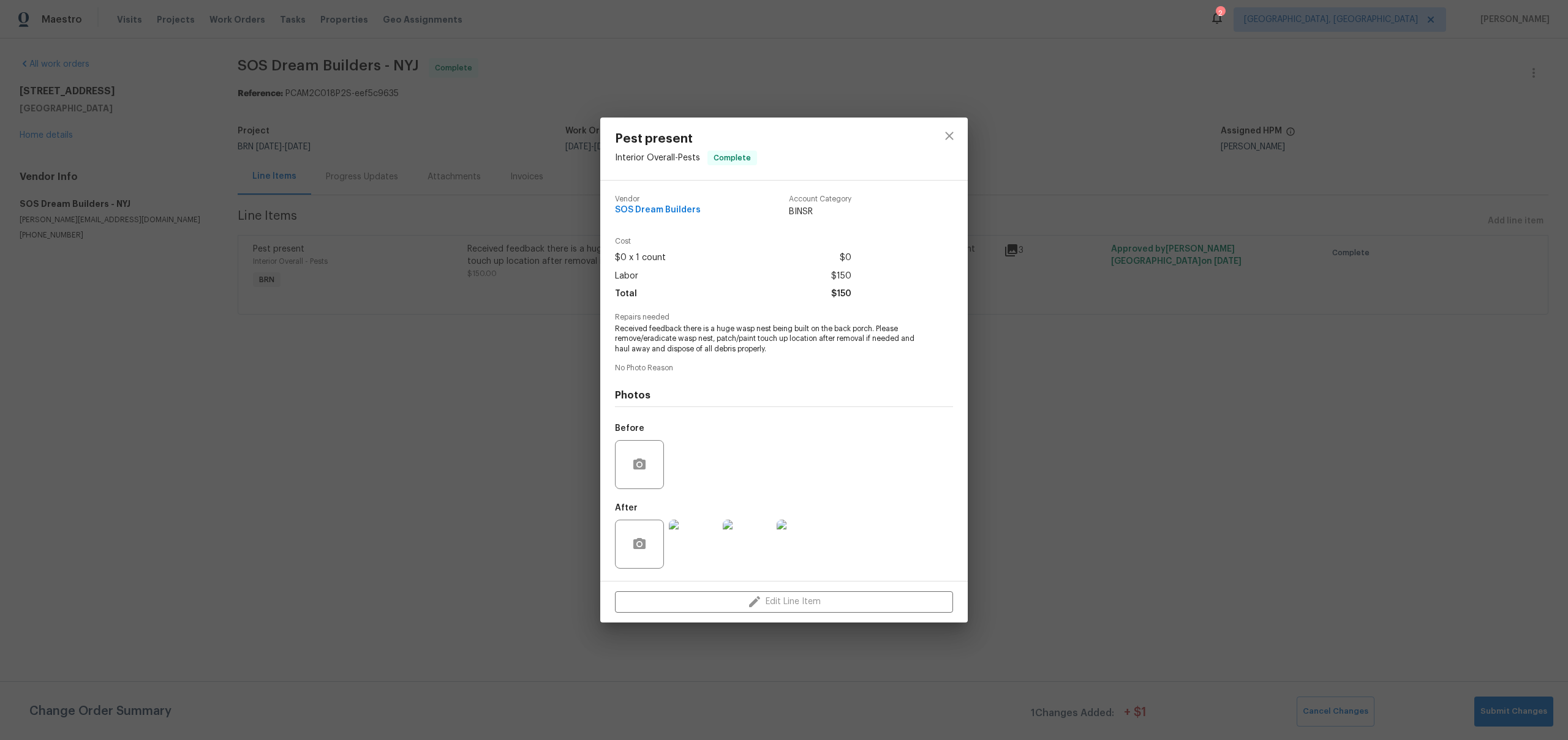
click at [387, 150] on div "Pest present Interior Overall - Pests Complete Vendor SOS Dream Builders Accoun…" at bounding box center [784, 370] width 1568 height 740
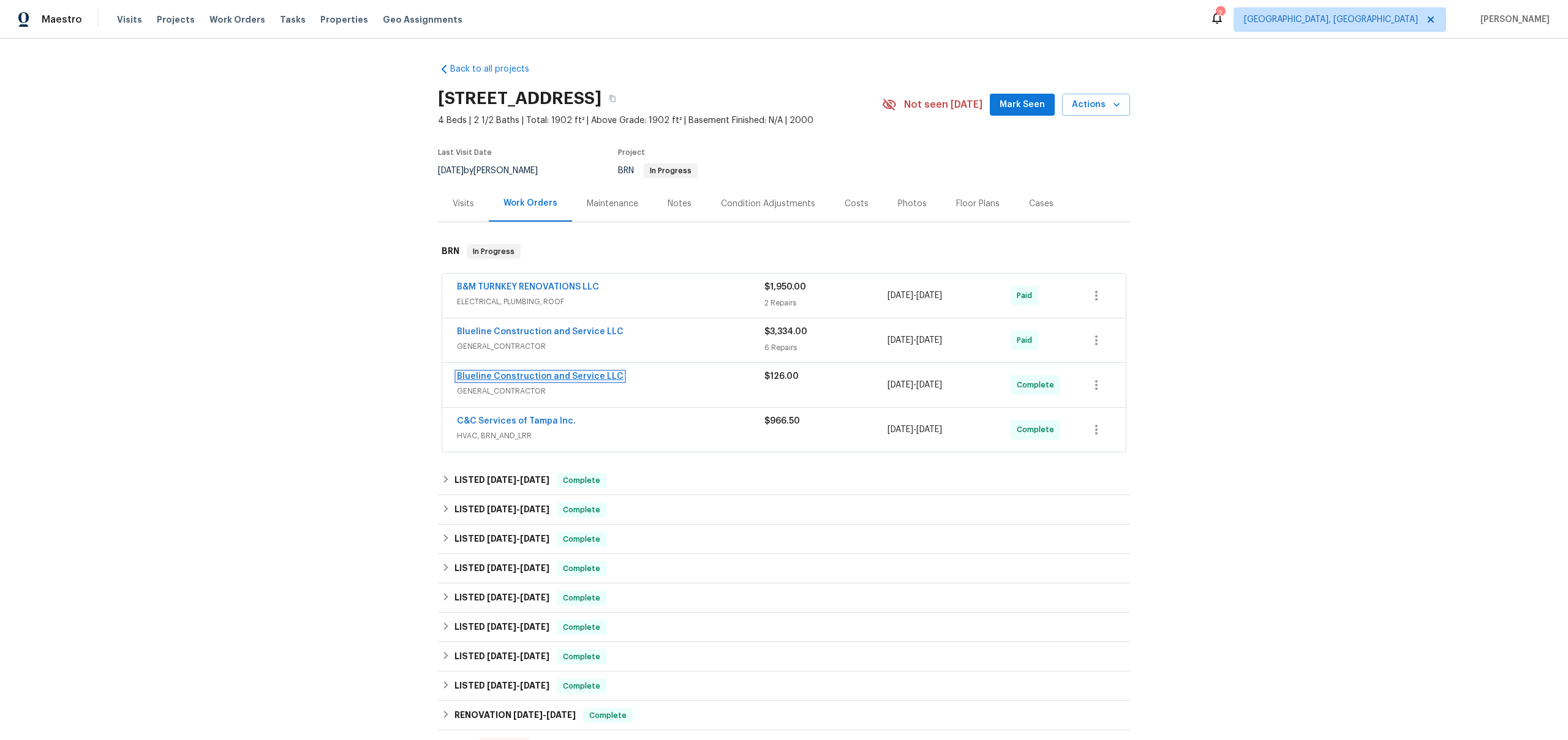
click at [607, 380] on link "Blueline Construction and Service LLC" at bounding box center [540, 376] width 166 height 9
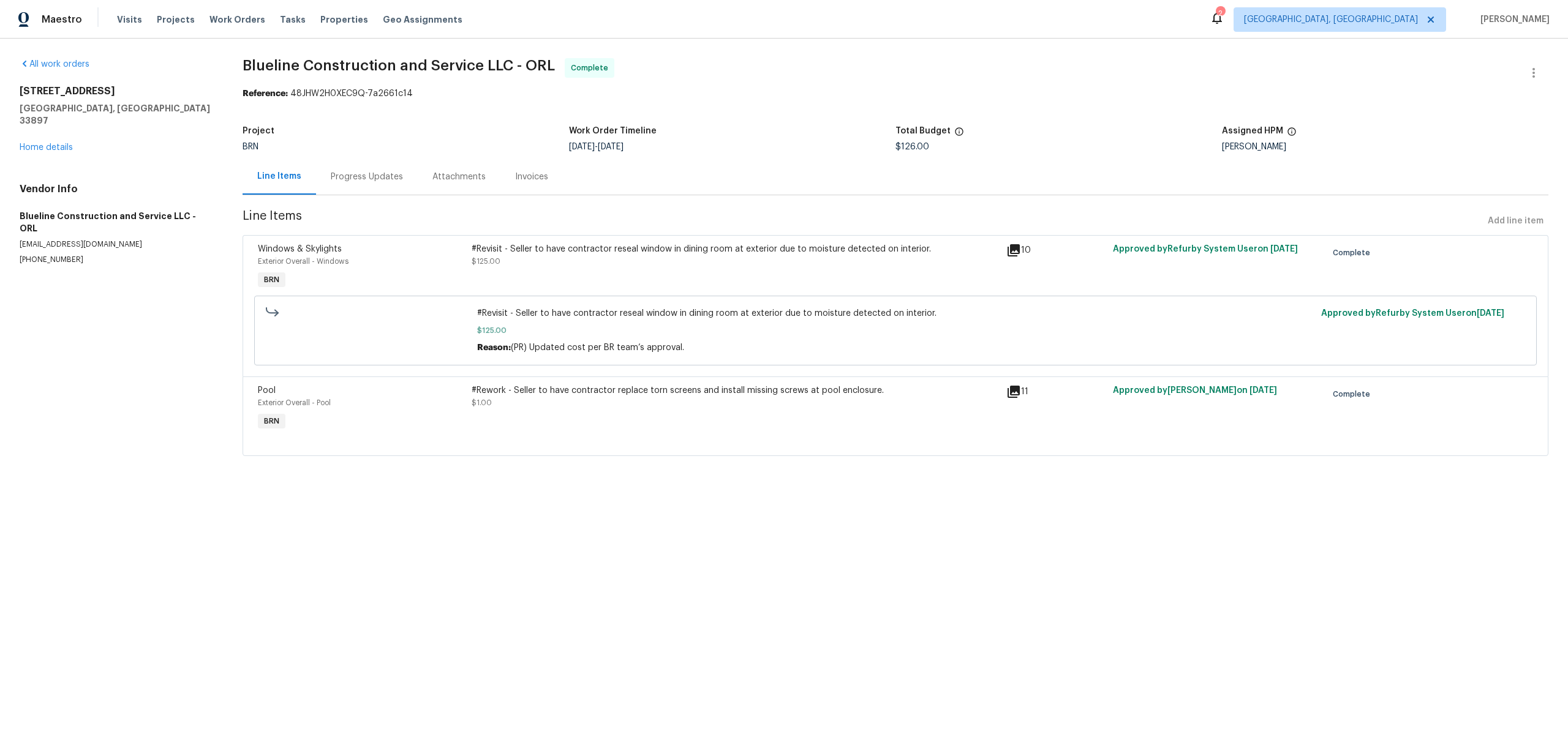
click at [350, 169] on div "Progress Updates" at bounding box center [366, 176] width 101 height 36
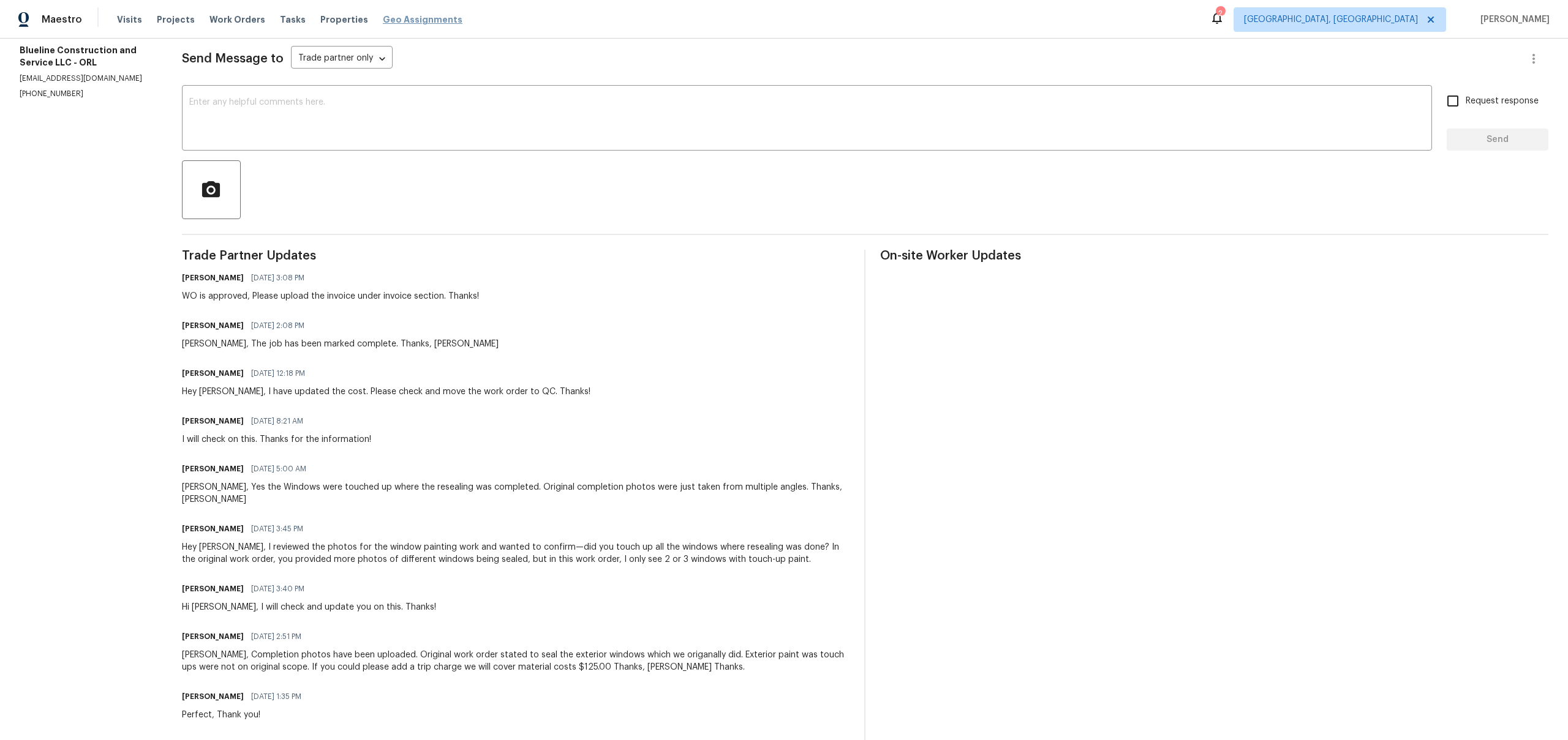
scroll to position [576, 0]
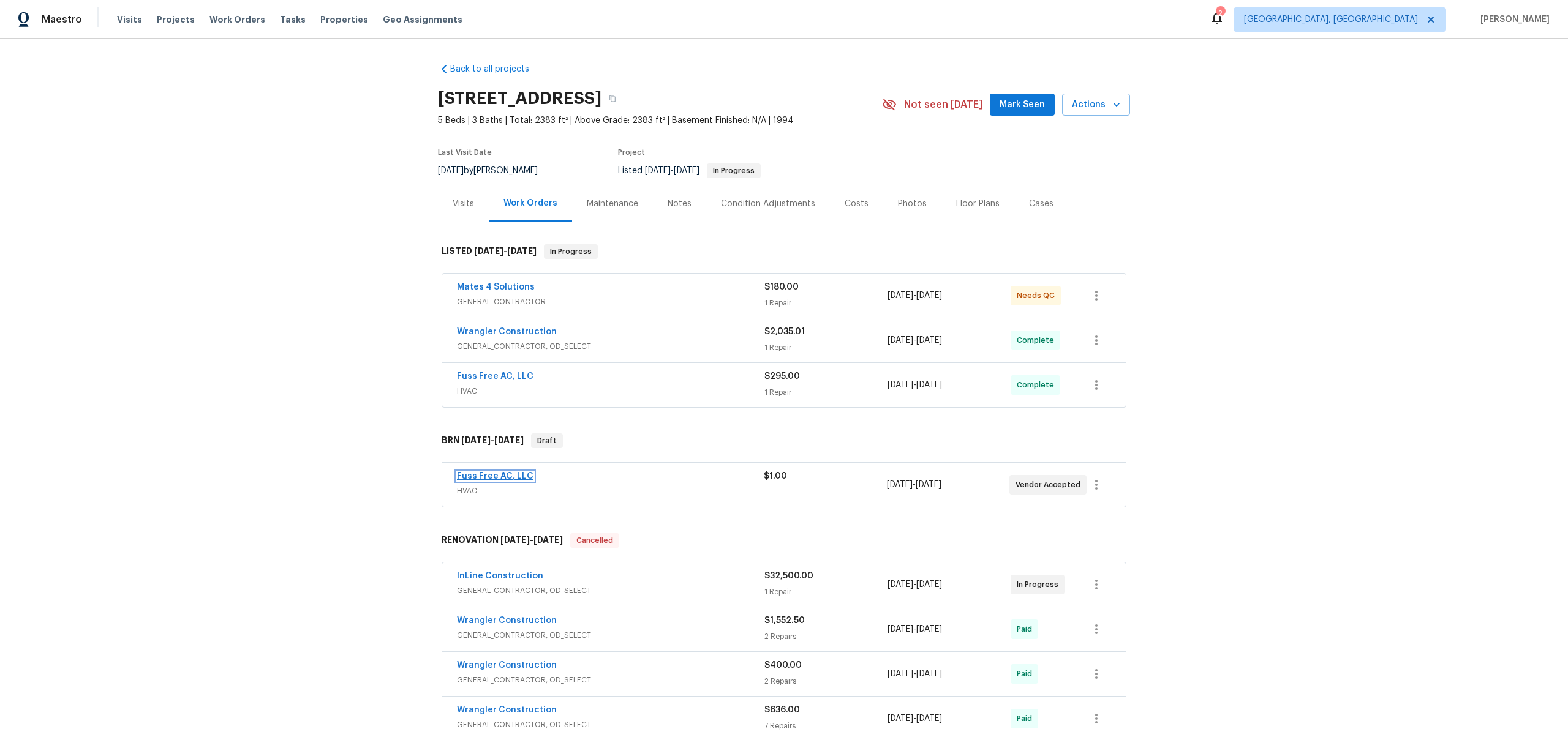
click at [492, 472] on link "Fuss Free AC, LLC" at bounding box center [495, 476] width 77 height 9
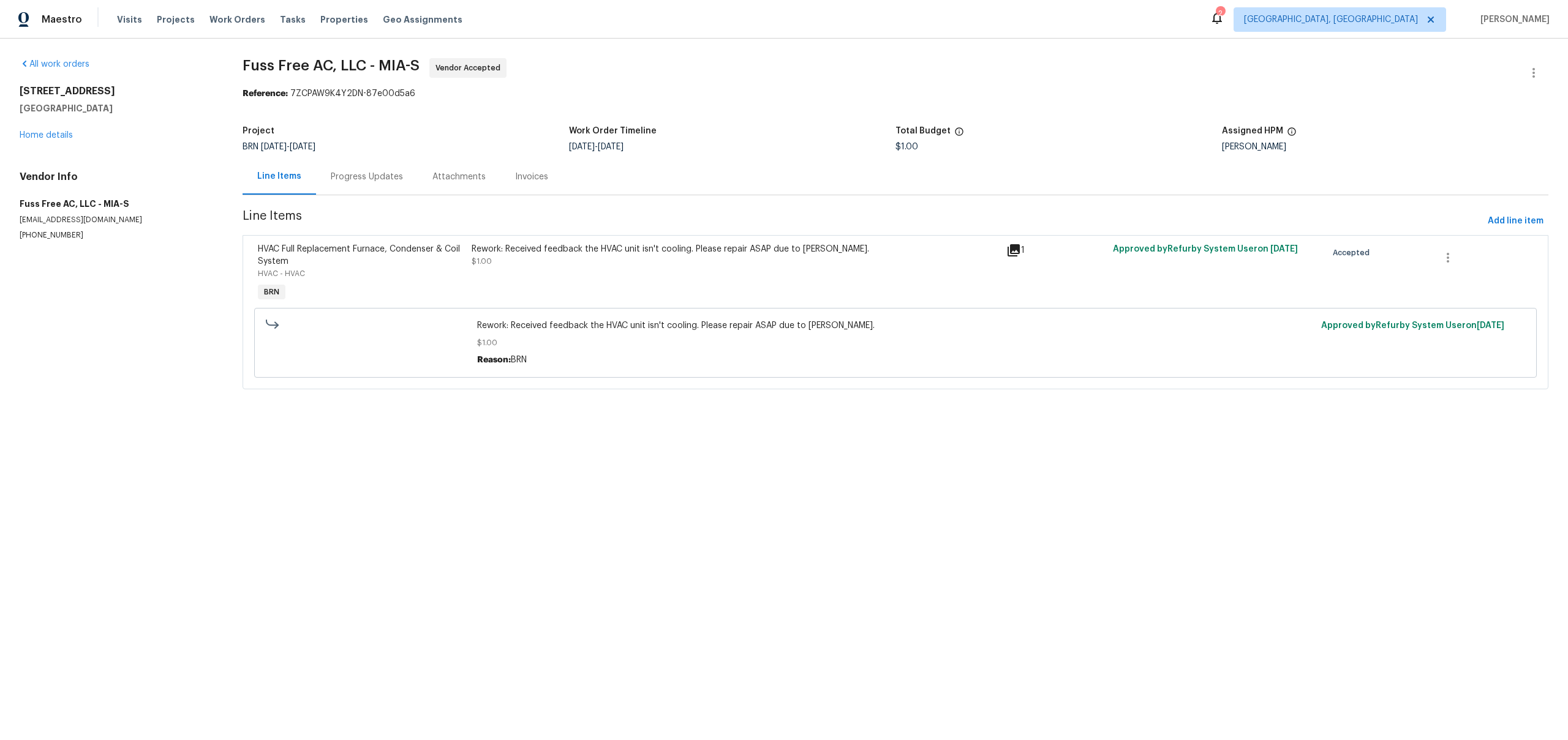
click at [389, 186] on div "Progress Updates" at bounding box center [366, 176] width 101 height 36
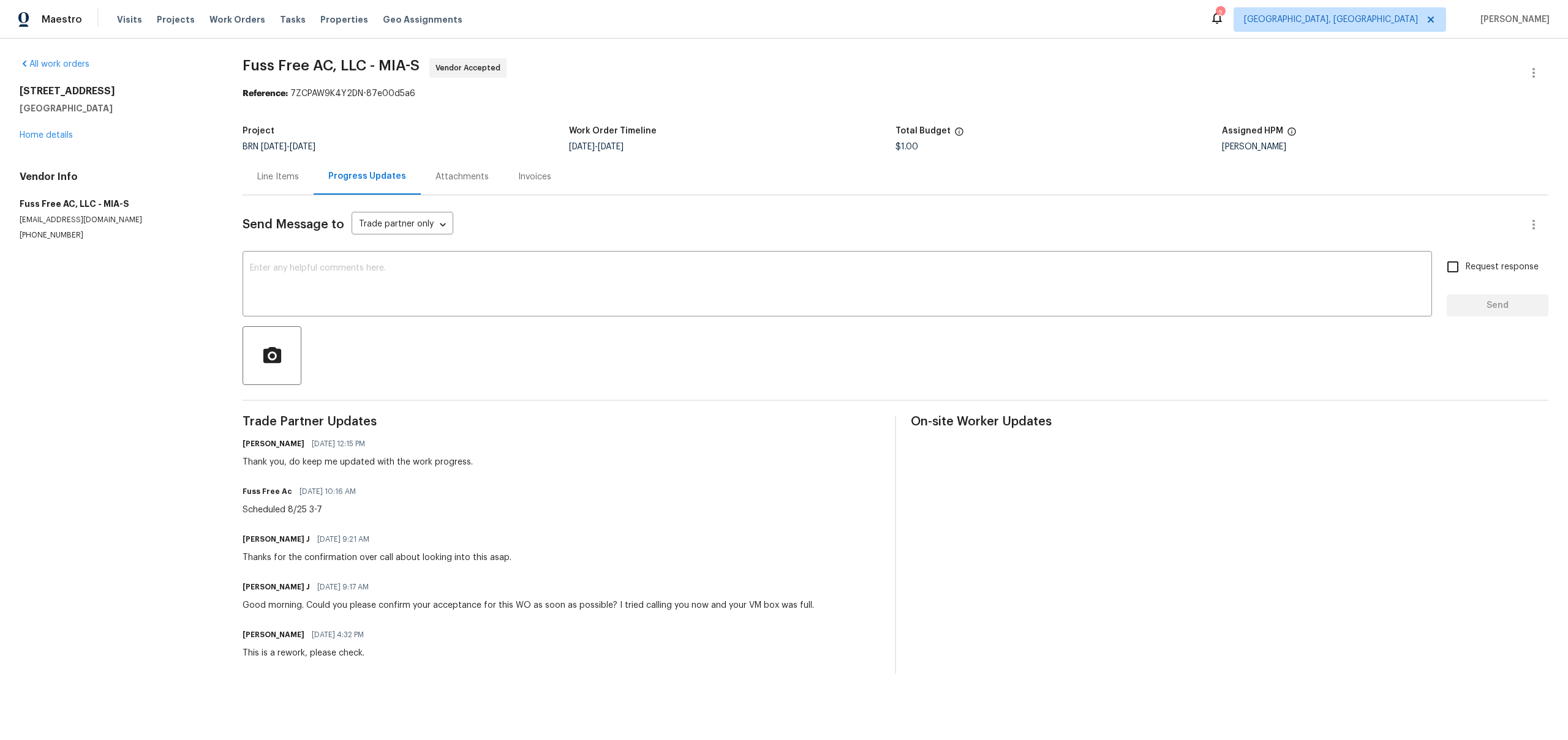
click at [268, 179] on div "Line Items" at bounding box center [278, 177] width 42 height 12
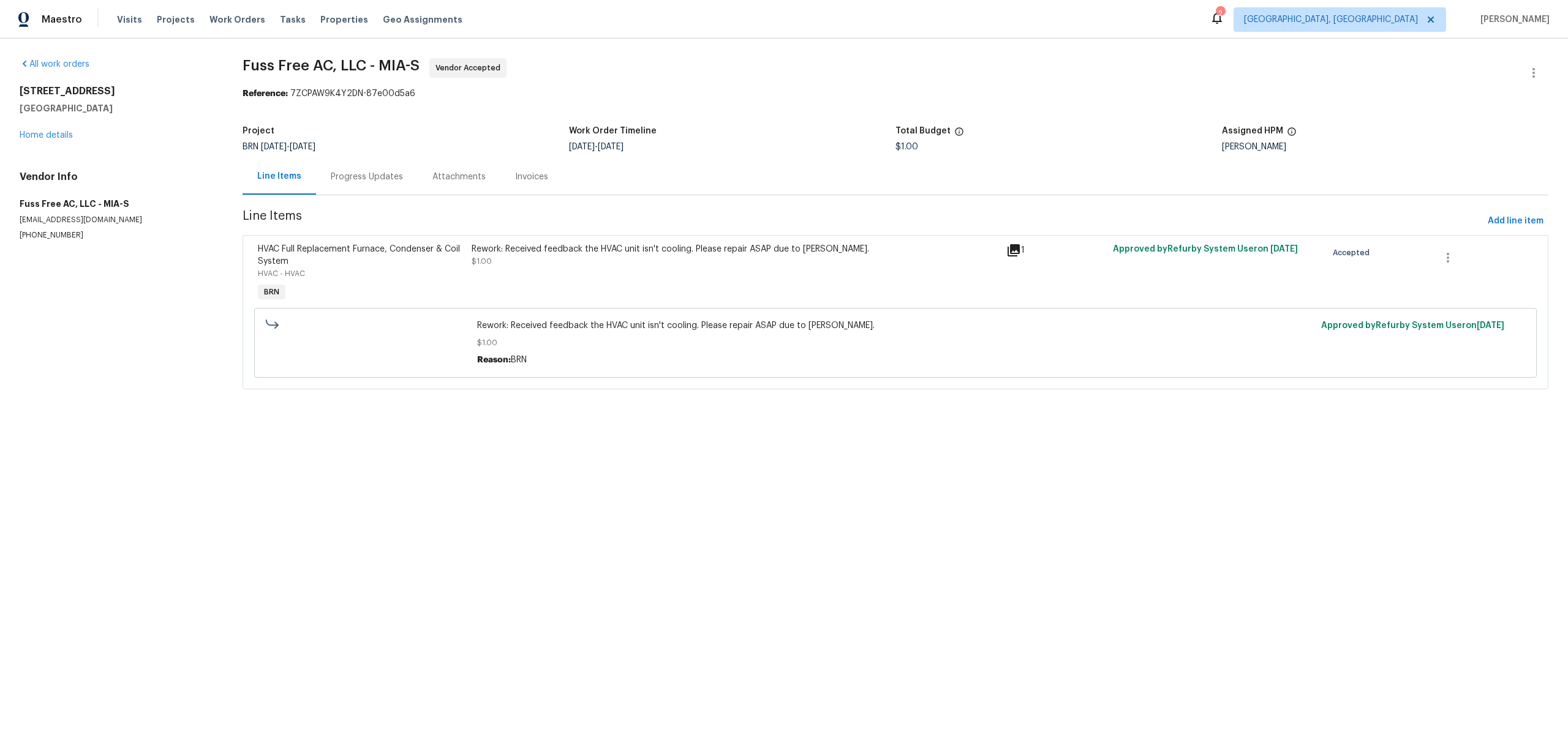
click at [348, 189] on div "Progress Updates" at bounding box center [366, 176] width 101 height 36
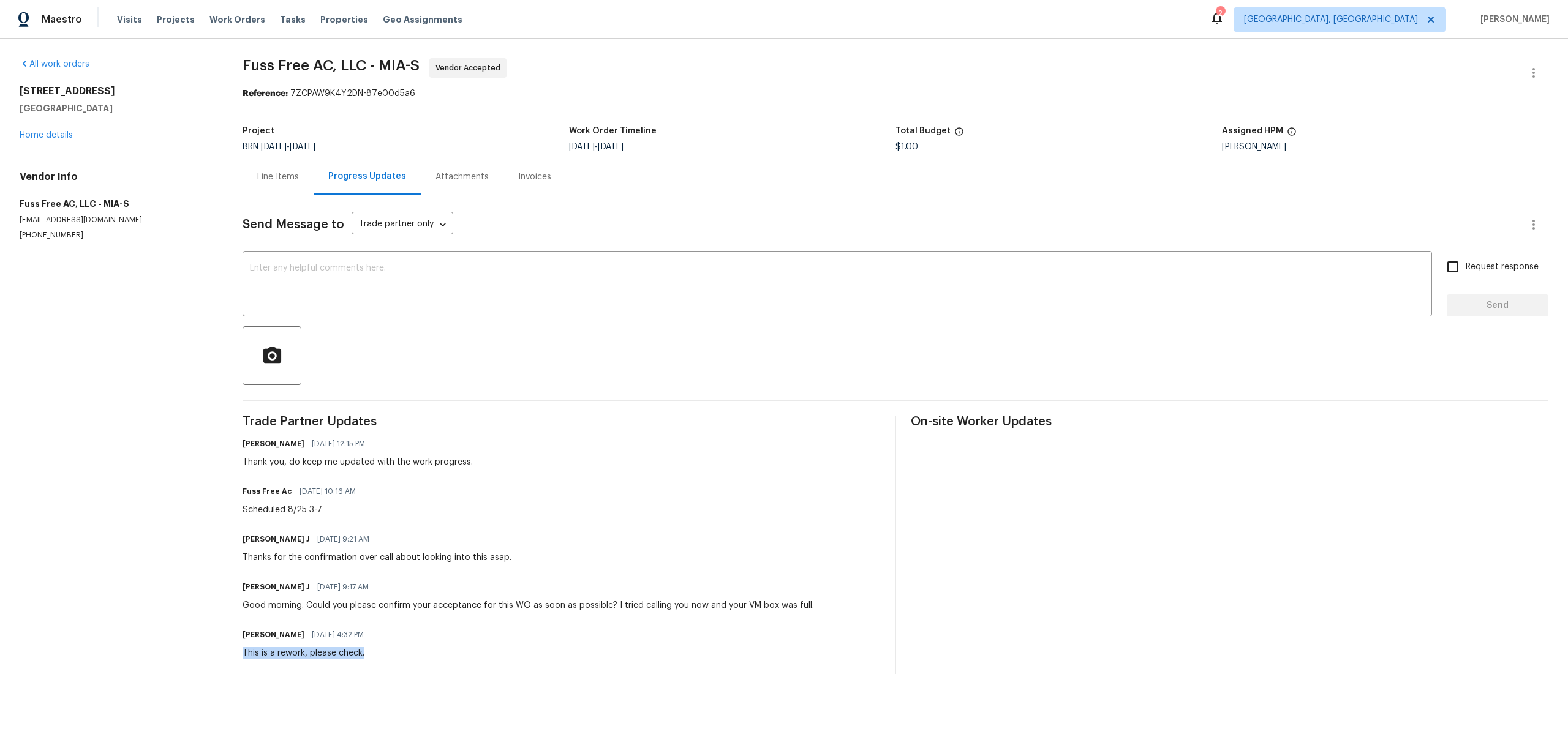
drag, startPoint x: 242, startPoint y: 654, endPoint x: 392, endPoint y: 649, distance: 150.1
click at [392, 649] on div "[PERSON_NAME] [DATE] 4:32 PM This is a rework, please check." at bounding box center [561, 643] width 638 height 33
drag, startPoint x: 113, startPoint y: 109, endPoint x: 15, endPoint y: 89, distance: 100.0
click at [15, 89] on div "All work orders [STREET_ADDRESS] Home details Vendor Info Fuss Free AC, LLC - M…" at bounding box center [784, 366] width 1568 height 655
copy div "[STREET_ADDRESS]"
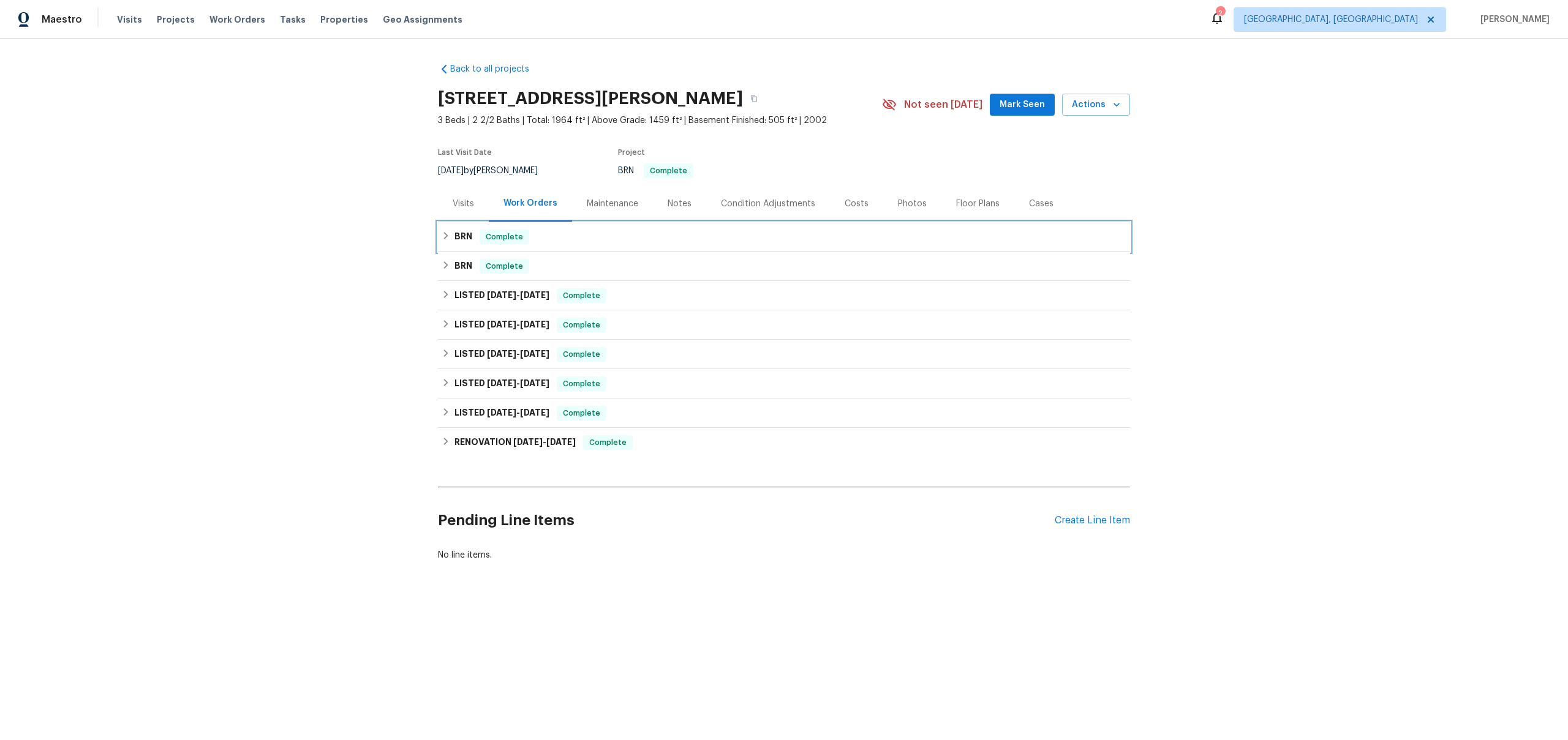
click at [470, 242] on h6 "BRN" at bounding box center [463, 237] width 17 height 15
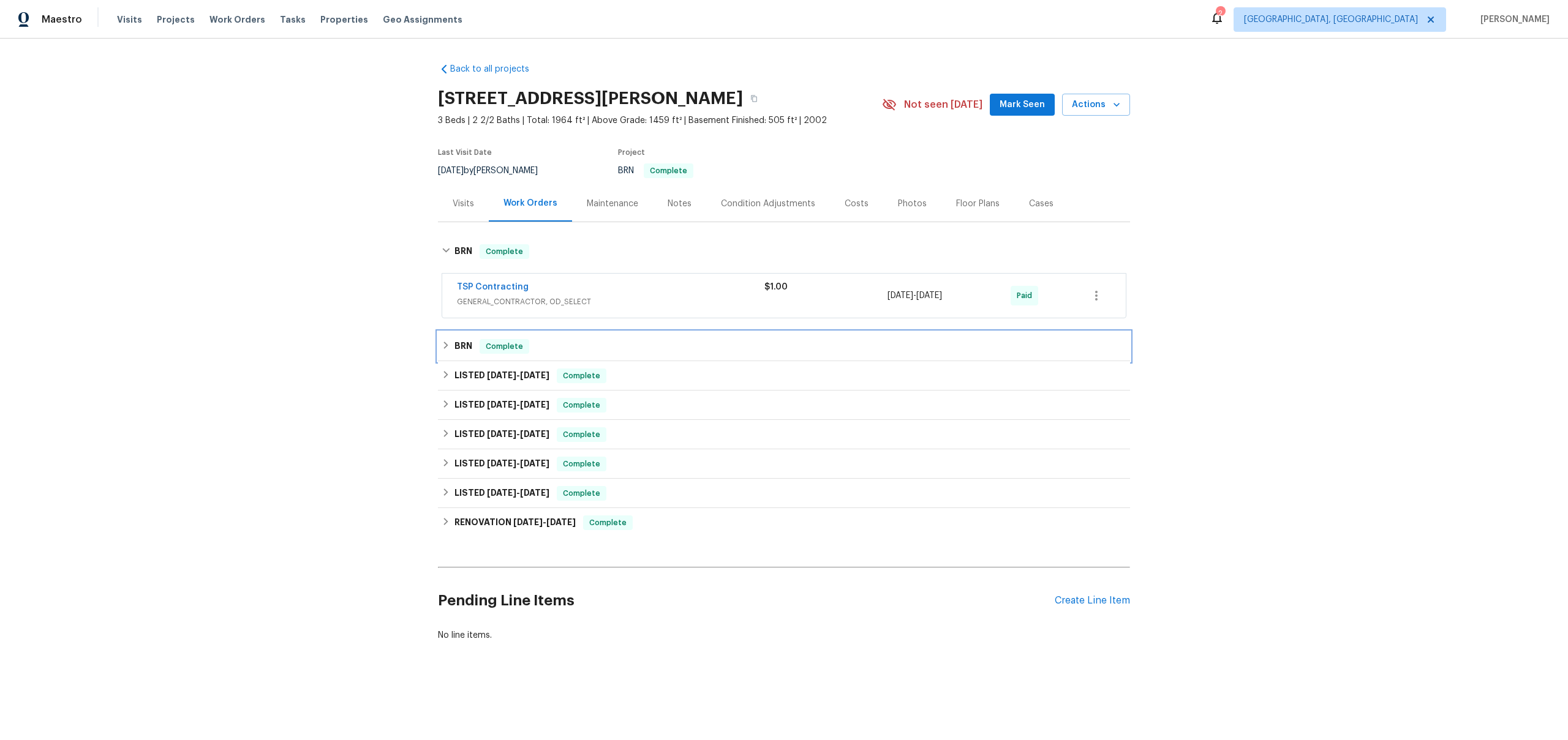
click at [541, 348] on div "BRN Complete" at bounding box center [784, 347] width 685 height 15
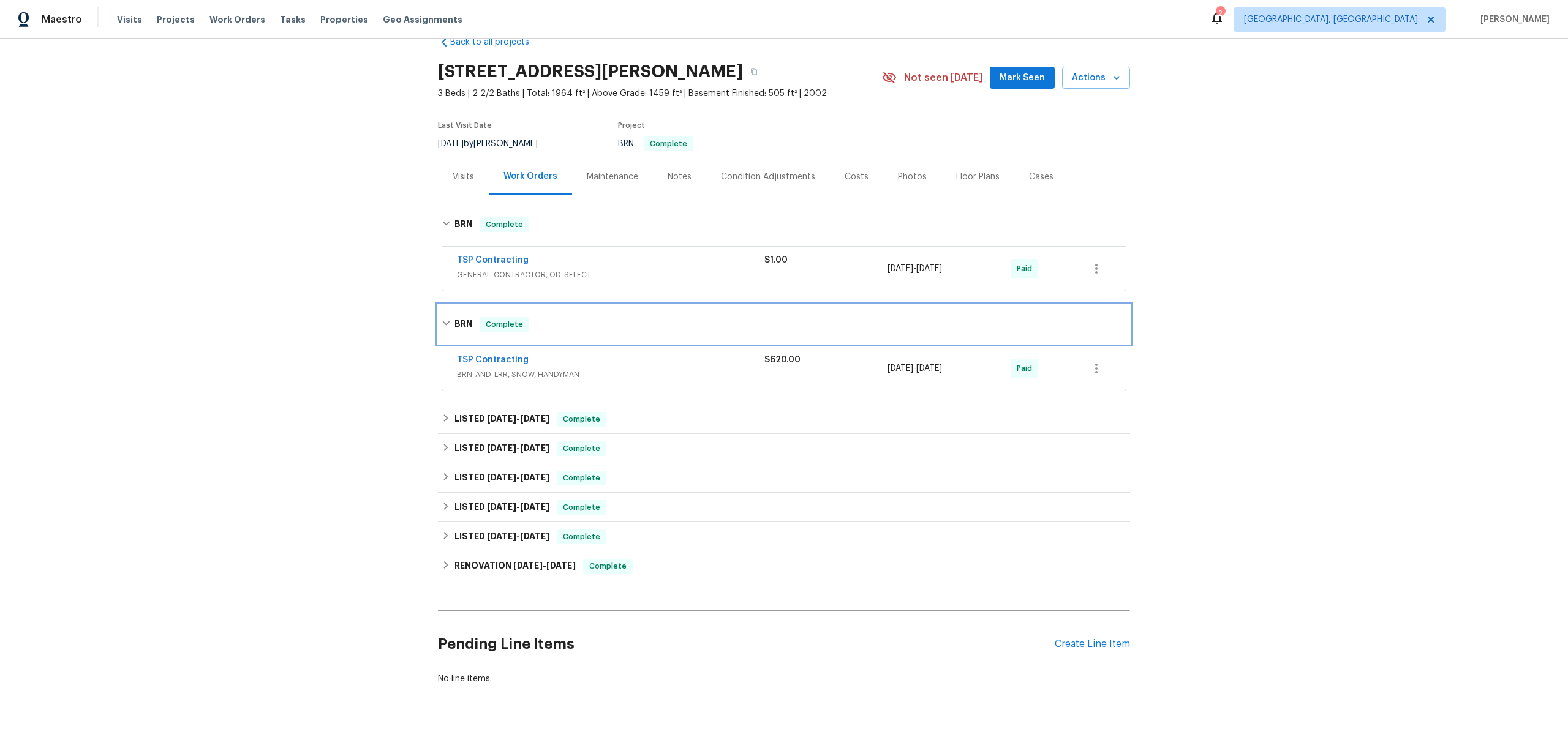
scroll to position [45, 0]
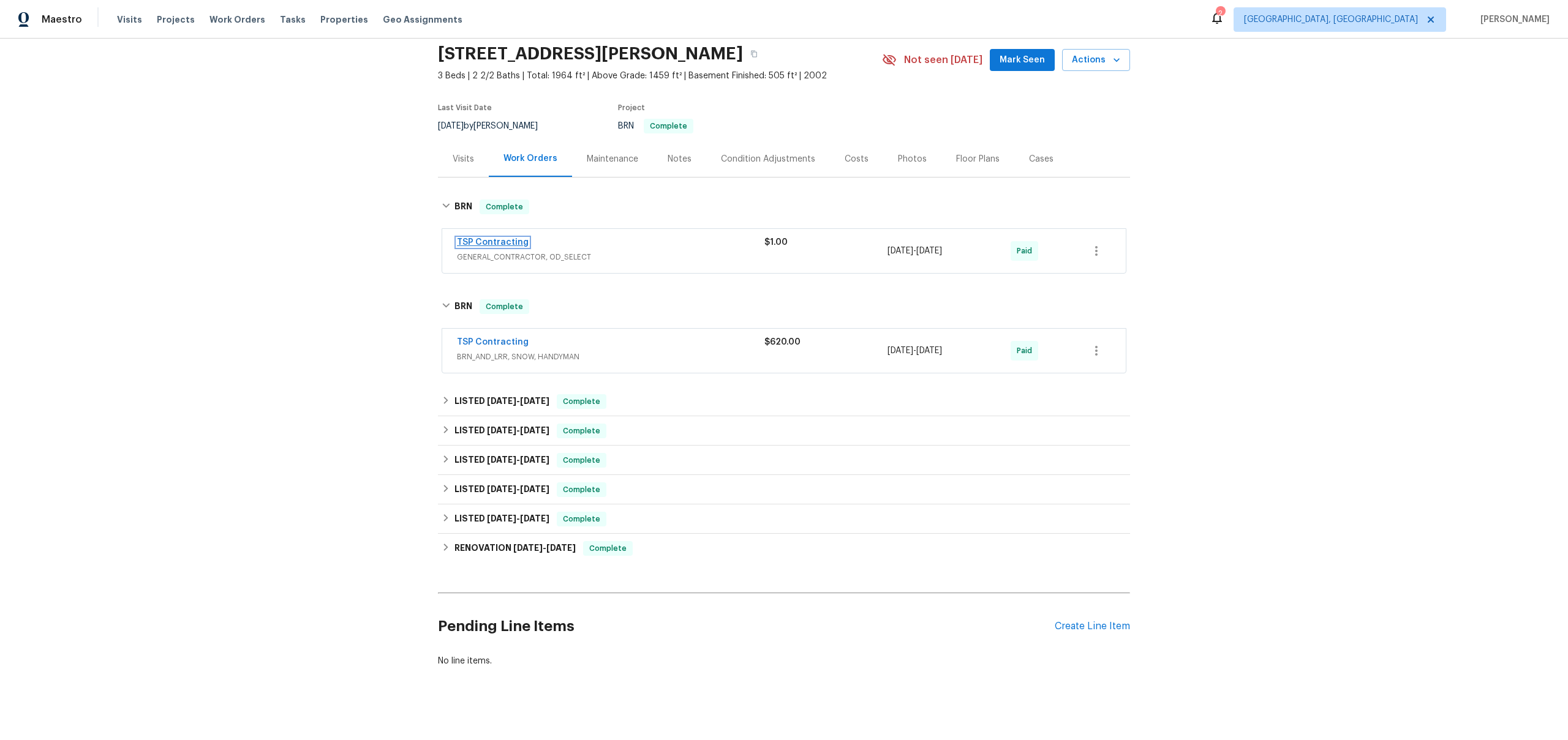
click at [510, 243] on link "TSP Contracting" at bounding box center [493, 242] width 72 height 9
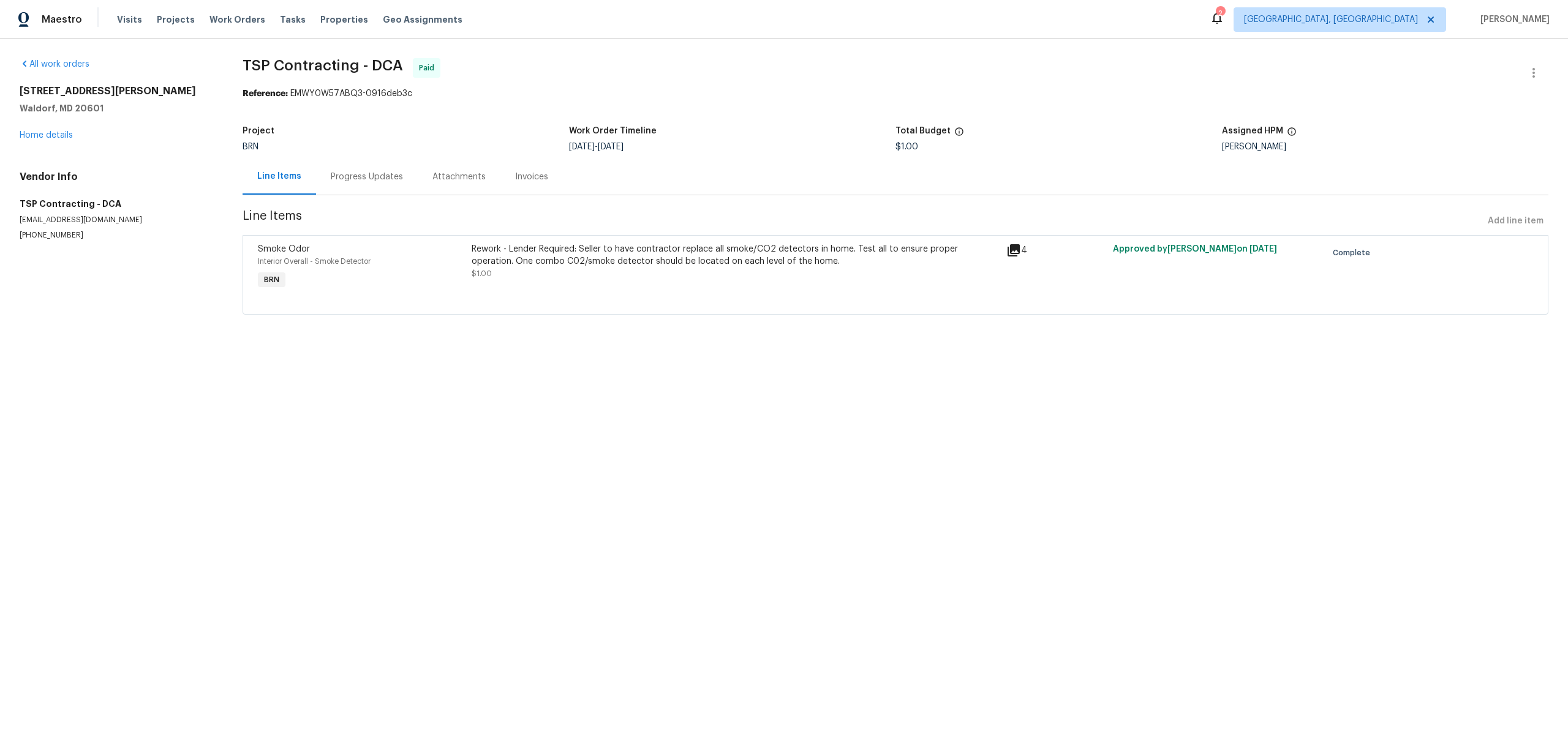
click at [364, 181] on div "Progress Updates" at bounding box center [367, 177] width 72 height 12
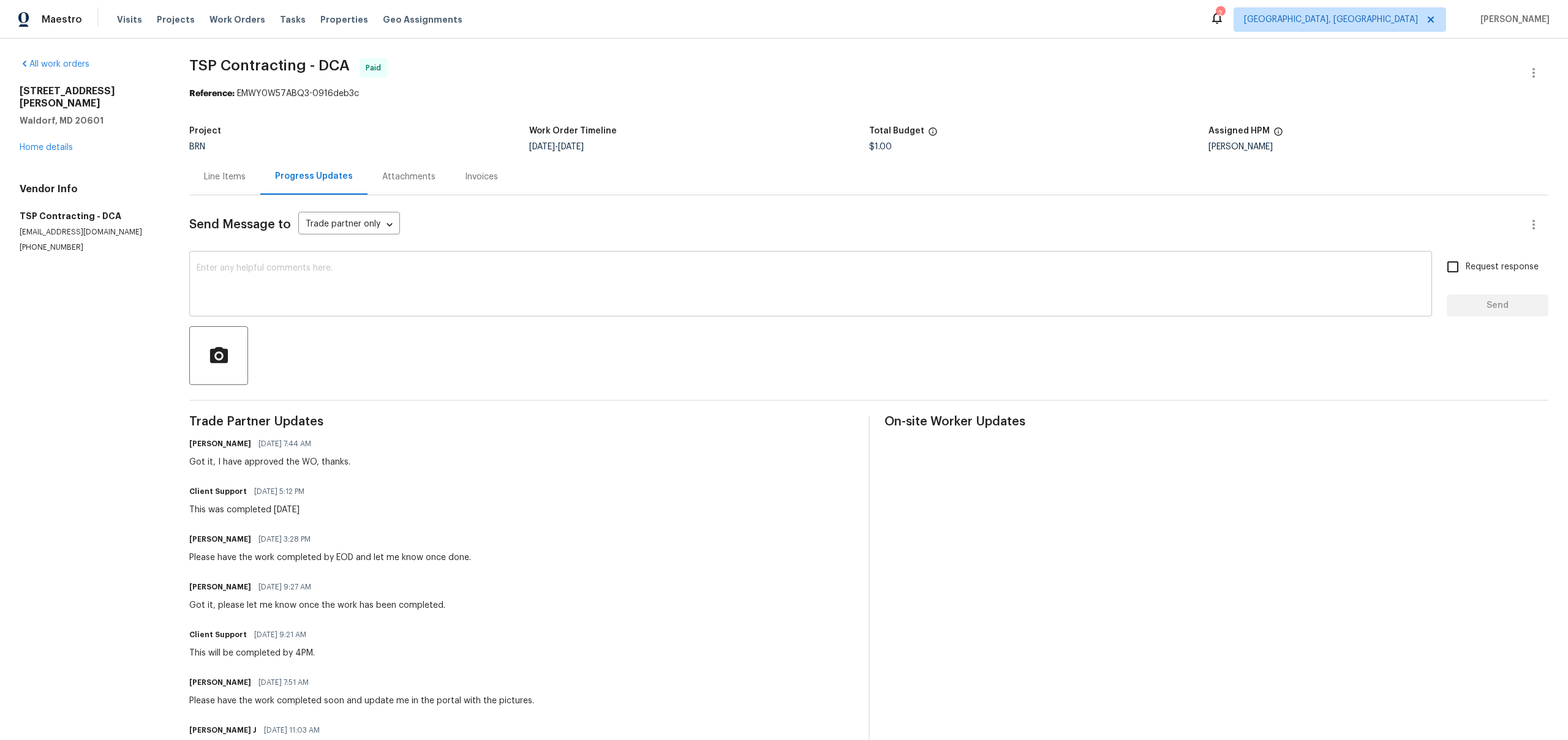
scroll to position [421, 0]
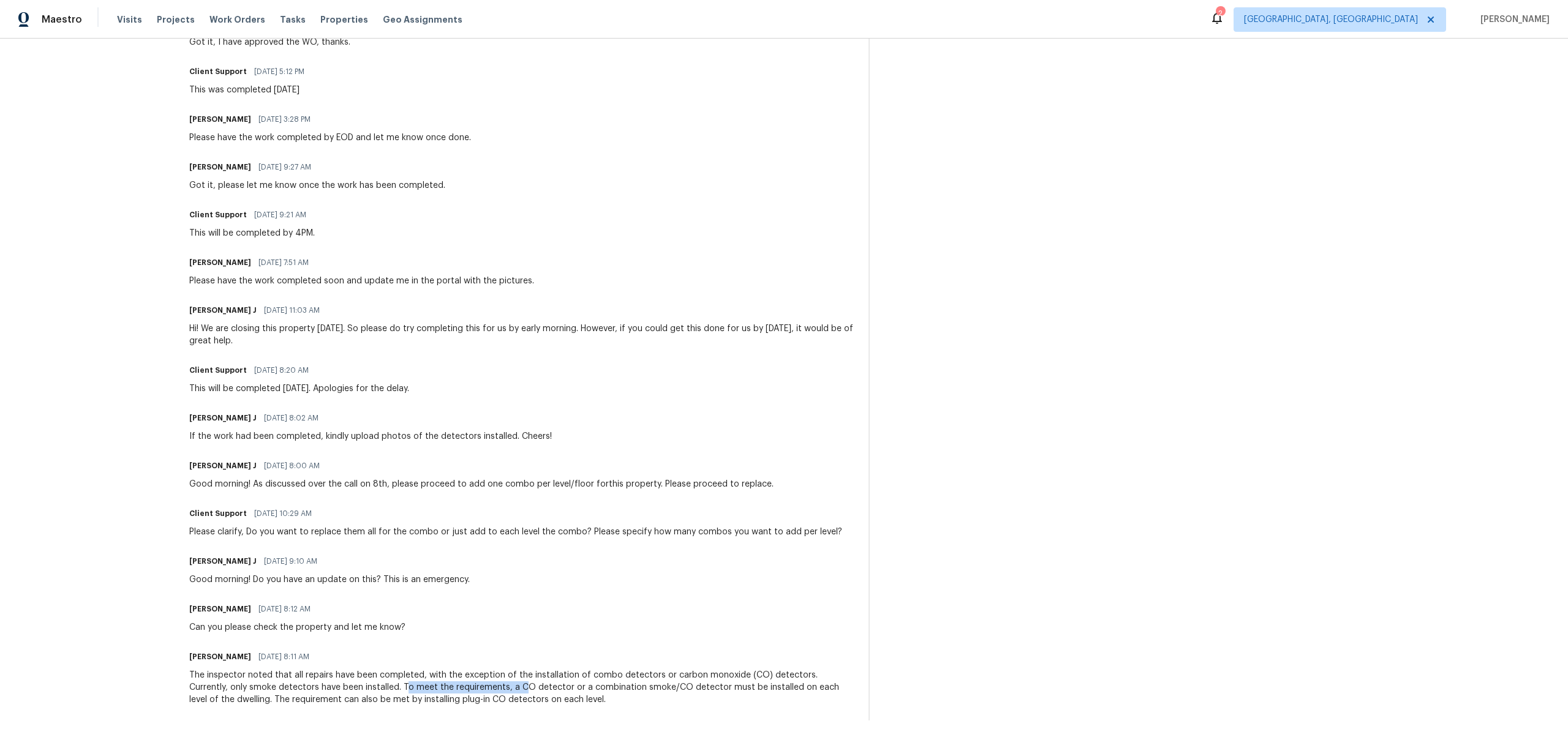
drag, startPoint x: 369, startPoint y: 690, endPoint x: 630, endPoint y: 697, distance: 261.1
click at [611, 694] on div "The inspector noted that all repairs have been completed, with the exception of…" at bounding box center [521, 687] width 664 height 37
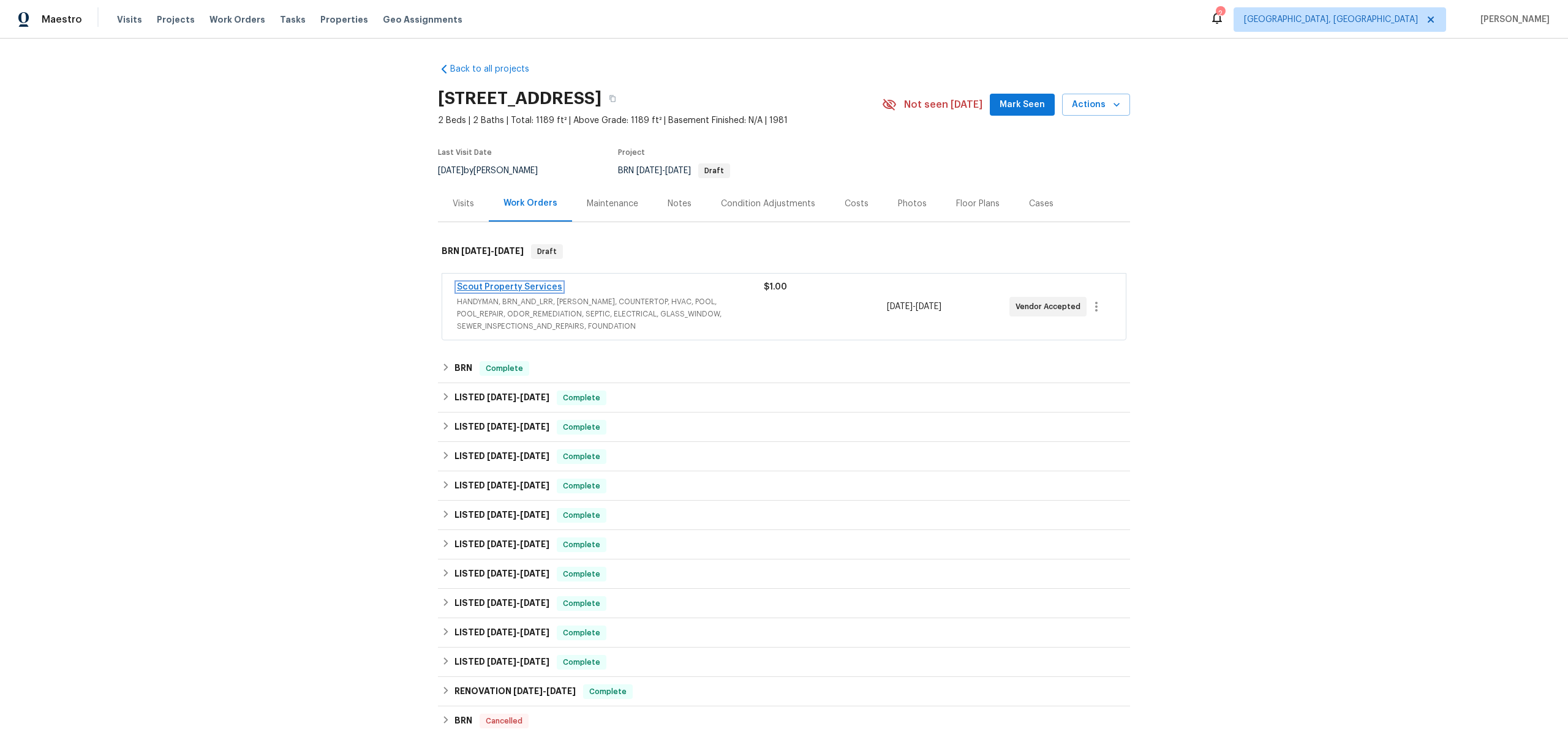
click at [524, 288] on link "Scout Property Services" at bounding box center [509, 287] width 105 height 9
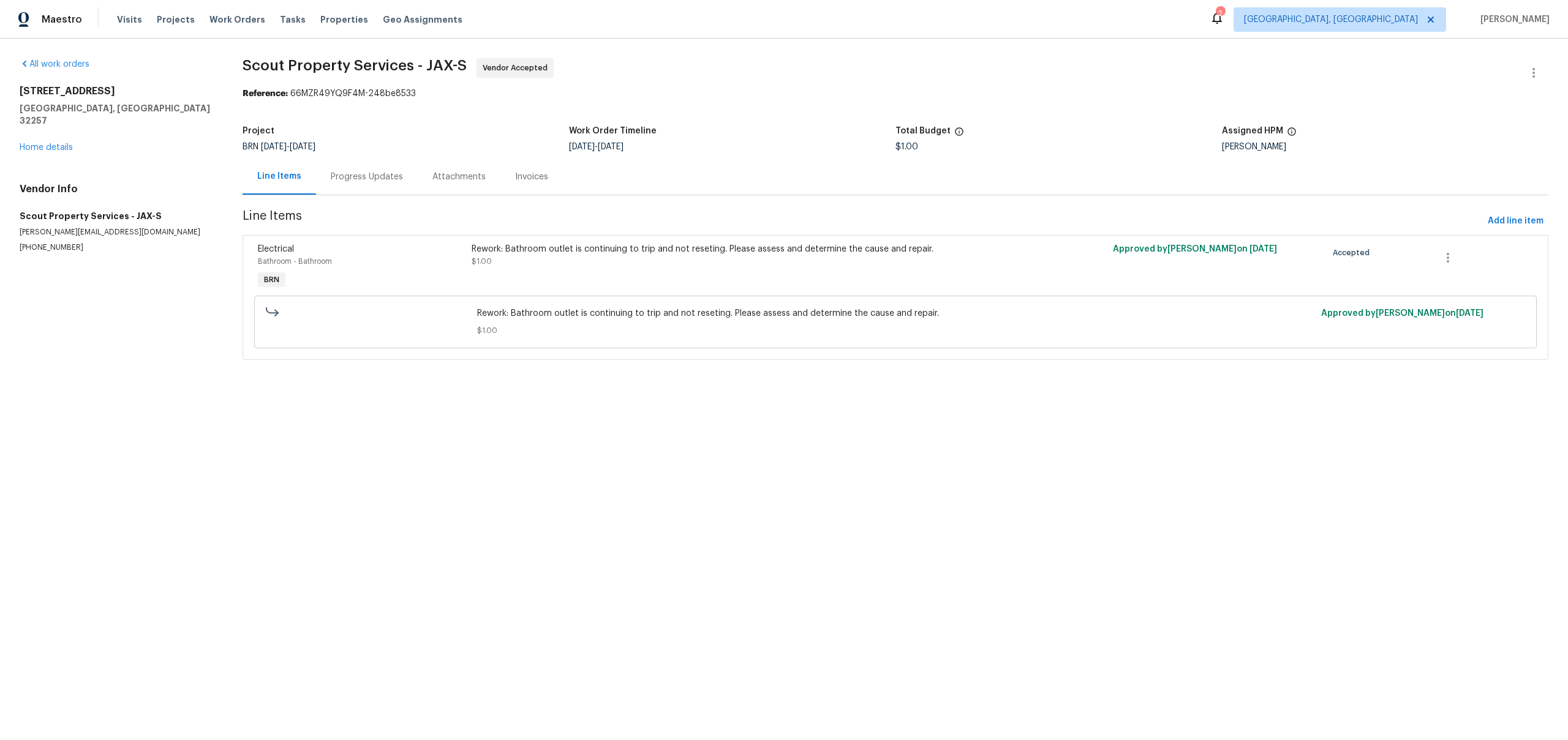
click at [401, 187] on div "Progress Updates" at bounding box center [366, 176] width 101 height 36
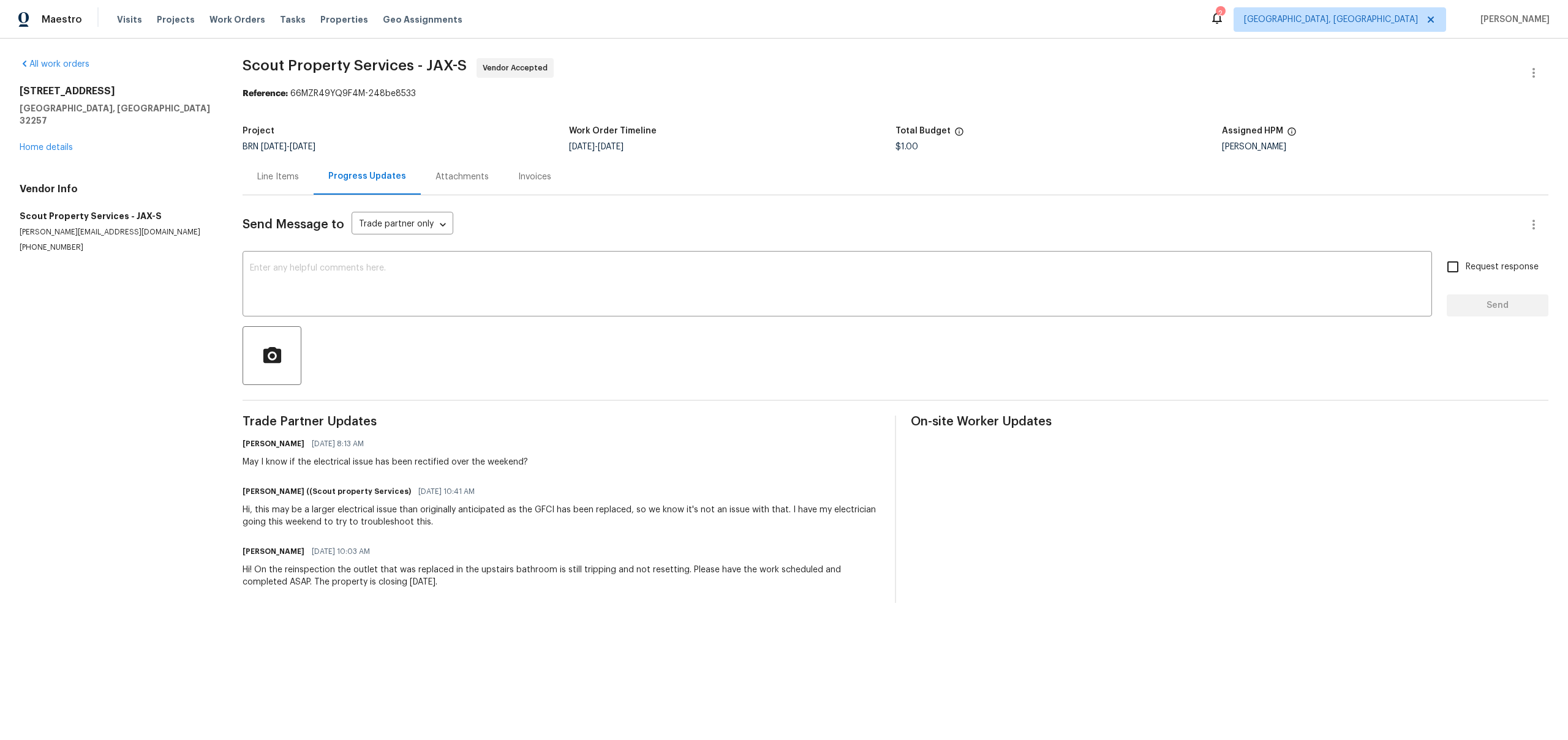
drag, startPoint x: 260, startPoint y: 570, endPoint x: 516, endPoint y: 578, distance: 256.1
click at [516, 578] on div "Hi! On the reinspection the outlet that was replaced in the upstairs bathroom i…" at bounding box center [561, 576] width 638 height 25
